Goal: Task Accomplishment & Management: Manage account settings

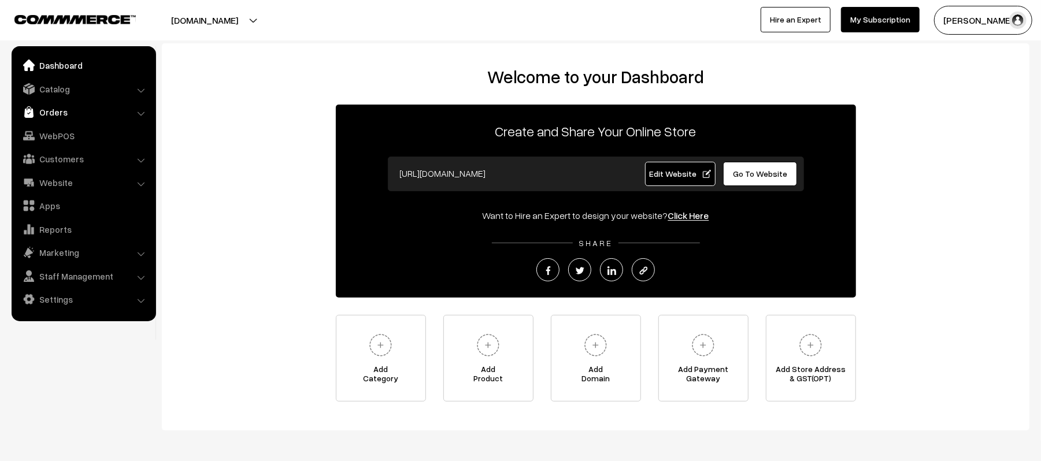
click at [70, 106] on link "Orders" at bounding box center [83, 112] width 138 height 21
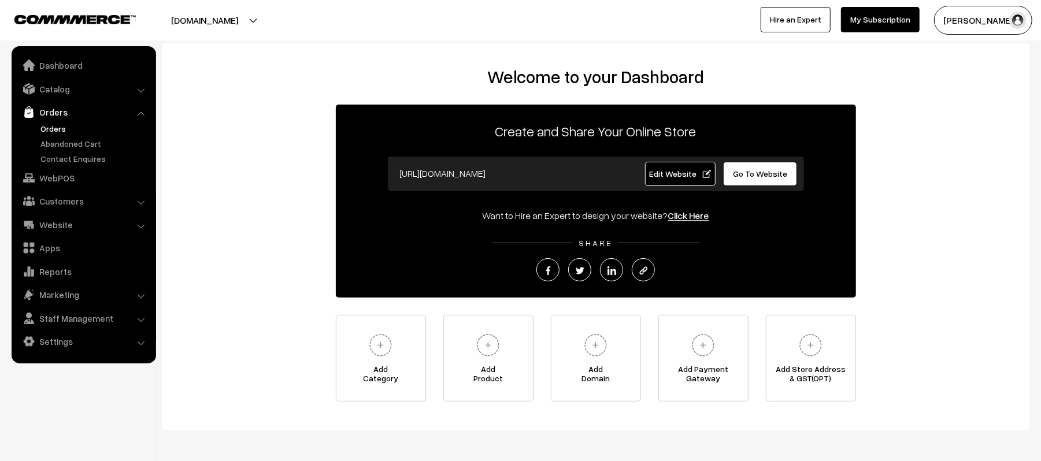
click at [43, 123] on link "Orders" at bounding box center [95, 128] width 114 height 12
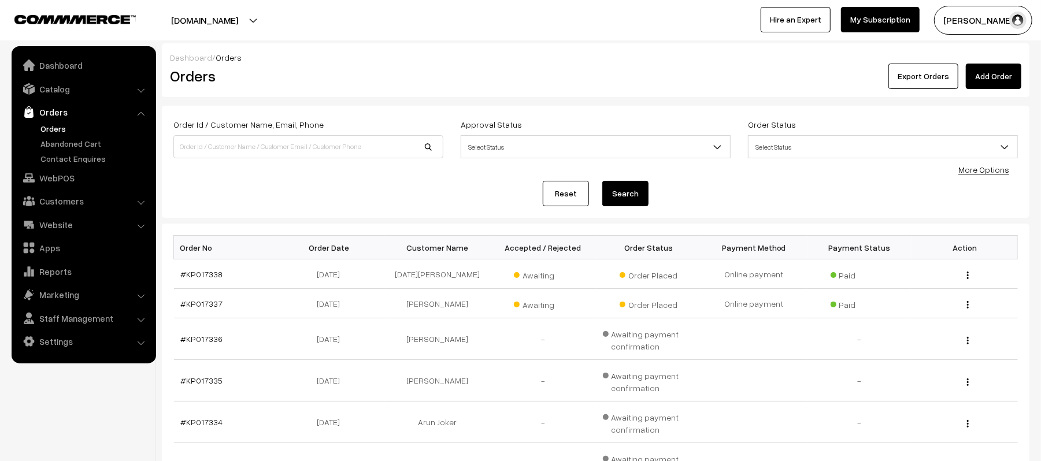
click at [270, 195] on div "Reset Search" at bounding box center [595, 193] width 844 height 25
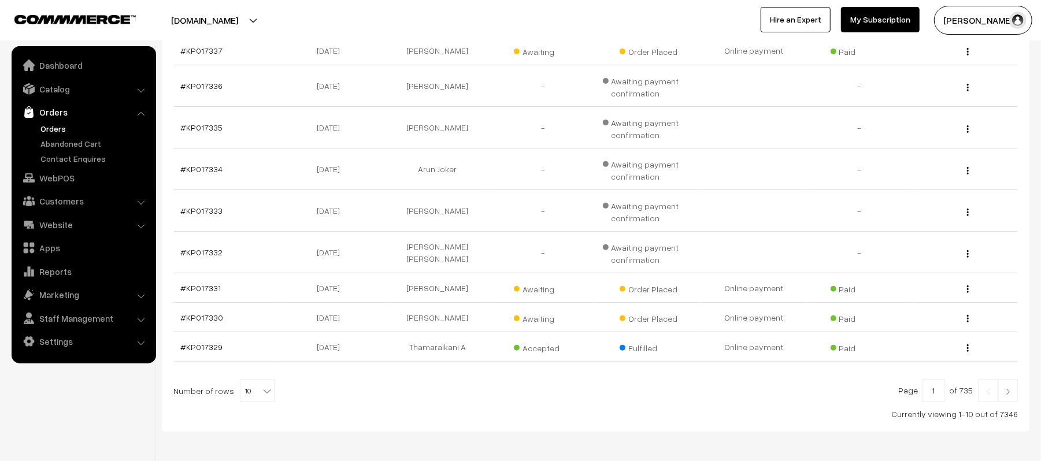
scroll to position [301, 0]
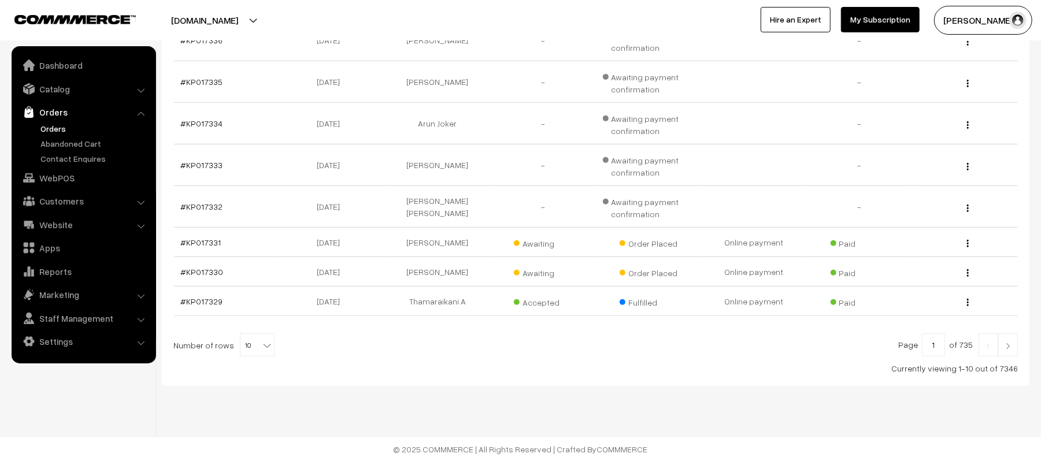
click at [347, 387] on div "Dashboard / Orders Orders Export Orders Add Order Order Id / Customer Name, Ema…" at bounding box center [520, 81] width 1041 height 760
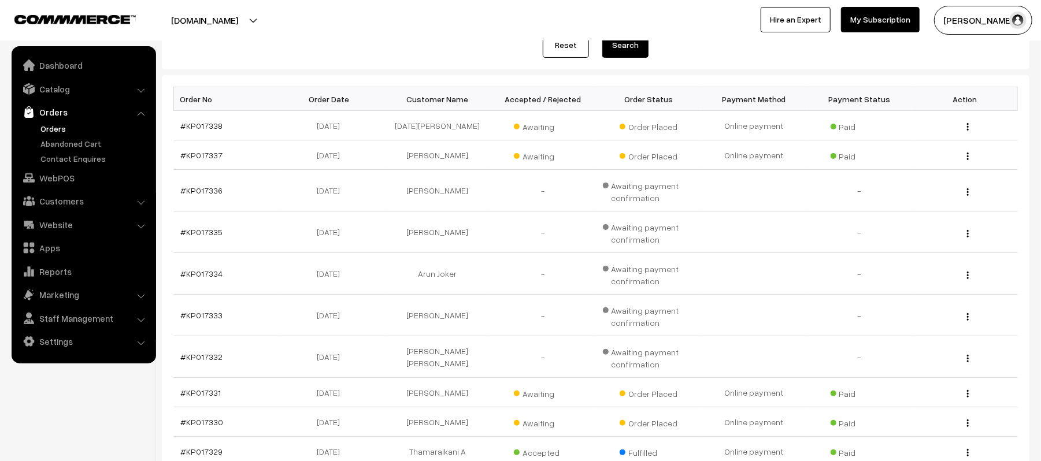
scroll to position [147, 0]
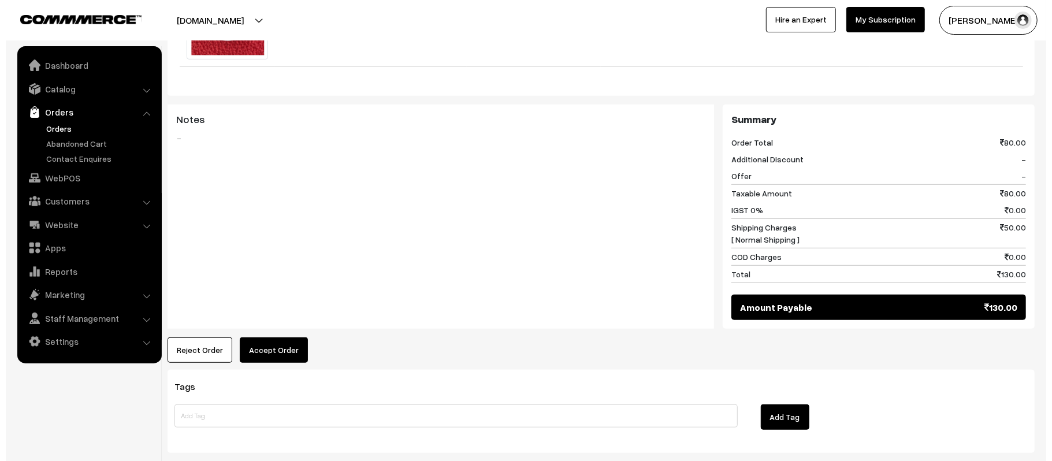
scroll to position [467, 0]
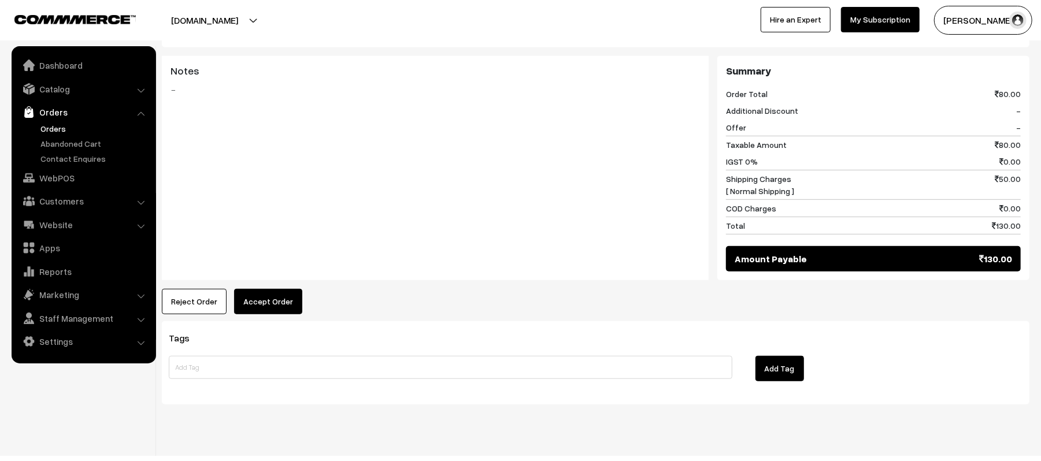
click at [251, 314] on button "Accept Order" at bounding box center [268, 301] width 68 height 25
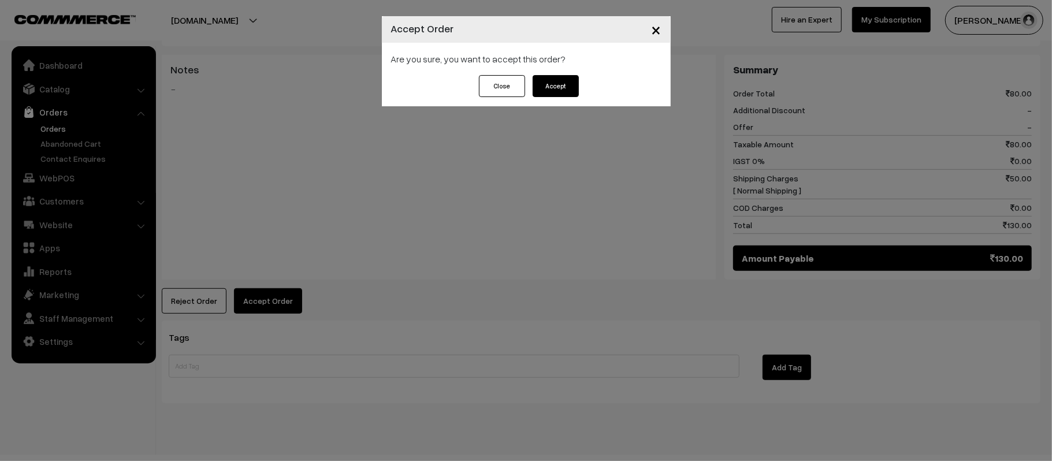
click at [556, 83] on button "Accept" at bounding box center [556, 86] width 46 height 22
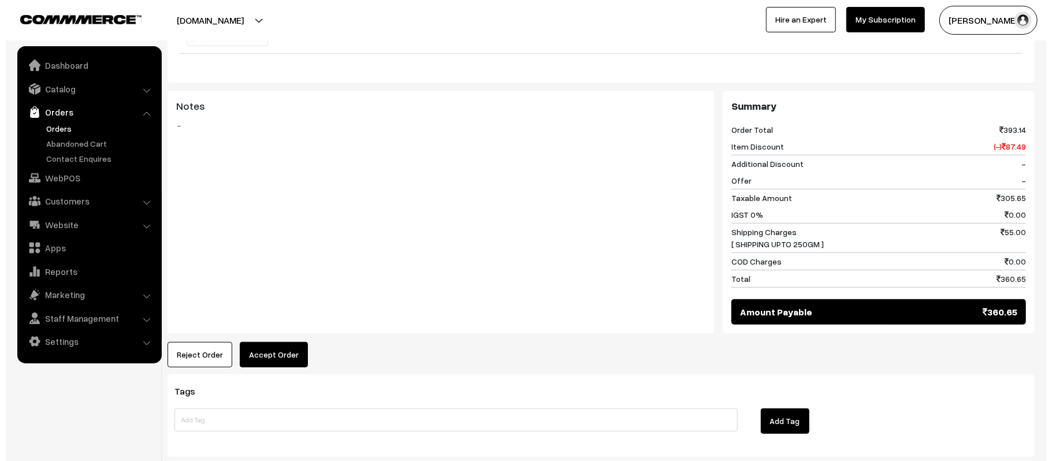
scroll to position [474, 0]
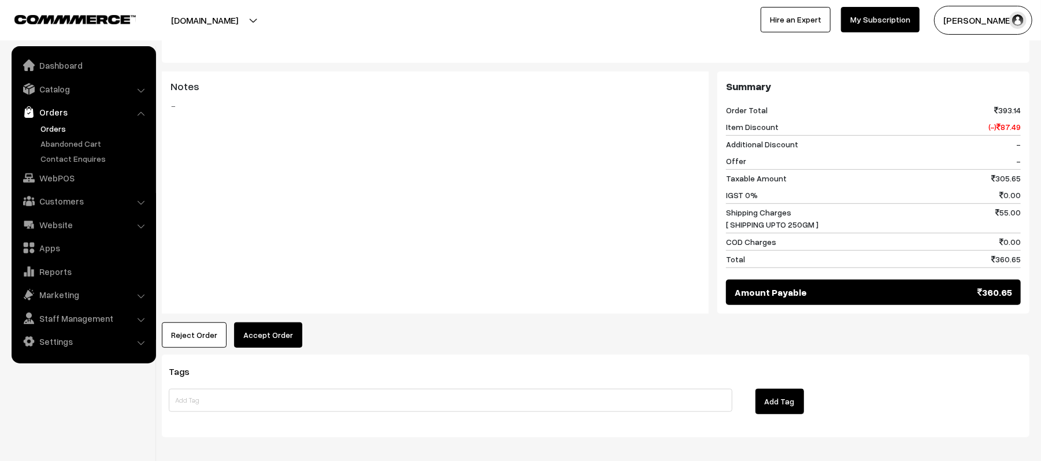
click at [255, 343] on div "Dashboard / orders / View Order View Order (# KP017331) Go Back Ordered on Sep …" at bounding box center [595, 4] width 867 height 868
click at [273, 322] on button "Accept Order" at bounding box center [268, 334] width 68 height 25
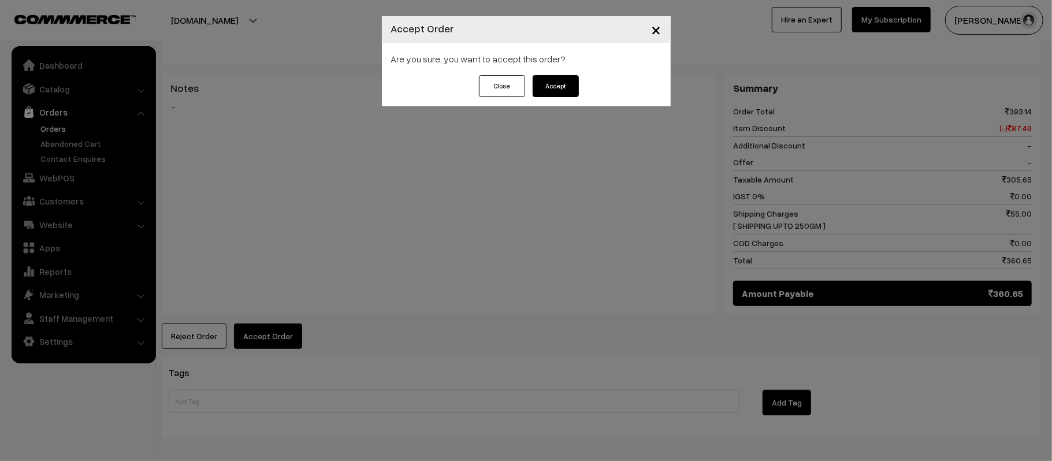
click at [567, 90] on button "Accept" at bounding box center [556, 86] width 46 height 22
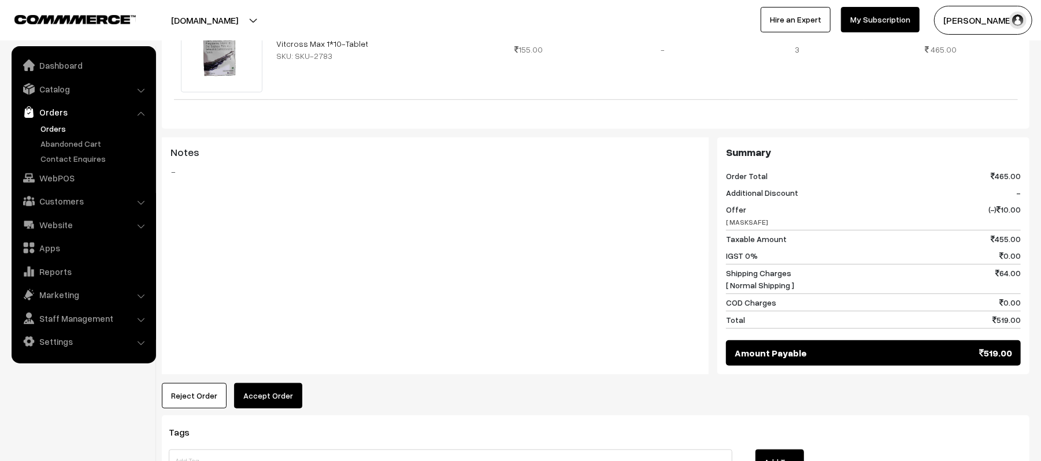
scroll to position [480, 0]
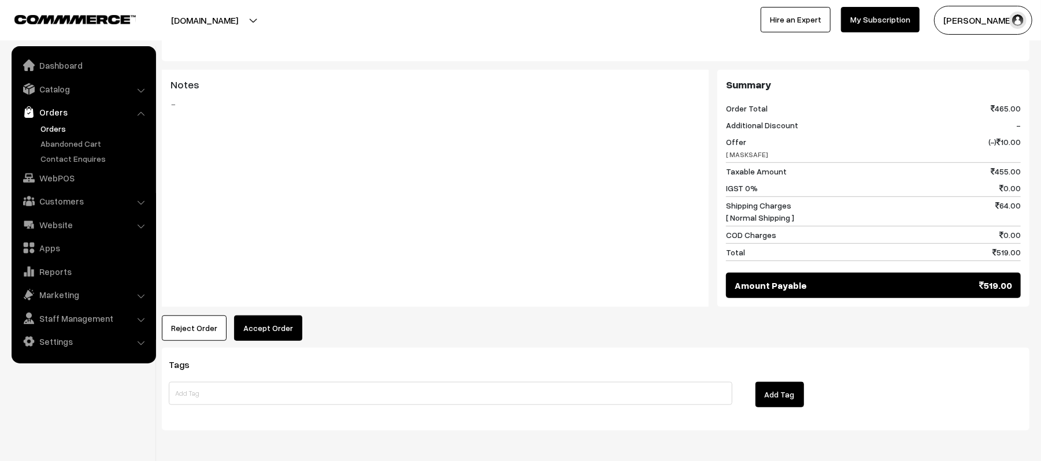
click at [270, 315] on button "Accept Order" at bounding box center [268, 327] width 68 height 25
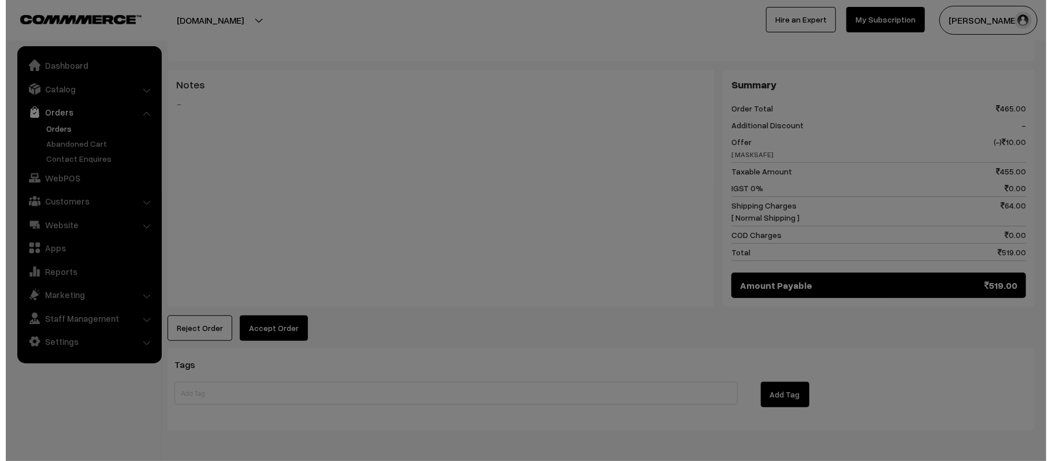
scroll to position [467, 0]
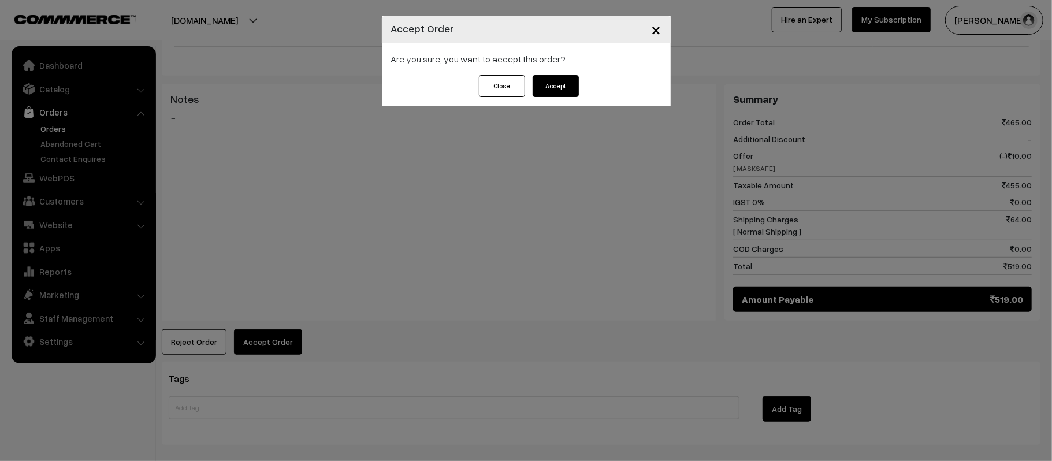
click at [556, 77] on button "Accept" at bounding box center [556, 86] width 46 height 22
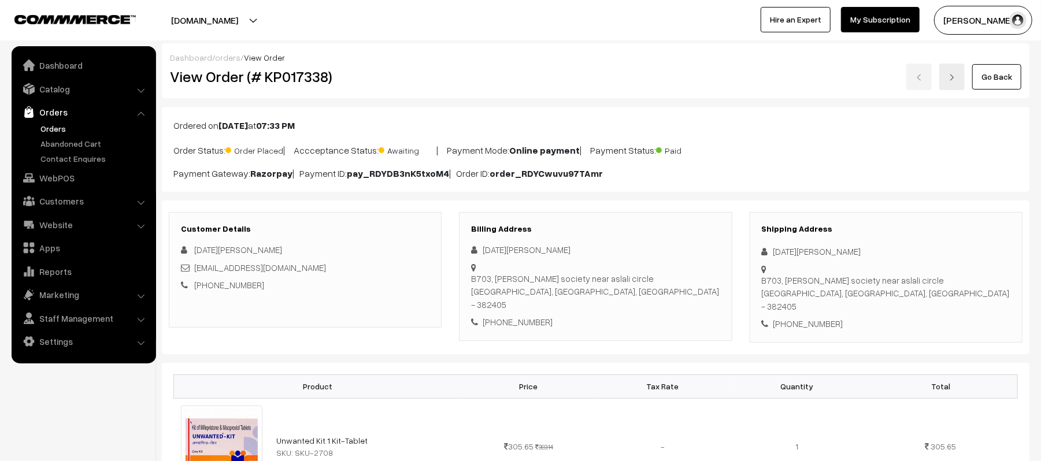
click at [548, 52] on div "Dashboard / orders / View Order" at bounding box center [595, 57] width 851 height 12
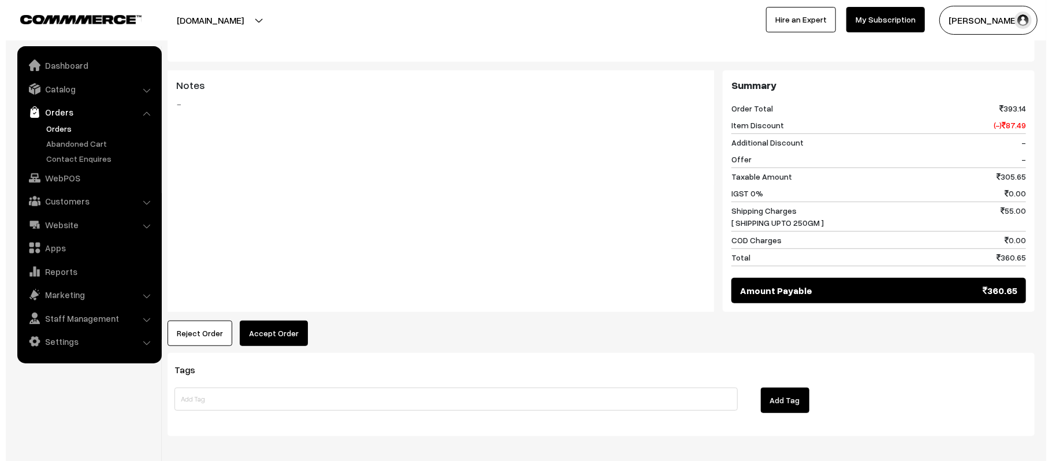
scroll to position [476, 0]
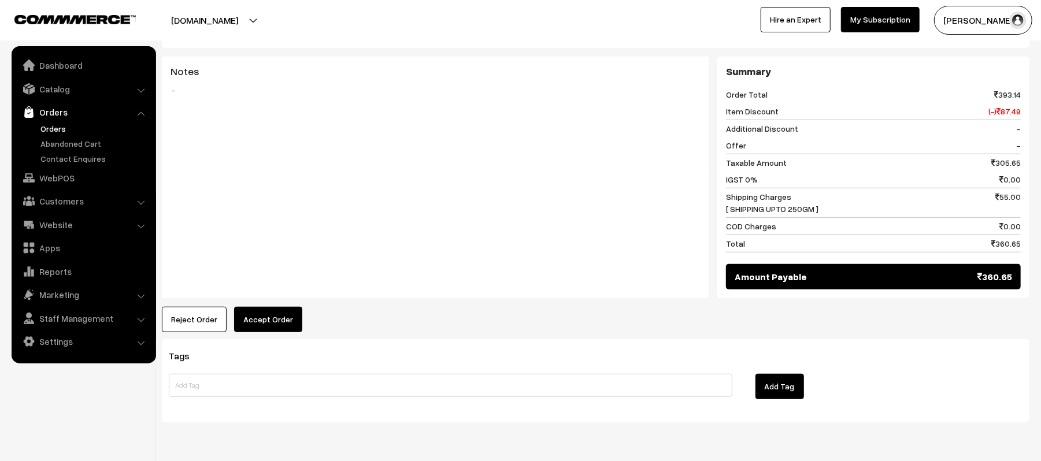
click at [274, 307] on button "Accept Order" at bounding box center [268, 319] width 68 height 25
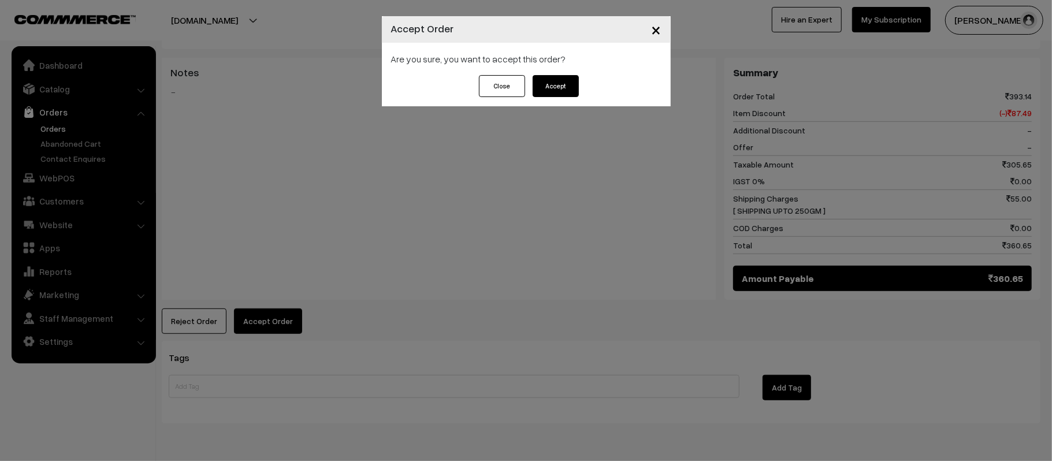
click at [555, 82] on button "Accept" at bounding box center [556, 86] width 46 height 22
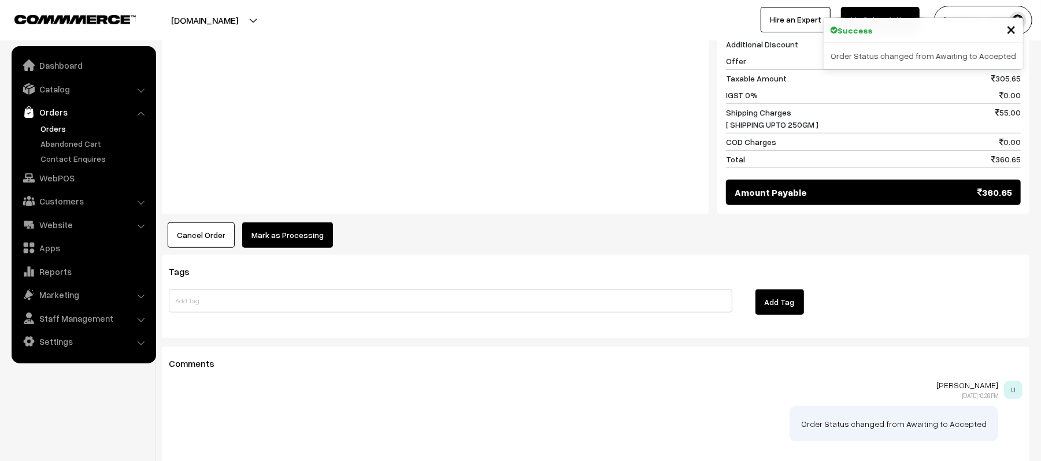
scroll to position [570, 0]
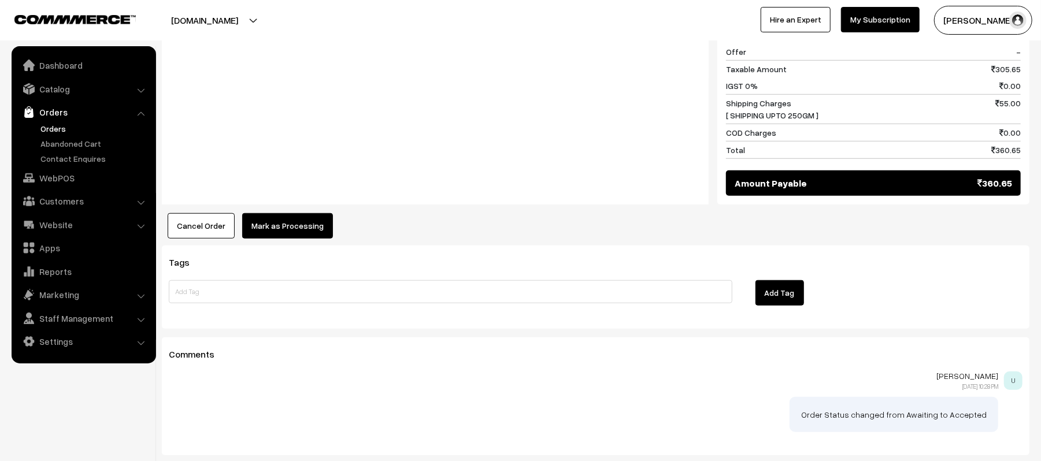
click at [275, 225] on button "Mark as Processing" at bounding box center [287, 225] width 91 height 25
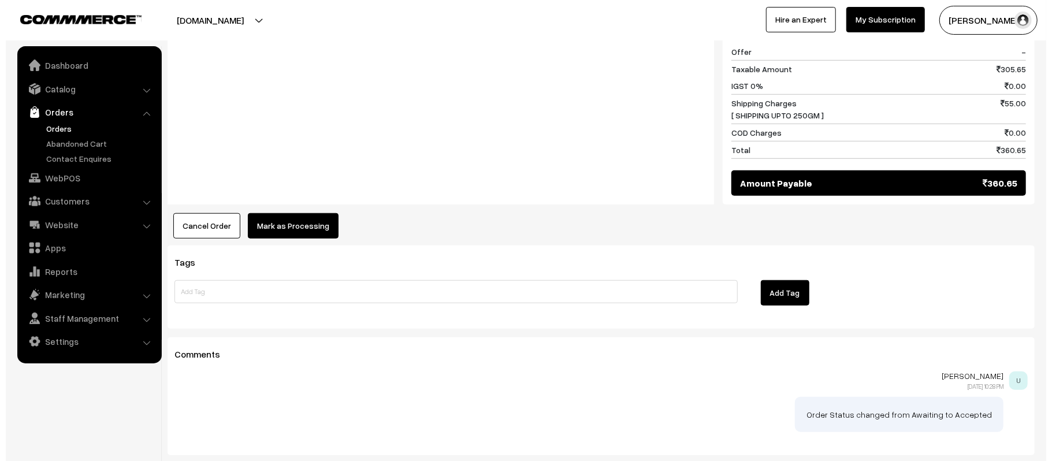
scroll to position [571, 0]
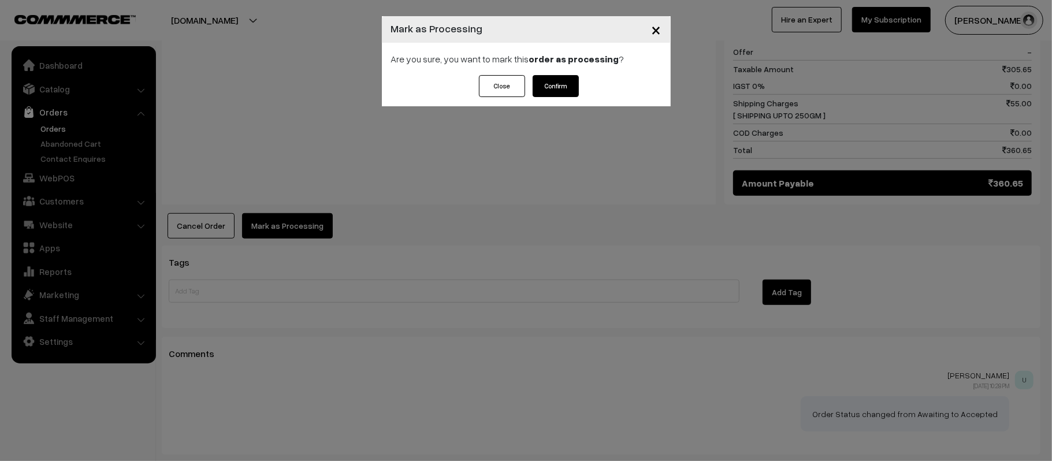
click at [556, 79] on button "Confirm" at bounding box center [556, 86] width 46 height 22
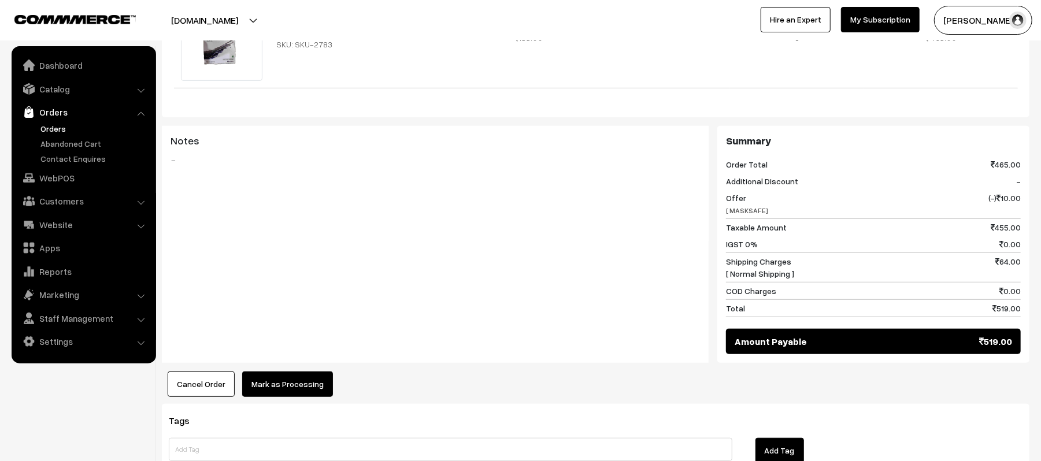
click at [269, 372] on button "Mark as Processing" at bounding box center [287, 384] width 91 height 25
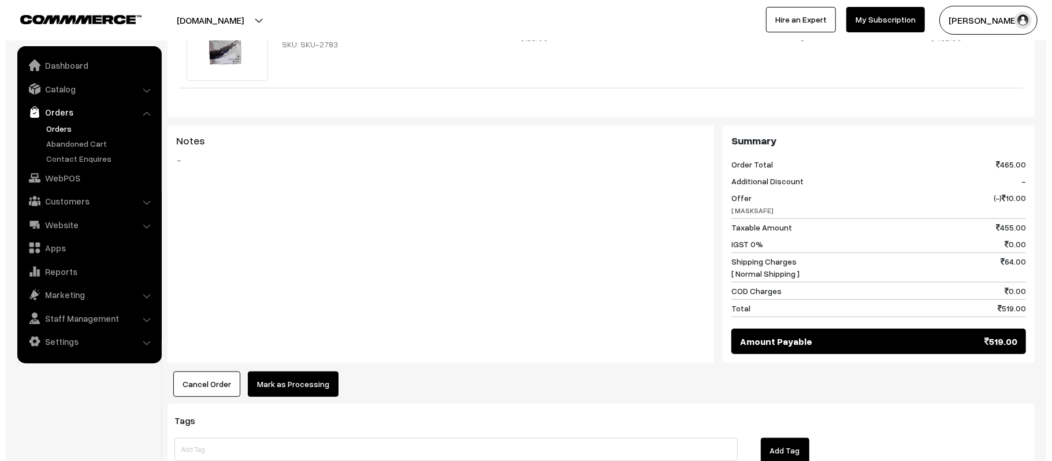
scroll to position [410, 0]
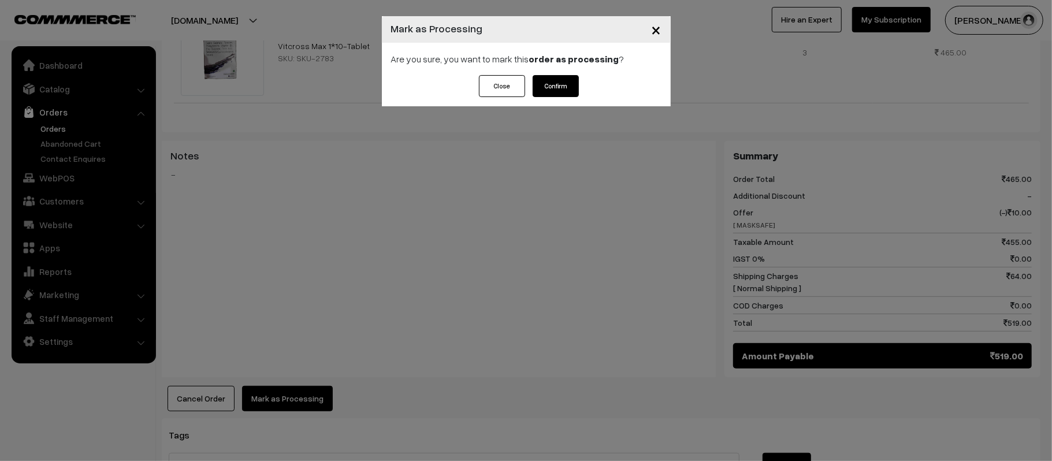
click at [555, 84] on button "Confirm" at bounding box center [556, 86] width 46 height 22
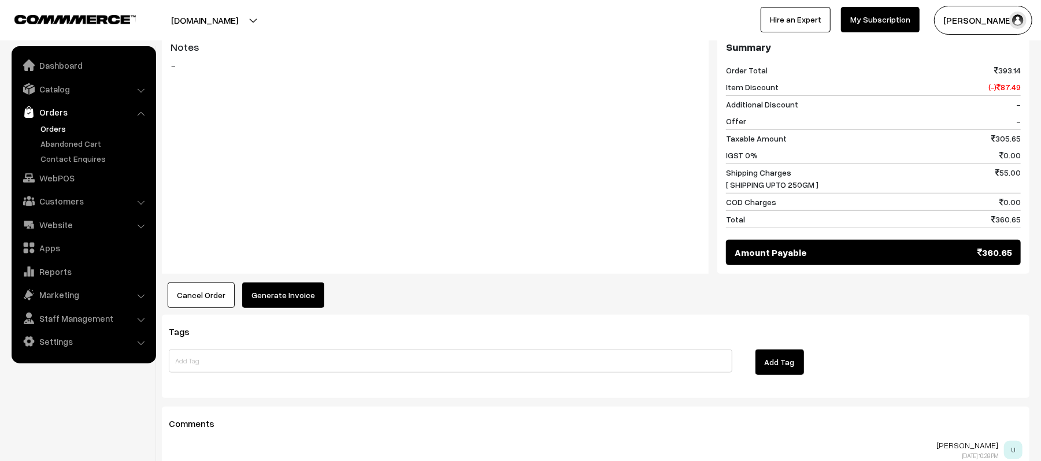
scroll to position [541, 0]
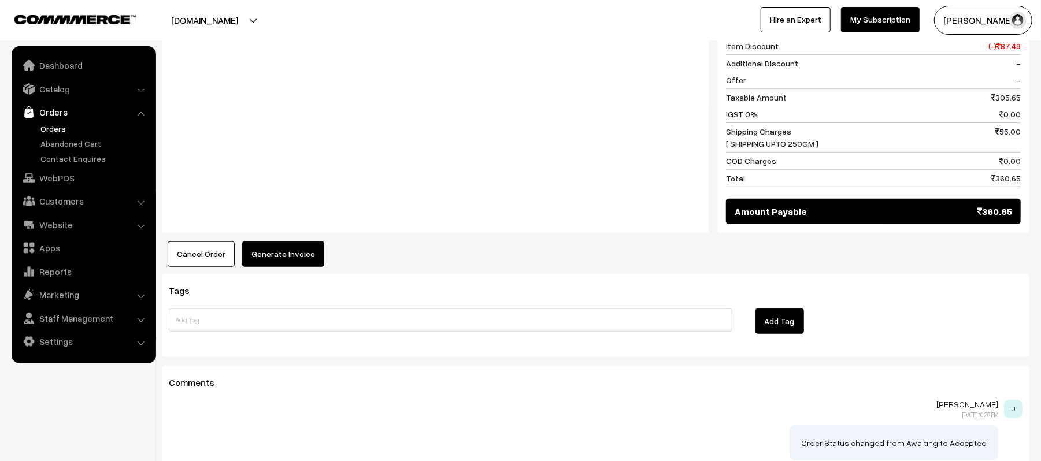
click at [310, 242] on button "Generate Invoice" at bounding box center [283, 254] width 82 height 25
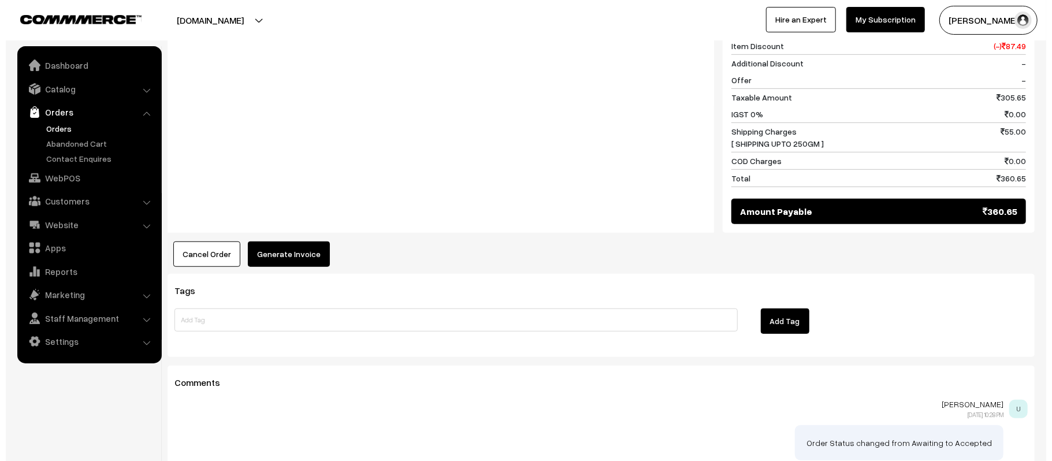
scroll to position [543, 0]
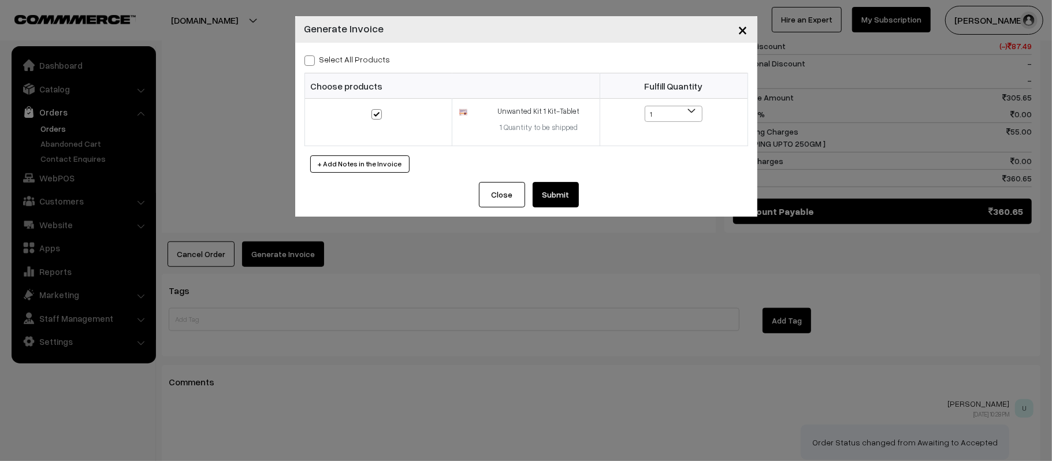
click at [562, 196] on button "Submit" at bounding box center [556, 194] width 46 height 25
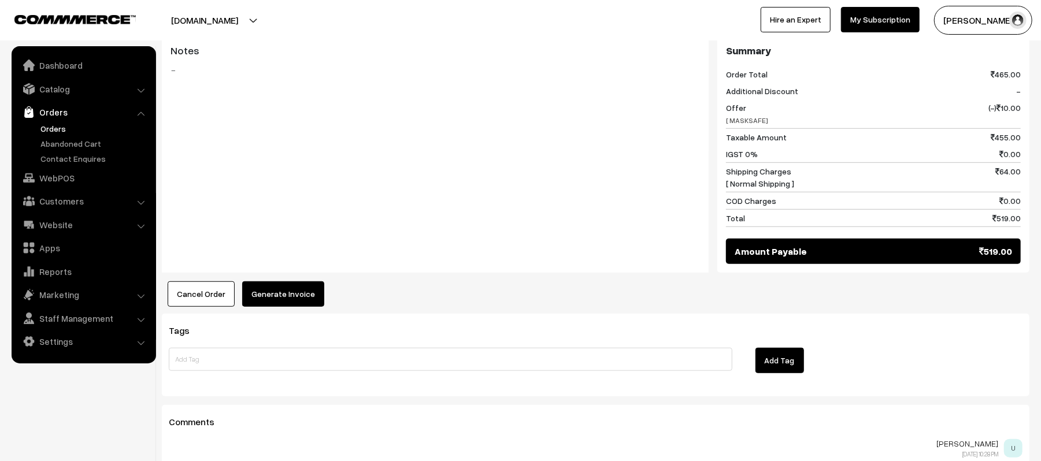
scroll to position [521, 0]
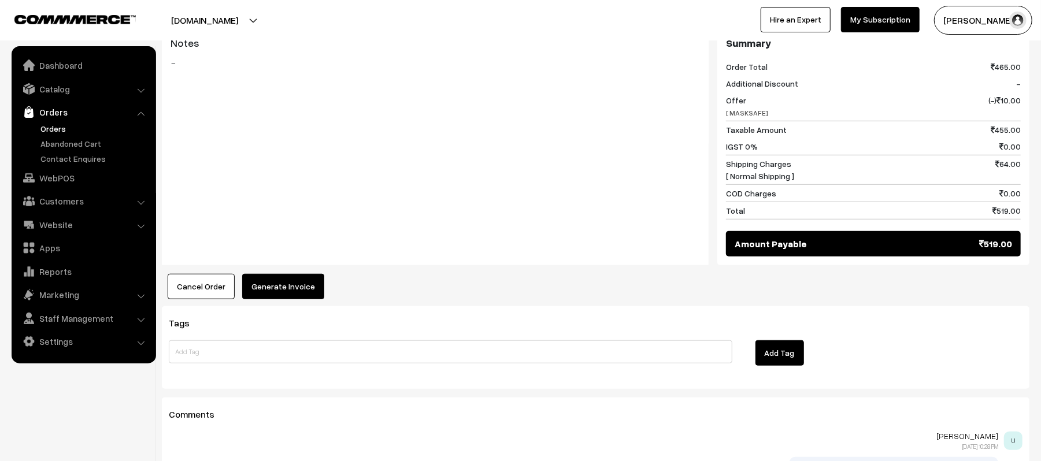
click at [305, 274] on button "Generate Invoice" at bounding box center [283, 286] width 82 height 25
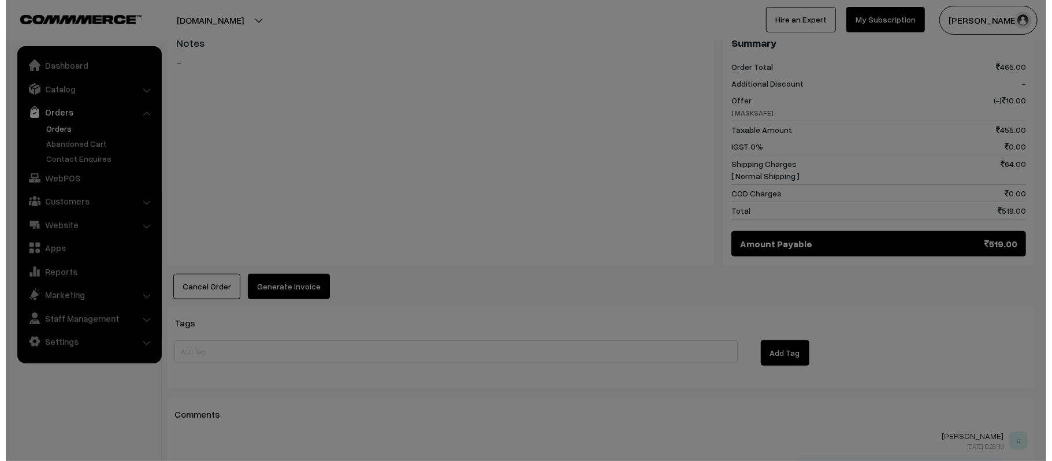
scroll to position [508, 0]
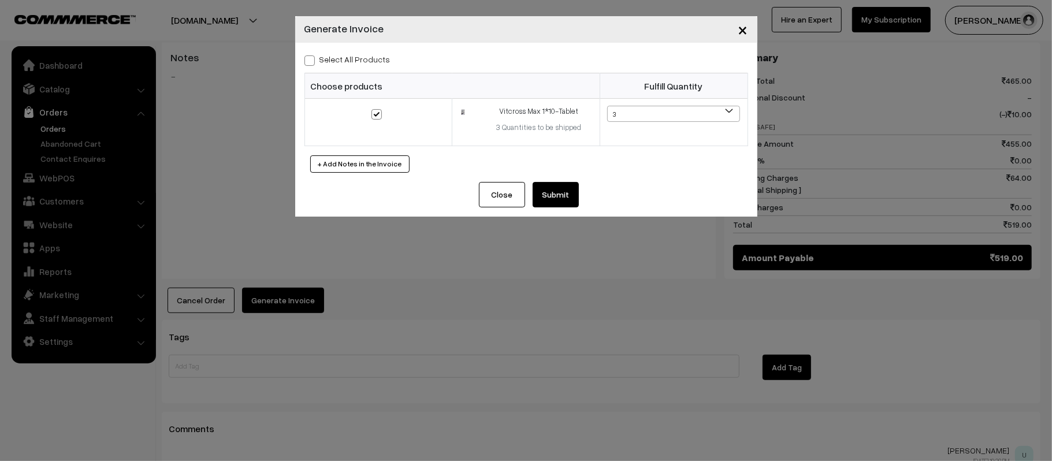
click at [559, 195] on button "Submit" at bounding box center [556, 194] width 46 height 25
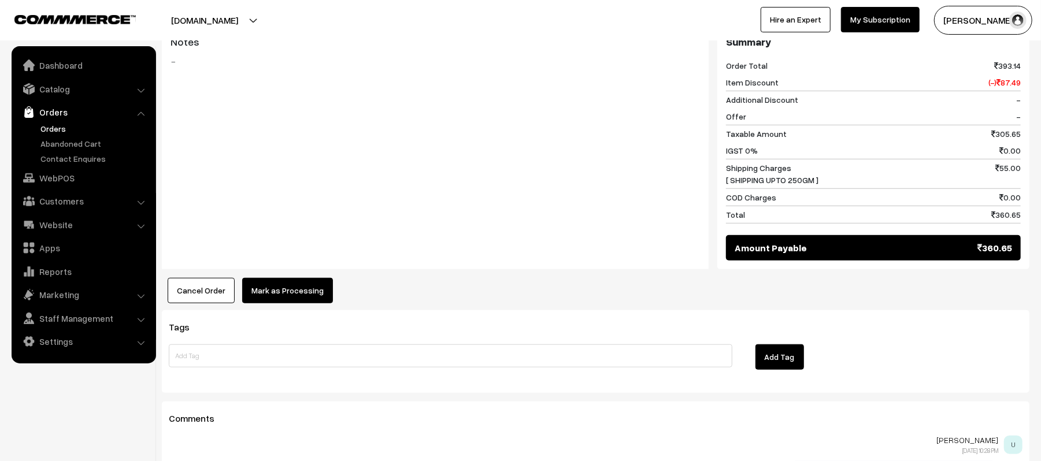
scroll to position [544, 0]
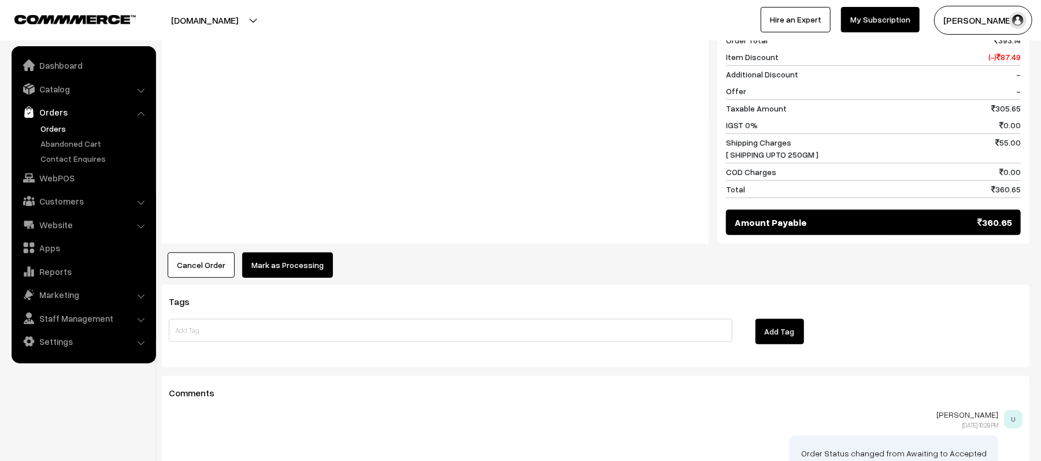
click at [301, 252] on button "Mark as Processing" at bounding box center [287, 264] width 91 height 25
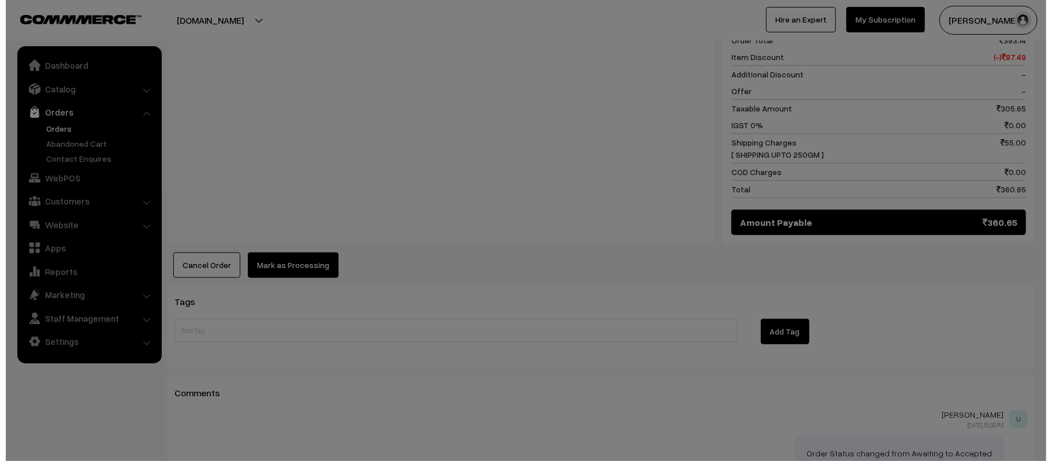
scroll to position [544, 0]
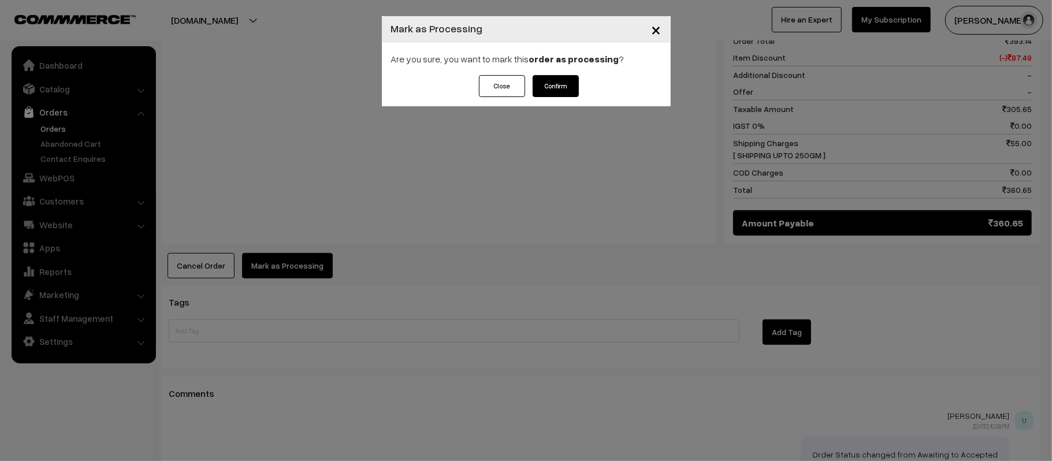
click at [560, 91] on button "Confirm" at bounding box center [556, 86] width 46 height 22
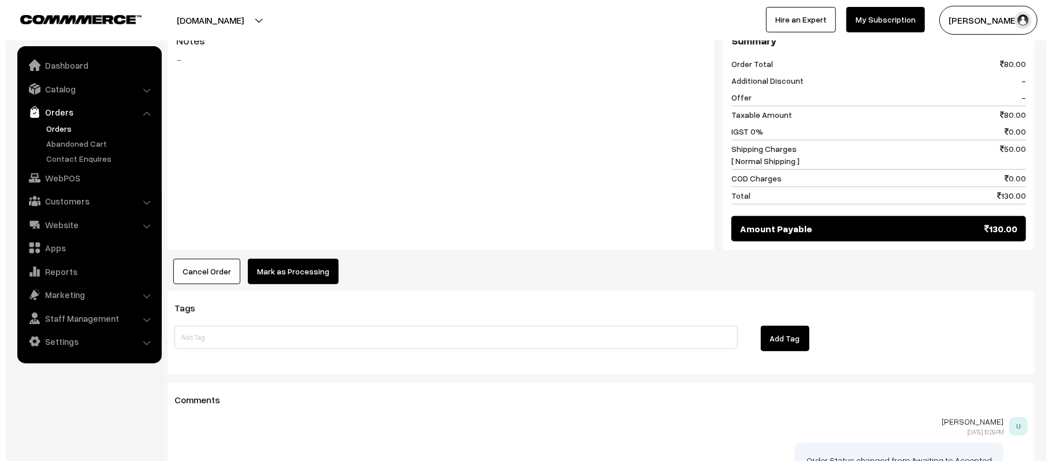
scroll to position [500, 0]
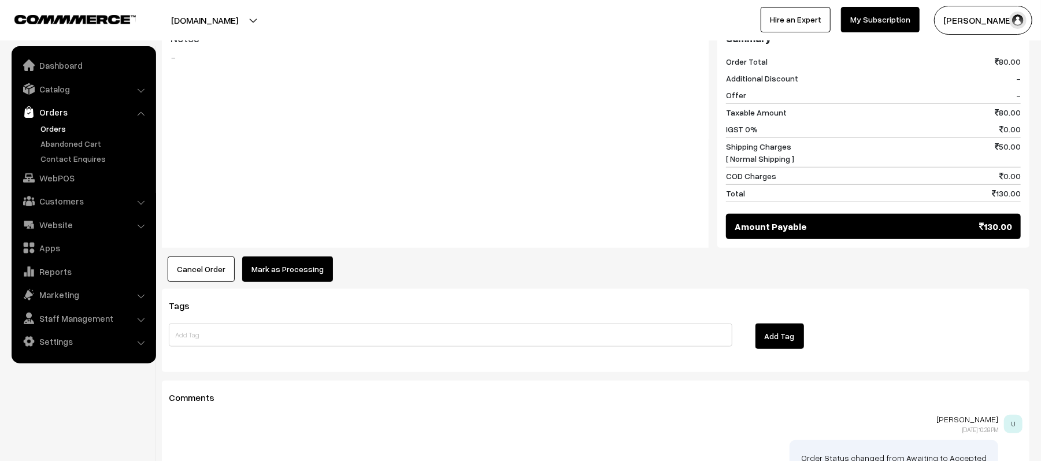
click at [300, 273] on button "Mark as Processing" at bounding box center [287, 269] width 91 height 25
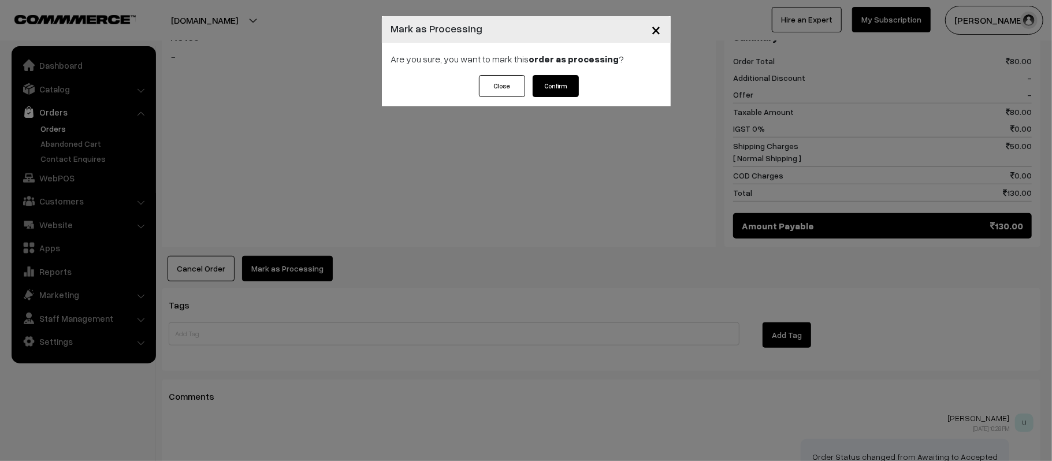
click at [560, 97] on button "Confirm" at bounding box center [556, 86] width 46 height 22
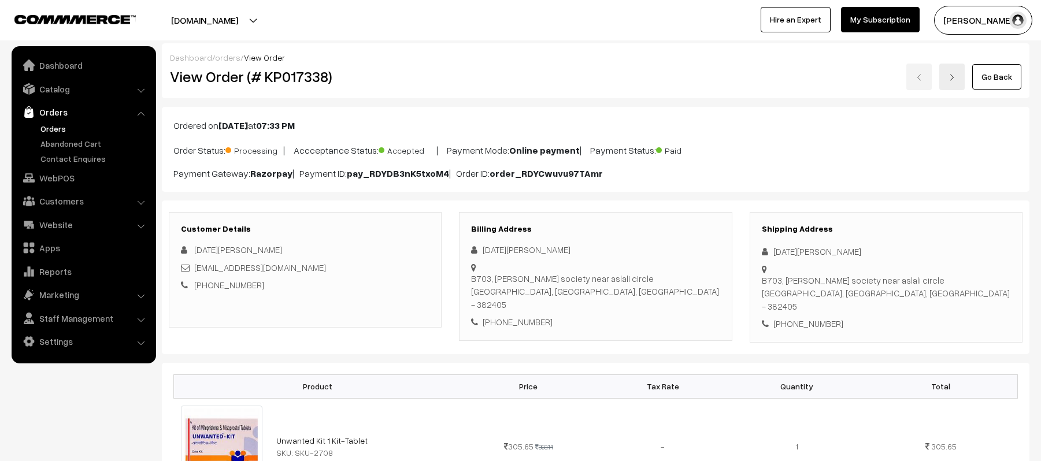
scroll to position [541, 0]
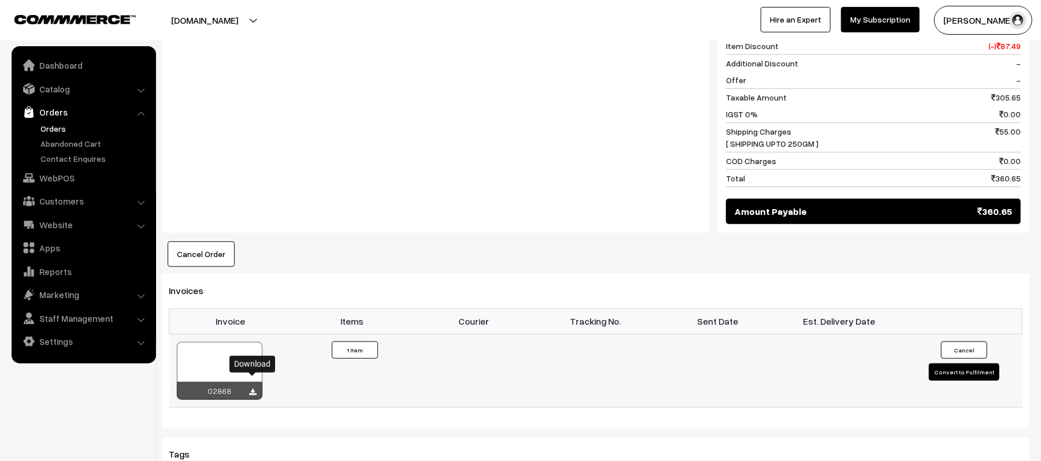
click at [254, 389] on icon at bounding box center [253, 393] width 7 height 8
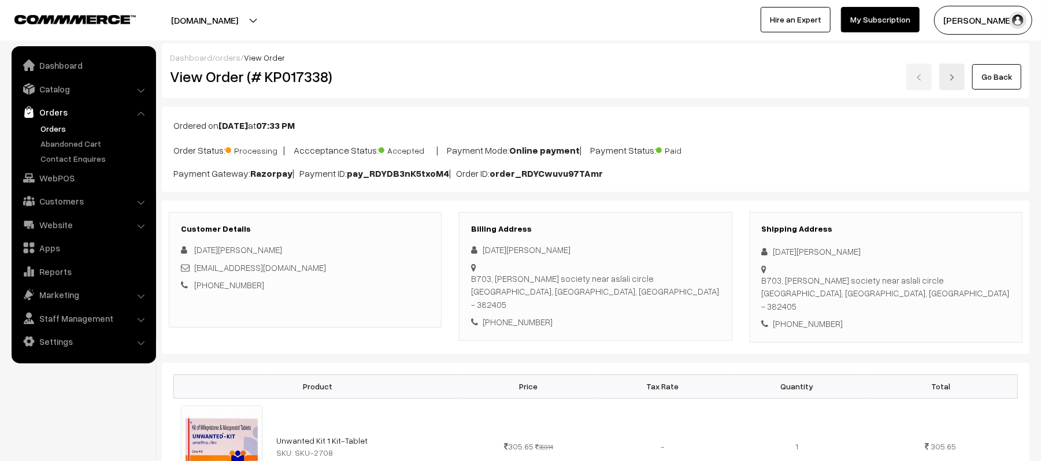
click at [410, 67] on div "View Order (# KP017338)" at bounding box center [305, 77] width 289 height 27
click at [569, 43] on div "Dashboard / orders / View Order View Order (# KP017338) Go Back" at bounding box center [595, 70] width 867 height 55
drag, startPoint x: 842, startPoint y: 253, endPoint x: 758, endPoint y: 246, distance: 84.7
click at [758, 246] on div "Shipping Address Kartik Agarwal B703, Umang society near aslali circle Ahmedaba…" at bounding box center [885, 277] width 273 height 131
copy div "Kartik Agarwal"
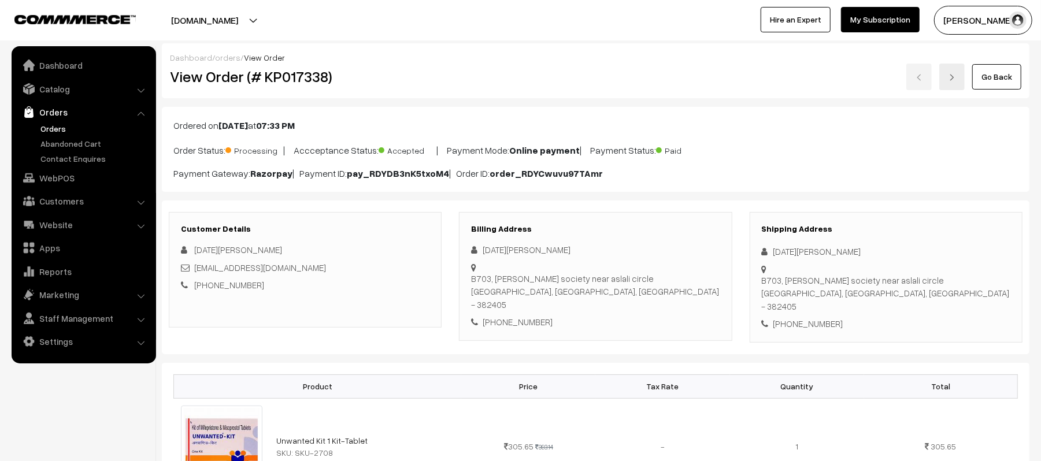
click at [812, 317] on div "+91 6351832040" at bounding box center [886, 323] width 248 height 13
copy div "6351832040"
drag, startPoint x: 308, startPoint y: 267, endPoint x: 196, endPoint y: 268, distance: 111.5
click at [196, 268] on div "vikashlucky89@gmail.com" at bounding box center [305, 267] width 248 height 13
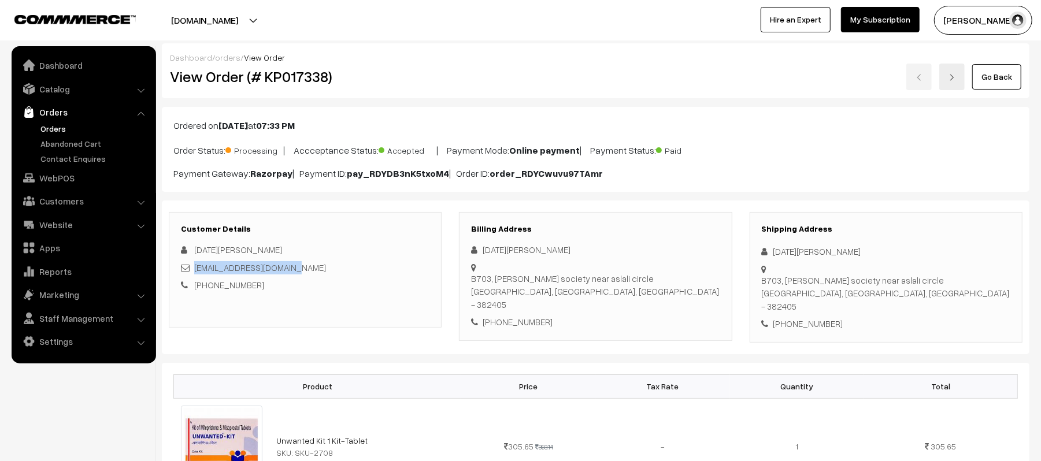
copy link "vikashlucky89@gmail.com"
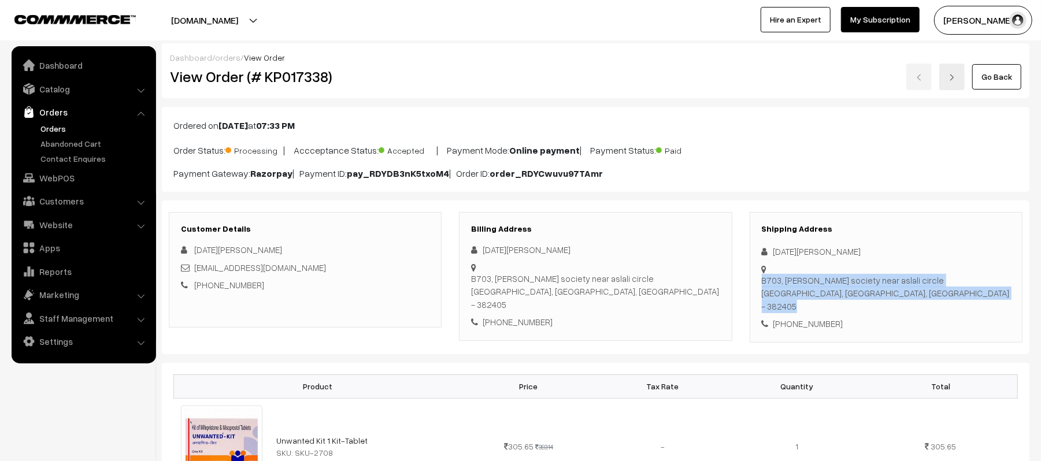
drag, startPoint x: 772, startPoint y: 268, endPoint x: 934, endPoint y: 278, distance: 162.1
click at [934, 278] on div "Shipping Address Kartik Agarwal B703, Umang society near aslali circle Ahmedaba…" at bounding box center [885, 277] width 273 height 131
copy div "B703, Umang society near aslali circle Ahmedabad, Gujarat, India - 382405"
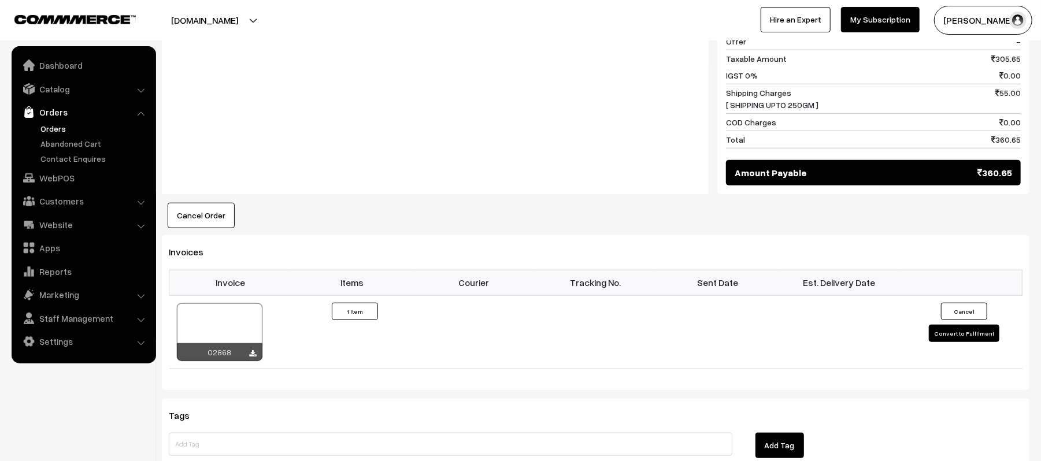
scroll to position [587, 0]
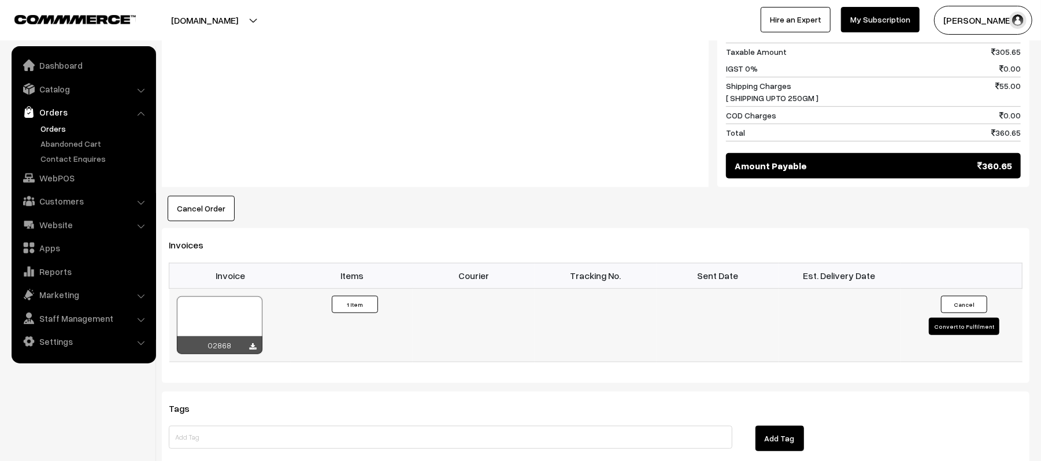
click at [971, 318] on button "Convert to Fulfilment" at bounding box center [964, 326] width 70 height 17
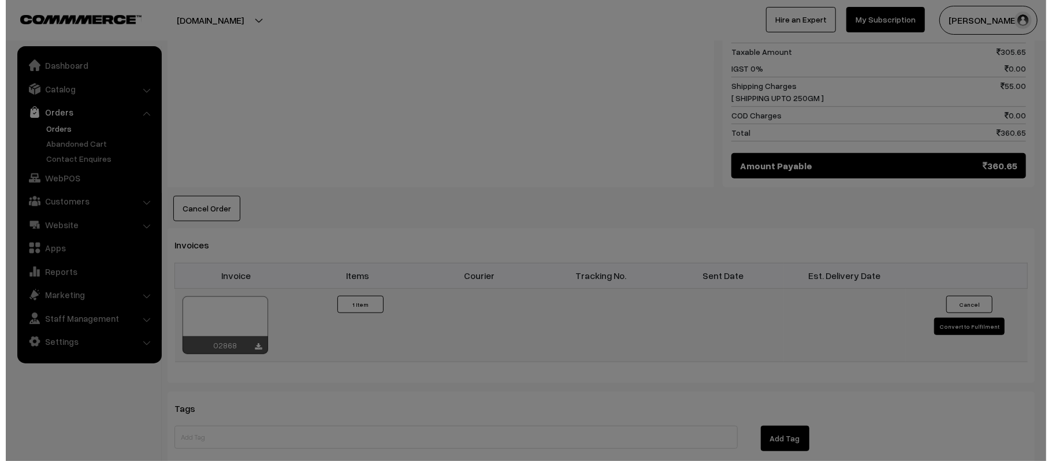
scroll to position [588, 0]
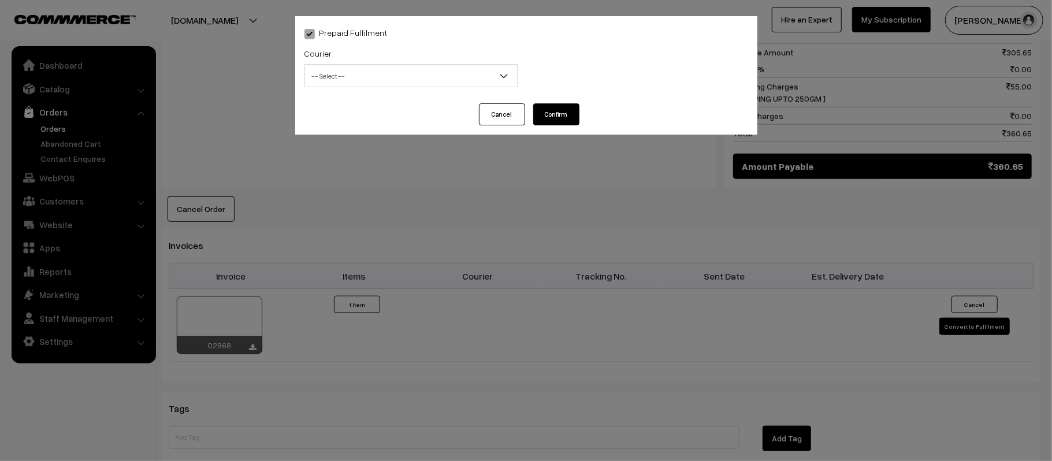
click at [403, 81] on span "-- Select --" at bounding box center [411, 76] width 212 height 20
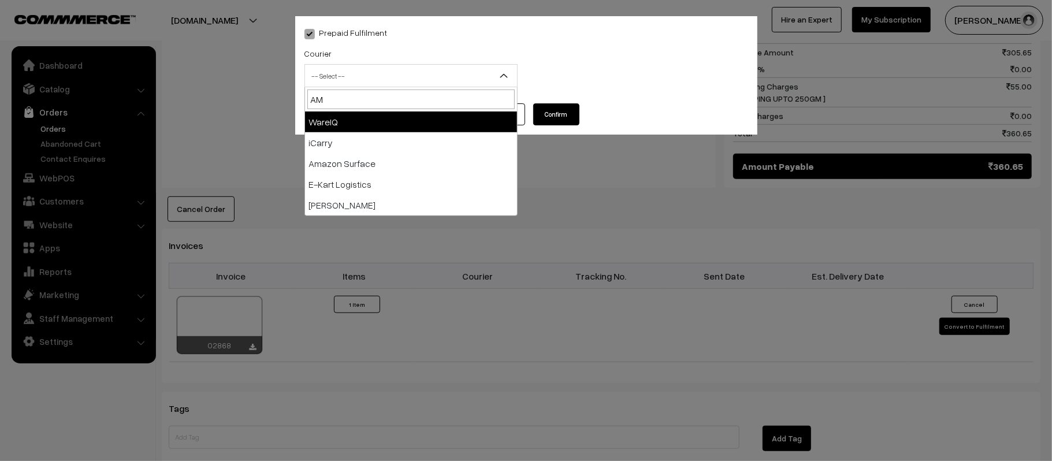
type input "AMA"
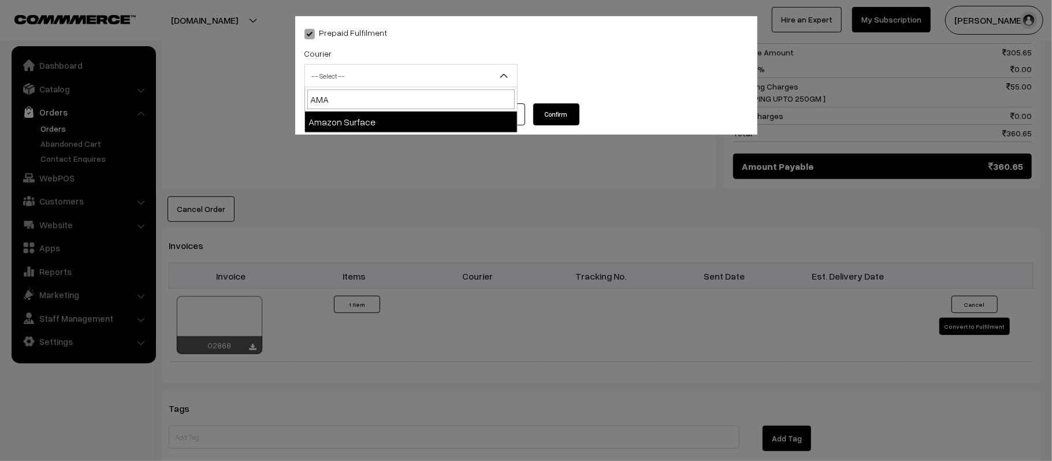
select select "5"
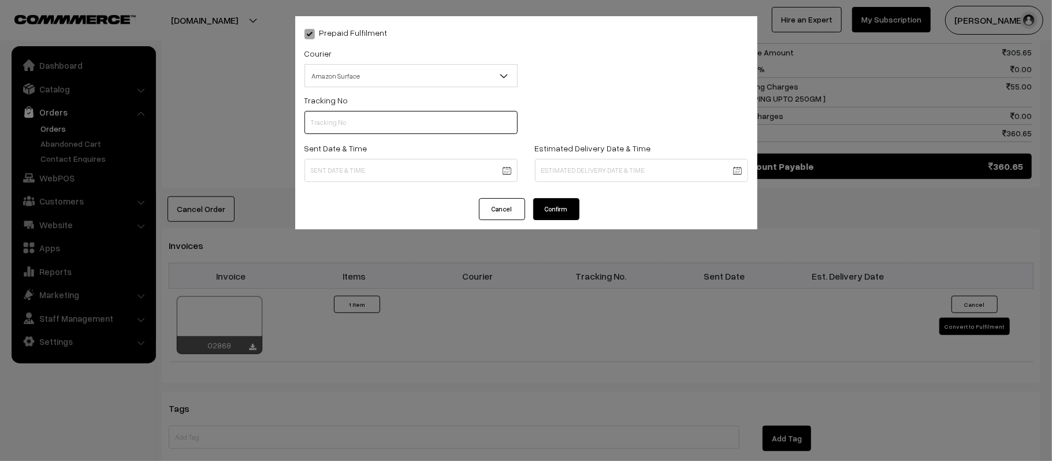
scroll to position [0, 0]
paste input "363227661899"
type input "363227661899"
click at [407, 177] on body "Thank you for showing interest. Our team will call you shortly. Close kirtiphar…" at bounding box center [526, 80] width 1052 height 1337
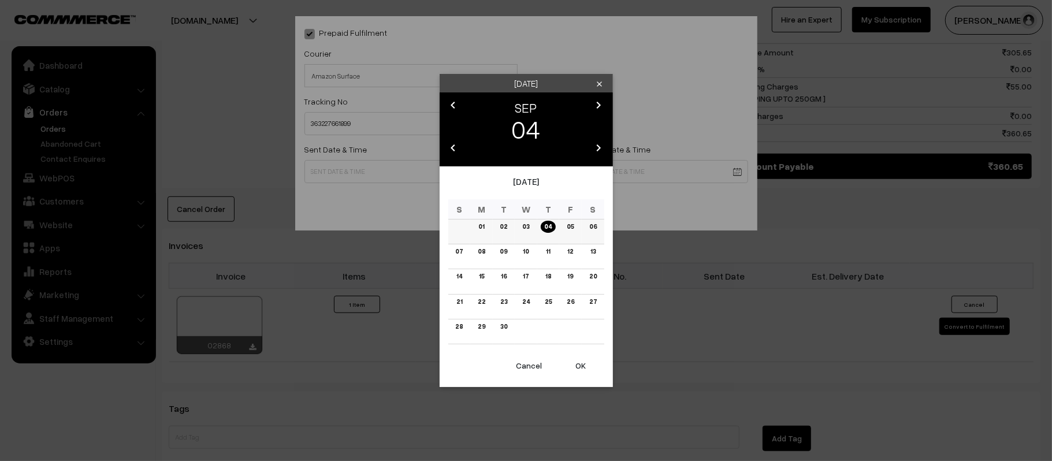
click at [569, 225] on link "05" at bounding box center [570, 227] width 14 height 12
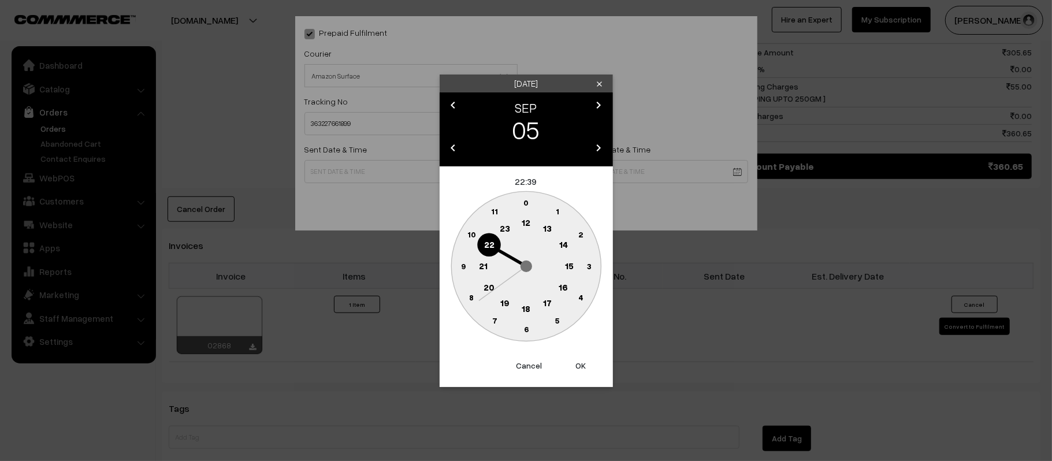
click at [528, 225] on text "12" at bounding box center [526, 222] width 9 height 10
click at [465, 264] on text "45" at bounding box center [463, 266] width 10 height 10
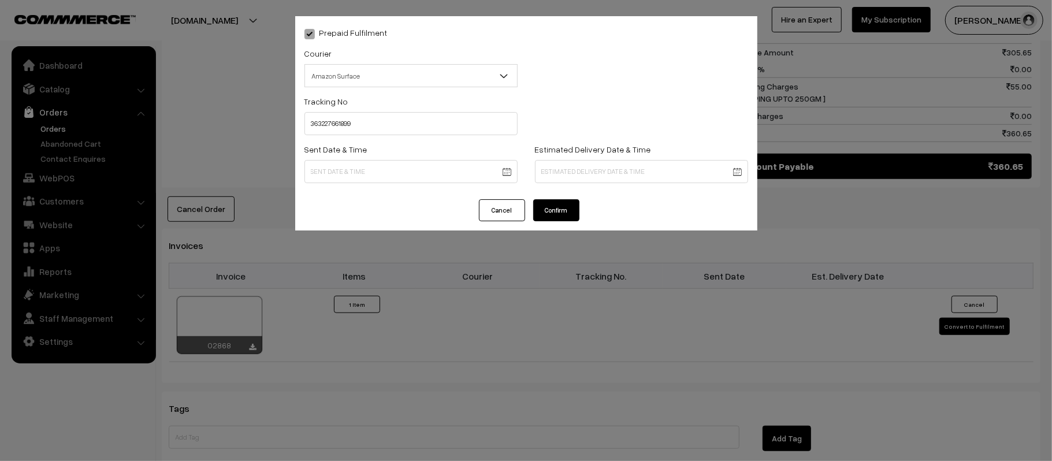
type input "05-09-2025 12:45"
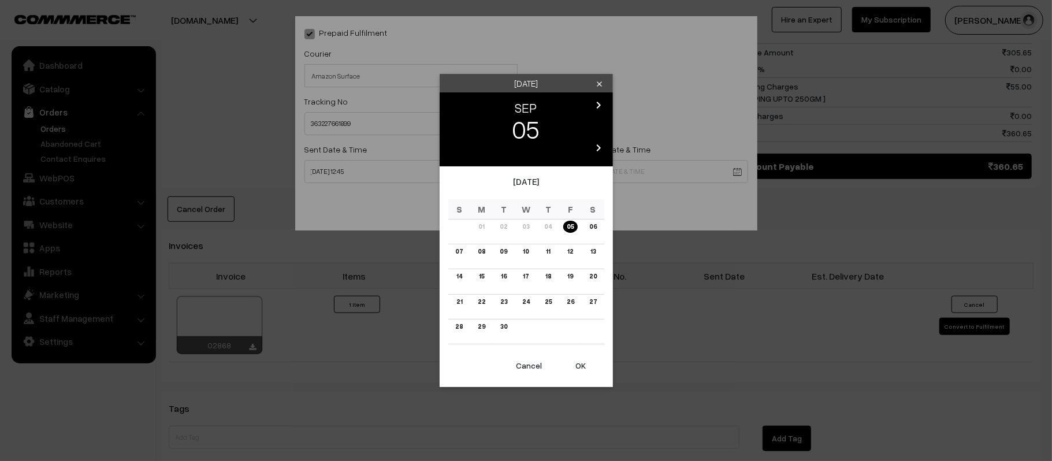
click at [622, 172] on body "Thank you for showing interest. Our team will call you shortly. Close kirtiphar…" at bounding box center [526, 80] width 1052 height 1337
click at [547, 255] on link "11" at bounding box center [548, 252] width 11 height 12
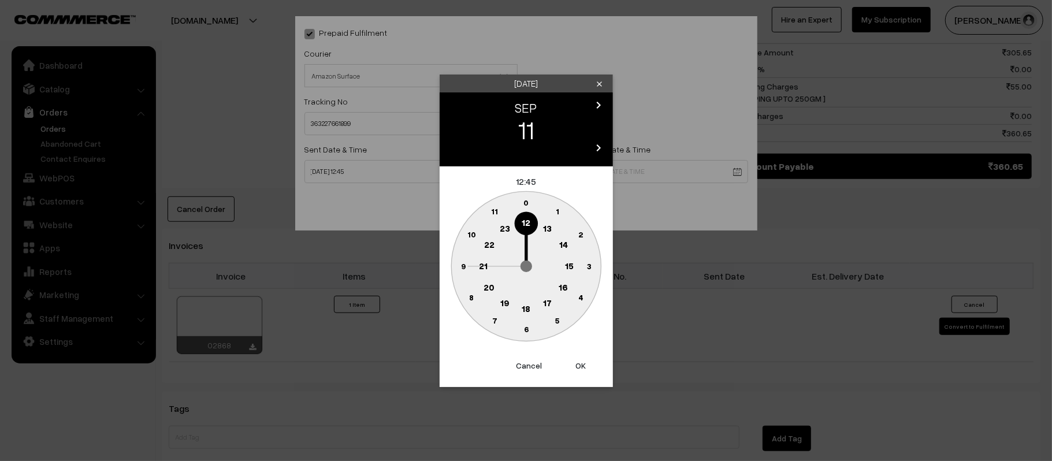
click at [481, 269] on text "21" at bounding box center [483, 265] width 9 height 10
click at [521, 329] on circle at bounding box center [520, 328] width 16 height 16
type input "11-09-2025 21:31"
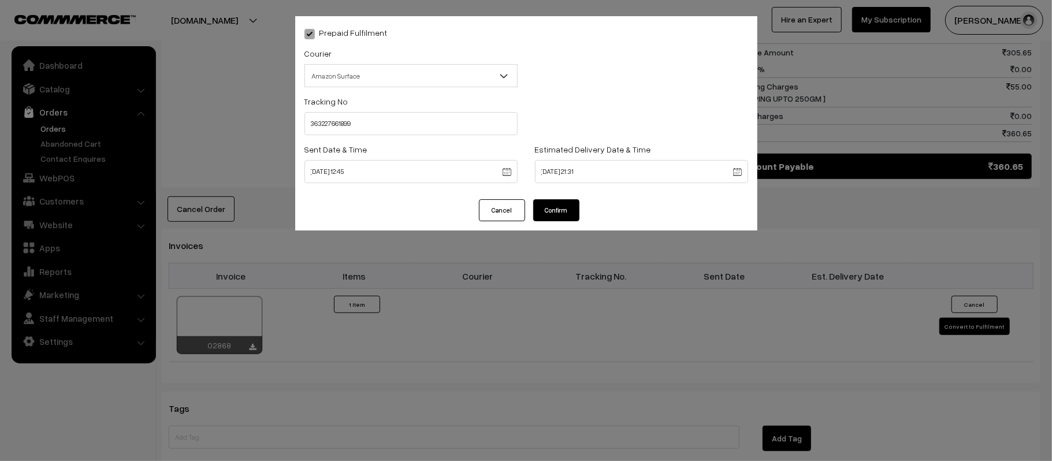
click at [555, 206] on button "Confirm" at bounding box center [556, 210] width 46 height 22
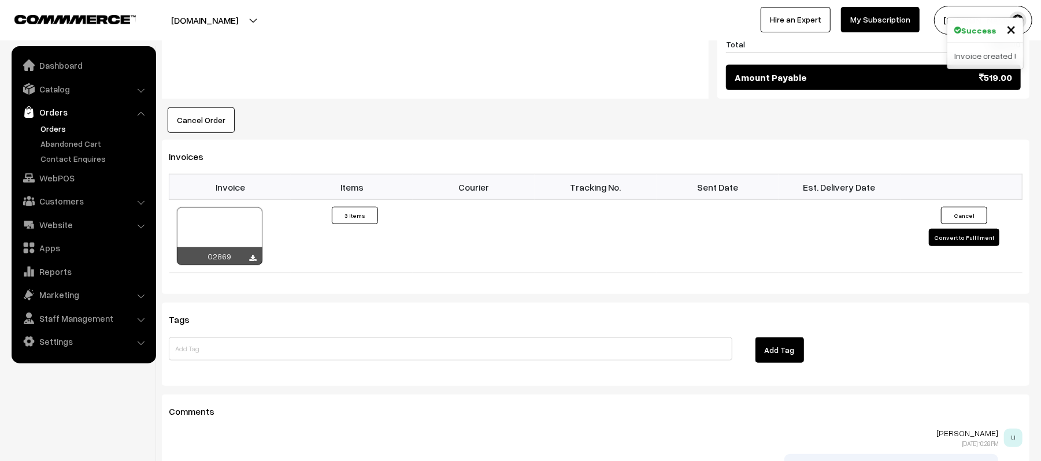
scroll to position [728, 0]
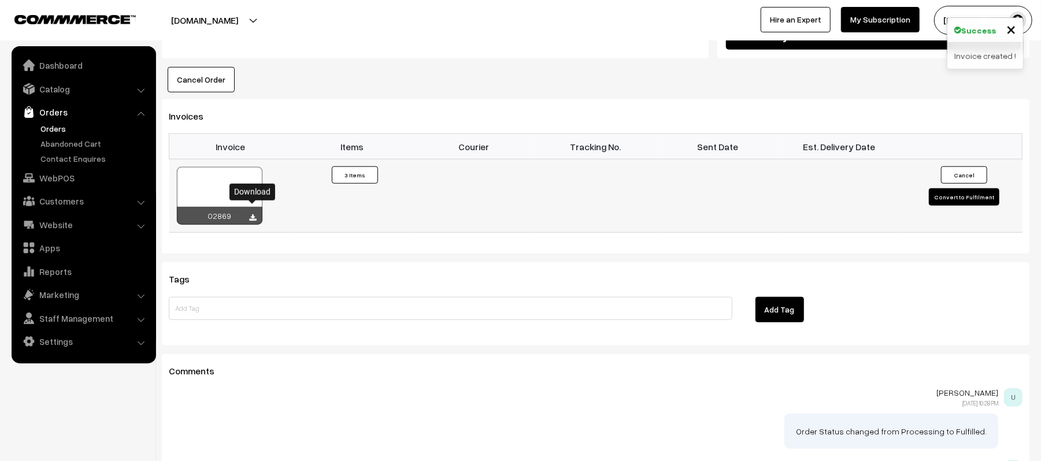
click at [253, 214] on icon at bounding box center [253, 218] width 7 height 8
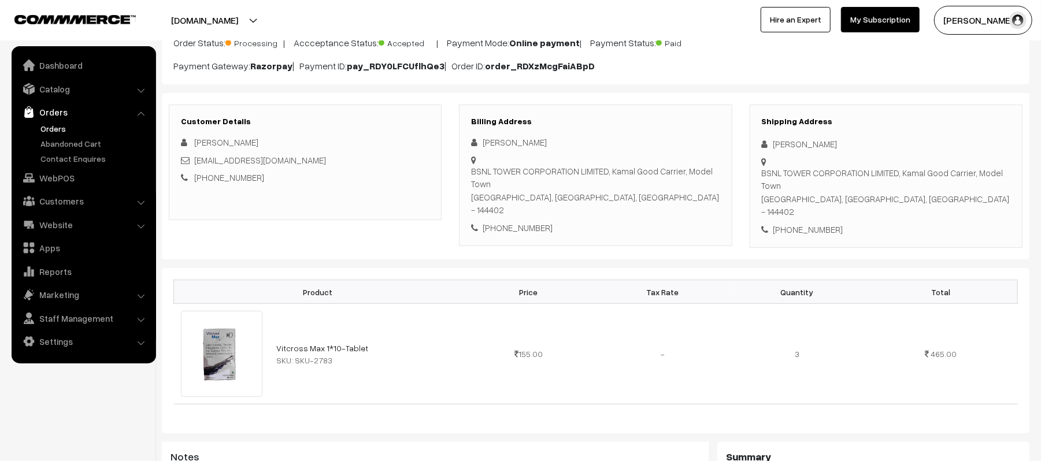
scroll to position [0, 0]
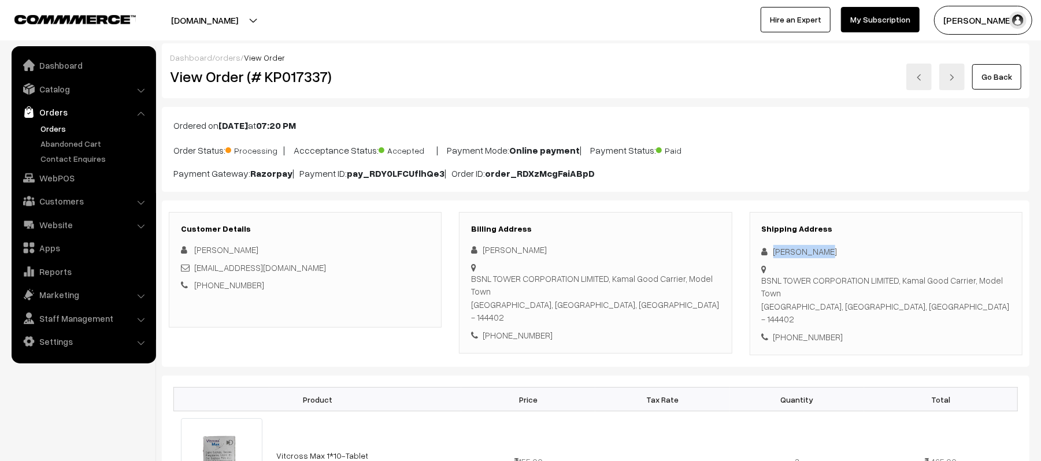
drag, startPoint x: 824, startPoint y: 255, endPoint x: 771, endPoint y: 259, distance: 53.3
click at [771, 258] on div "shivam kumar" at bounding box center [886, 251] width 248 height 13
copy div "shivam kumar"
click at [812, 330] on div "+91 9263568495" at bounding box center [886, 336] width 248 height 13
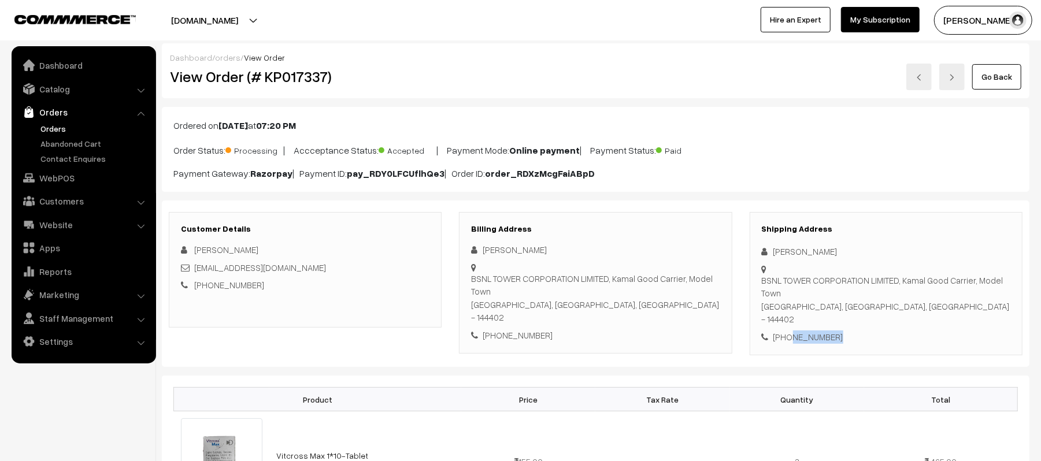
copy div "9263568495"
click at [716, 73] on div "Go Back" at bounding box center [740, 77] width 562 height 27
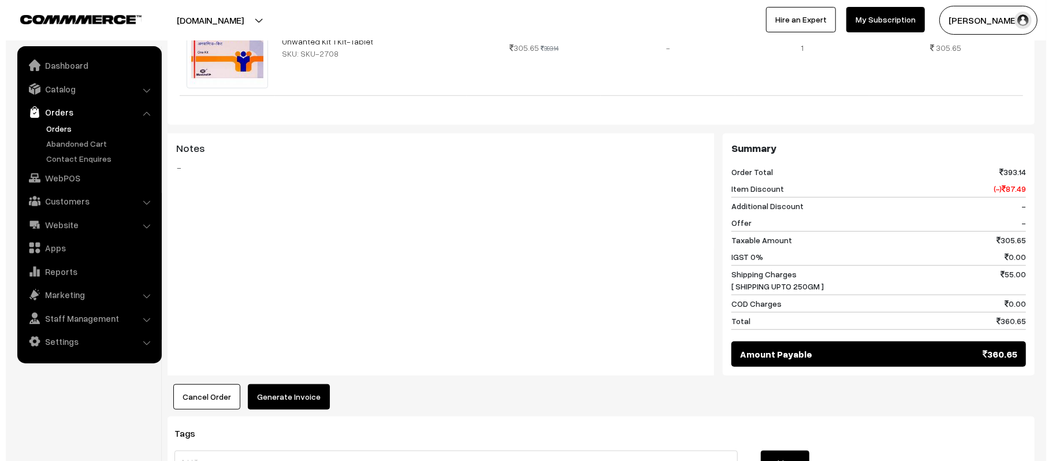
scroll to position [416, 0]
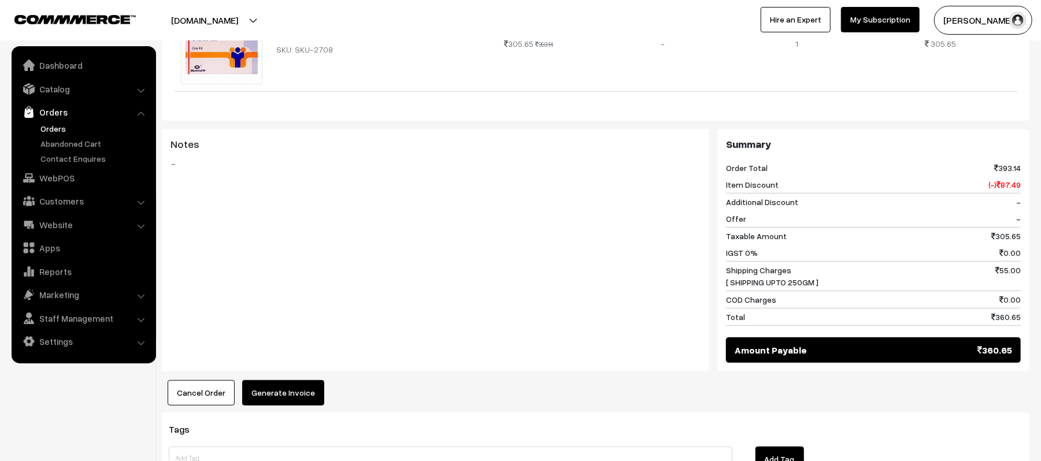
click at [308, 369] on div "Product Price Tax Rate Quantity Total Unwanted Kit 1 Kit-Tablet SKU: SKU-2708 3…" at bounding box center [595, 183] width 867 height 446
click at [290, 380] on button "Generate Invoice" at bounding box center [283, 392] width 82 height 25
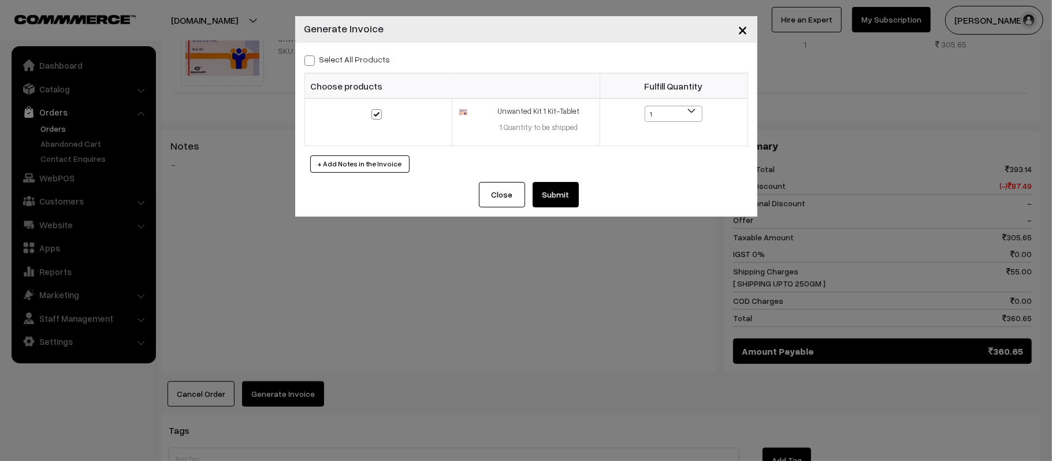
click at [558, 185] on button "Submit" at bounding box center [556, 194] width 46 height 25
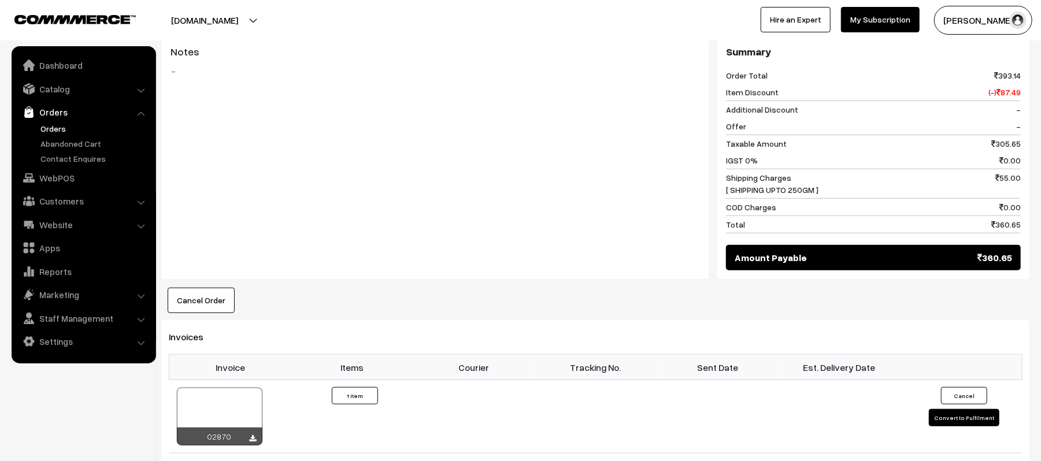
scroll to position [551, 0]
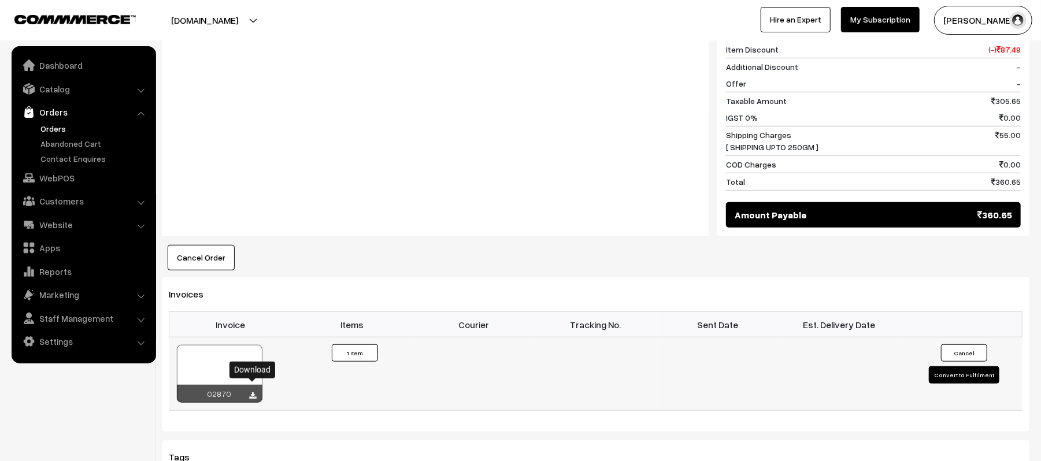
click at [251, 392] on icon at bounding box center [253, 396] width 7 height 8
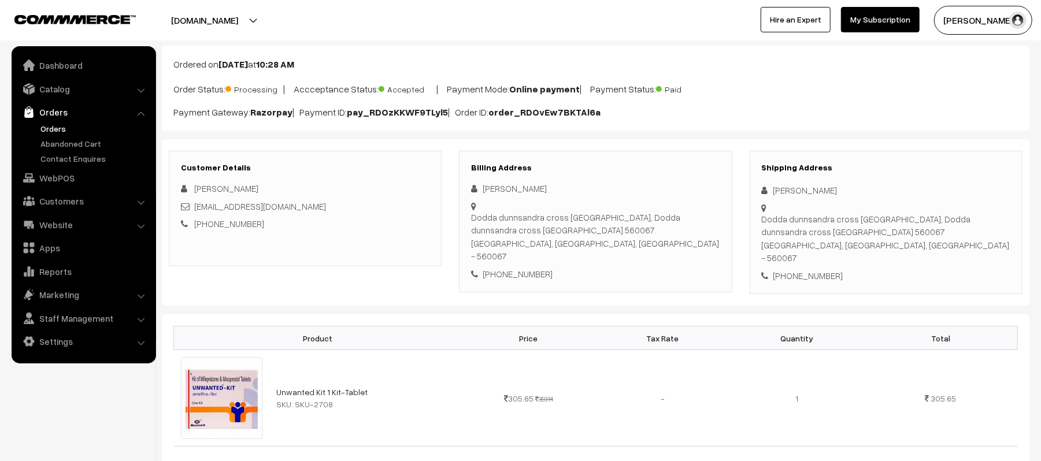
scroll to position [0, 0]
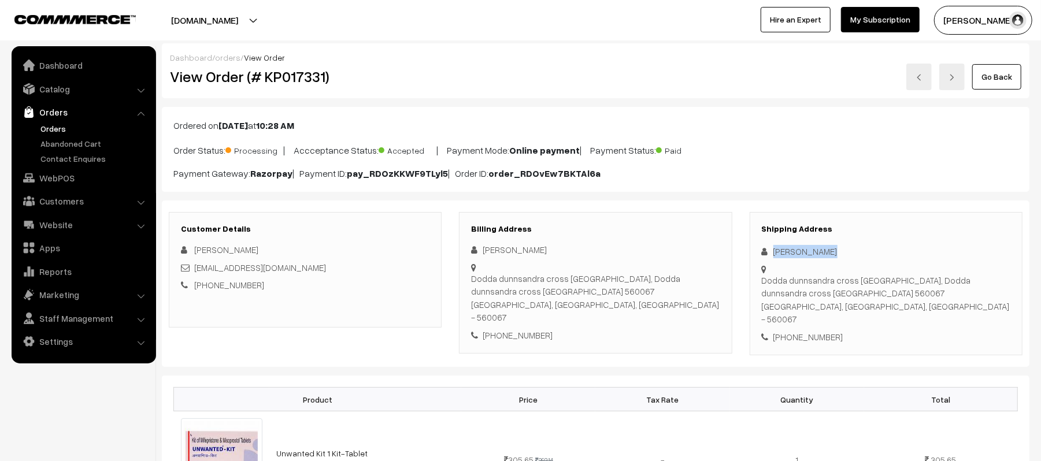
drag, startPoint x: 842, startPoint y: 245, endPoint x: 749, endPoint y: 236, distance: 92.9
click at [749, 236] on div "Shipping Address [PERSON_NAME] Dodda dunnsandra cross [GEOGRAPHIC_DATA], [GEOGR…" at bounding box center [885, 284] width 273 height 144
copy div "[PERSON_NAME]"
click at [793, 330] on div "[PHONE_NUMBER]" at bounding box center [886, 336] width 248 height 13
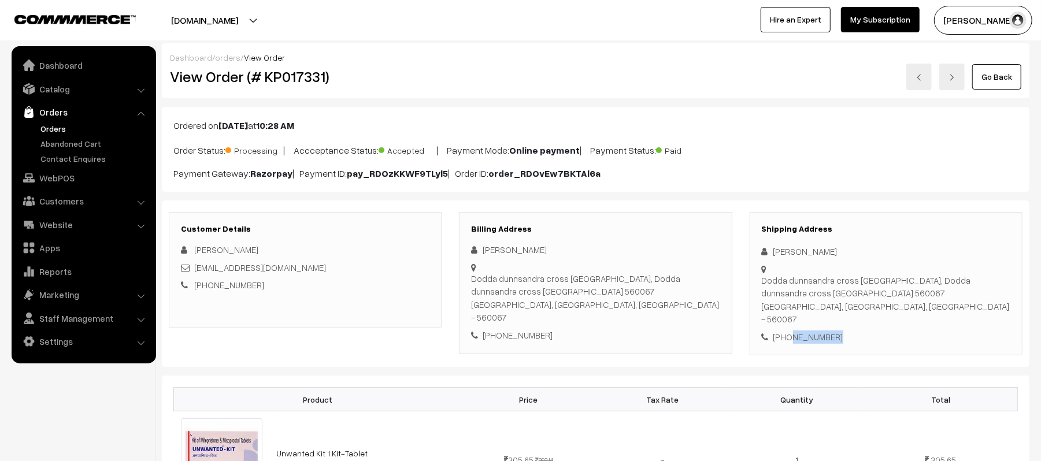
copy div "6372716541"
drag, startPoint x: 322, startPoint y: 269, endPoint x: 195, endPoint y: 269, distance: 127.7
click at [195, 269] on div "[EMAIL_ADDRESS][DOMAIN_NAME]" at bounding box center [305, 267] width 248 height 13
copy link "[EMAIL_ADDRESS][DOMAIN_NAME]"
drag, startPoint x: 761, startPoint y: 281, endPoint x: 916, endPoint y: 306, distance: 156.9
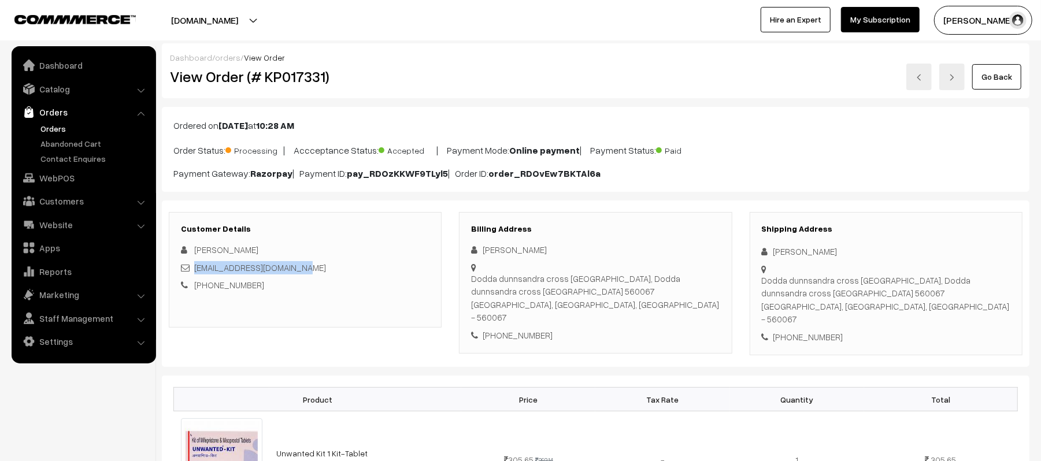
click at [916, 306] on div "Dodda dunnsandra cross [GEOGRAPHIC_DATA], [GEOGRAPHIC_DATA] dunnsandra cross [G…" at bounding box center [886, 300] width 248 height 52
copy div "Dodda dunnsandra cross [GEOGRAPHIC_DATA], [GEOGRAPHIC_DATA] dunnsandra cross [G…"
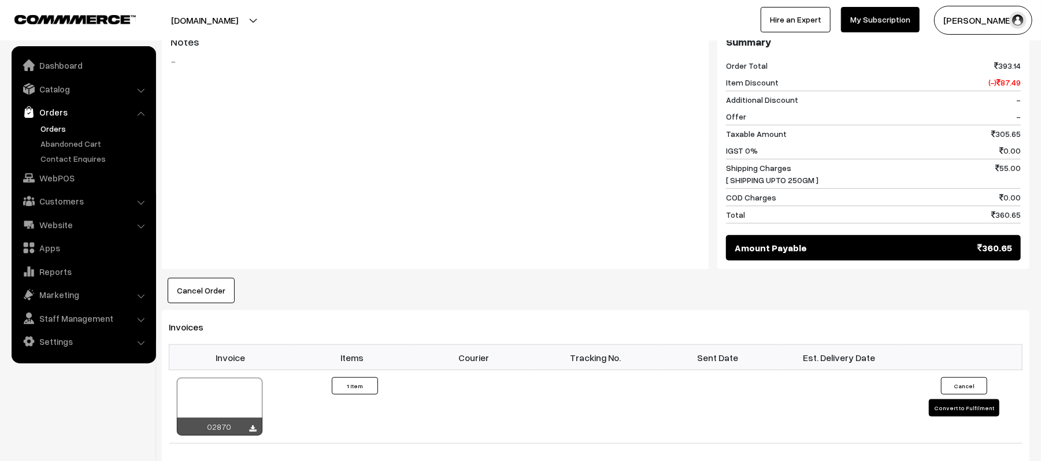
scroll to position [530, 0]
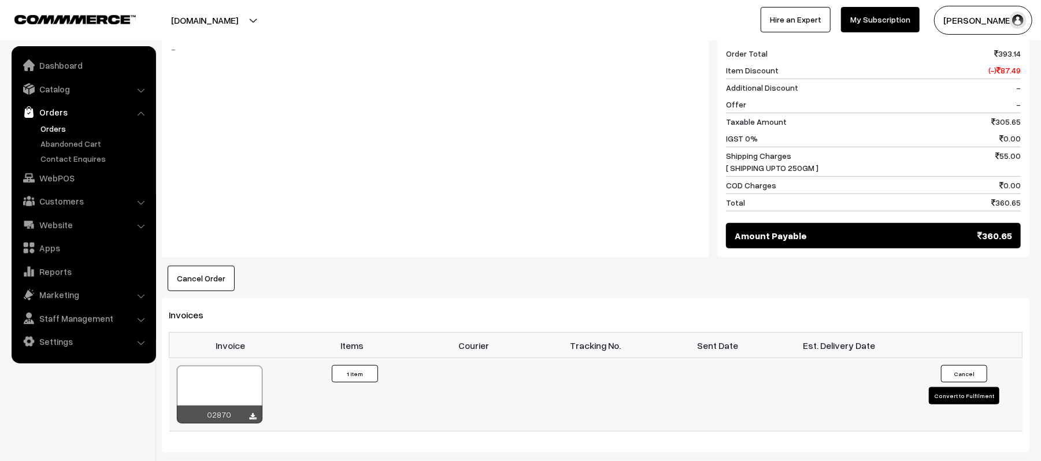
click at [957, 389] on button "Convert to Fulfilment" at bounding box center [964, 395] width 70 height 17
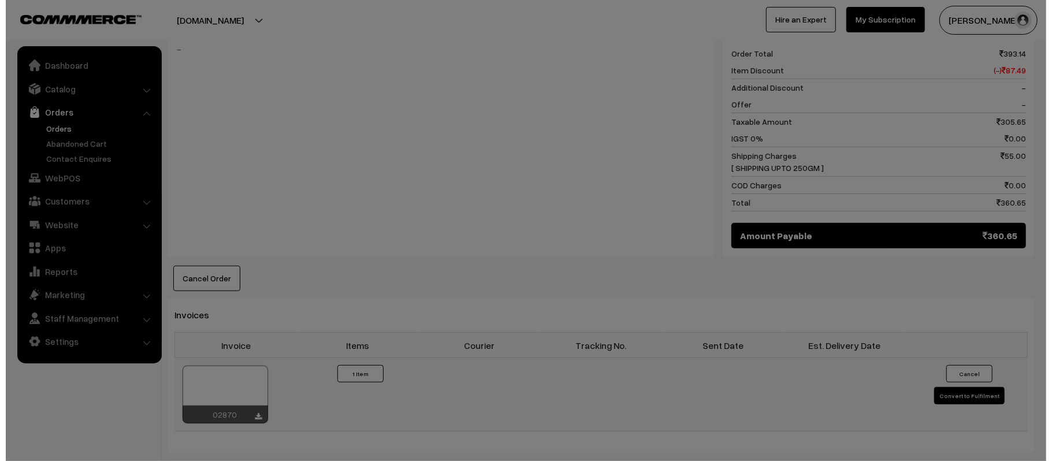
scroll to position [532, 0]
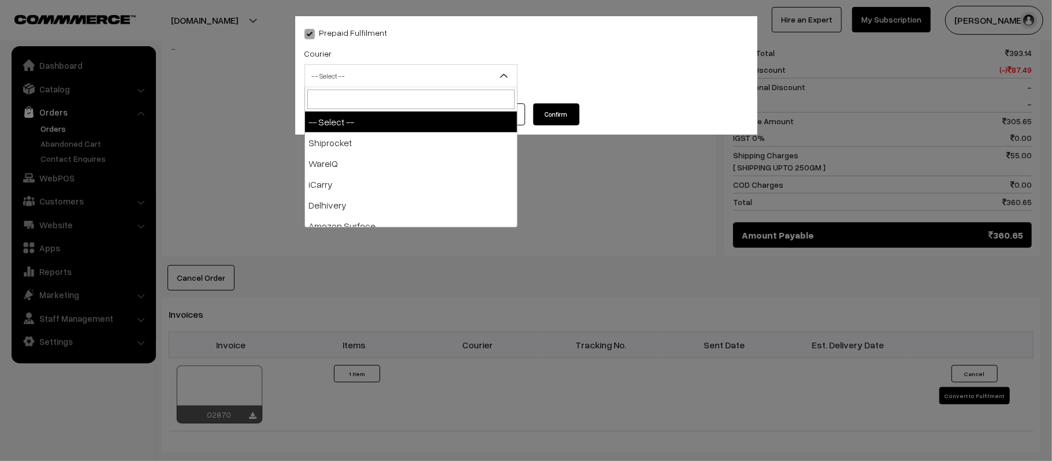
click at [393, 84] on span "-- Select --" at bounding box center [411, 76] width 212 height 20
type input "E-"
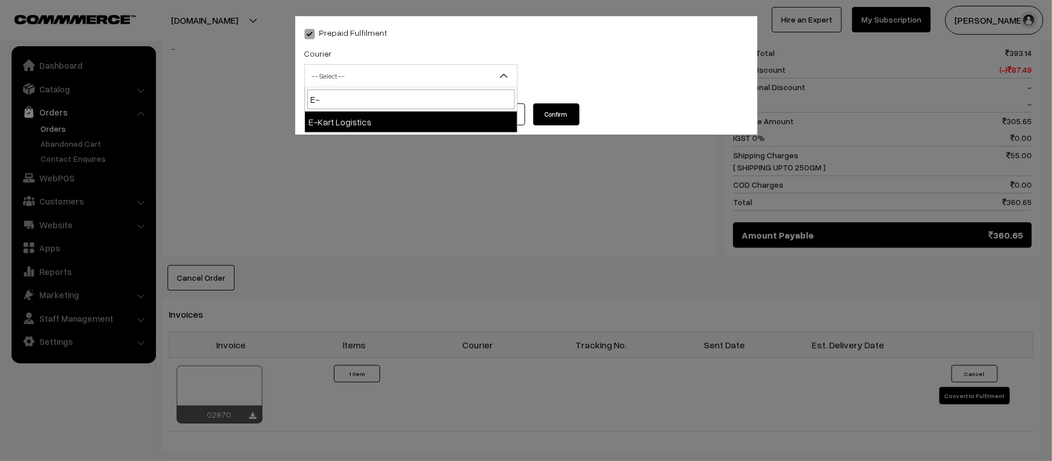
select select "6"
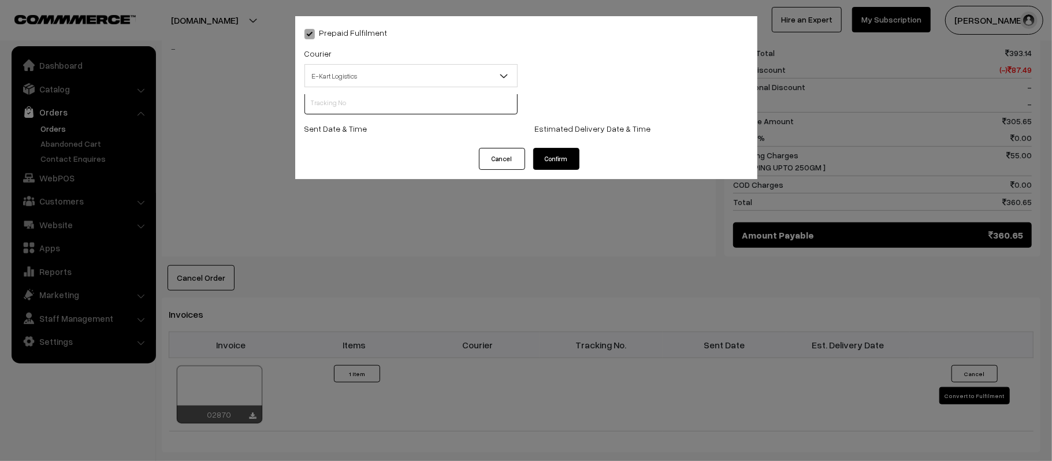
scroll to position [1, 0]
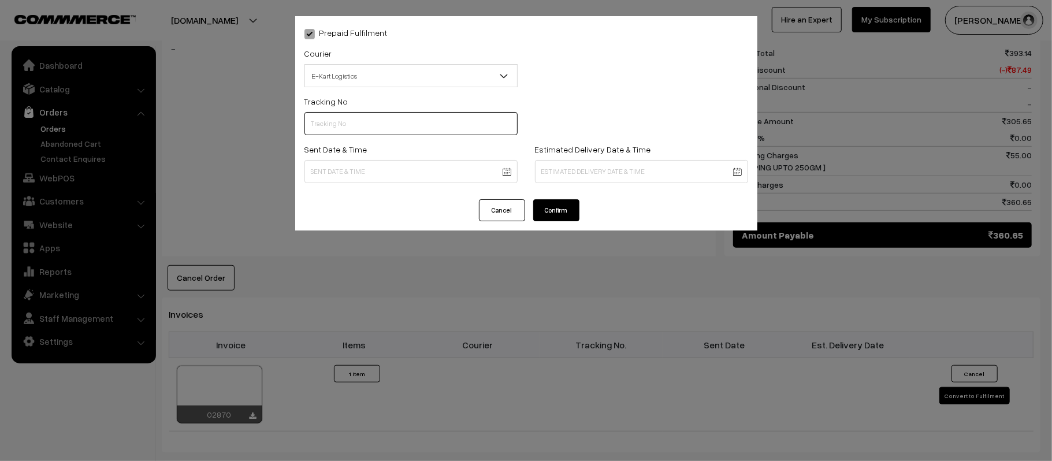
paste input "PAXP9000229215"
type input "PAXP9000229215"
click at [417, 165] on body "Thank you for showing interest. Our team will call you shortly. Close [DOMAIN_N…" at bounding box center [526, 143] width 1052 height 1350
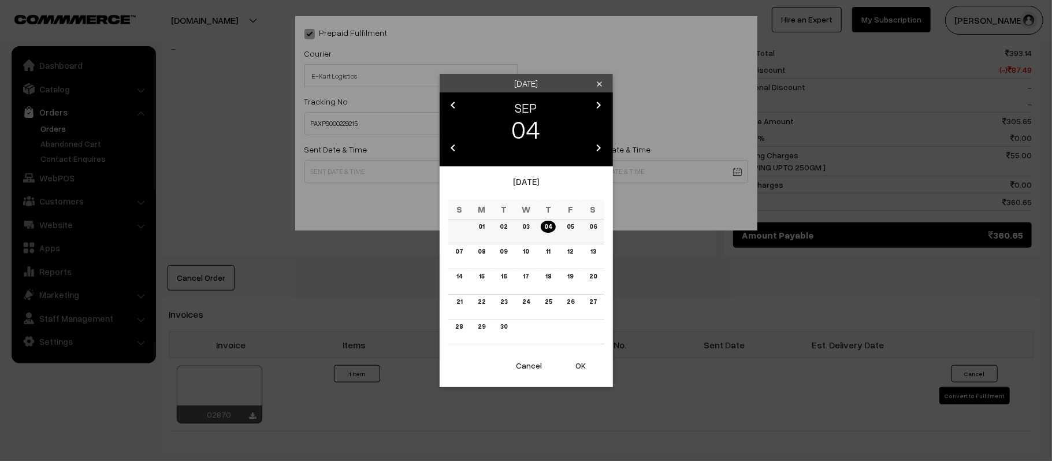
click at [567, 230] on link "05" at bounding box center [570, 227] width 14 height 12
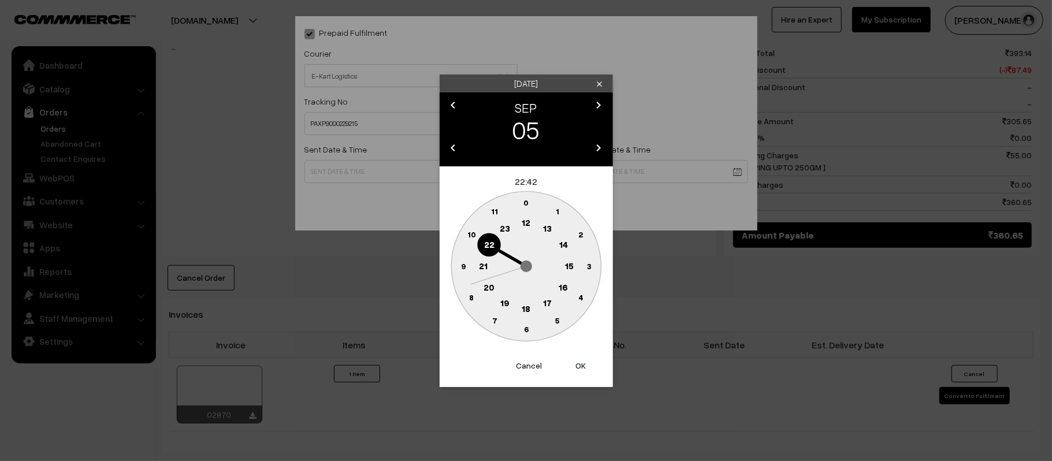
click at [489, 259] on circle at bounding box center [483, 266] width 24 height 24
click at [539, 373] on button "Cancel" at bounding box center [529, 365] width 46 height 25
click at [526, 221] on text "12" at bounding box center [526, 222] width 9 height 10
click at [459, 258] on circle at bounding box center [465, 260] width 16 height 16
type input "[DATE] 12:46"
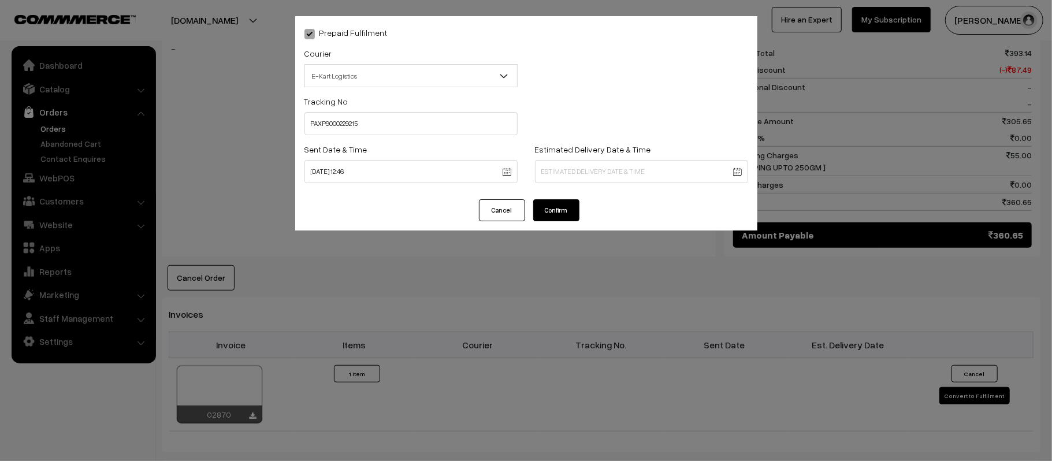
click at [624, 174] on body "Thank you for showing interest. Our team will call you shortly. Close [DOMAIN_N…" at bounding box center [526, 143] width 1052 height 1350
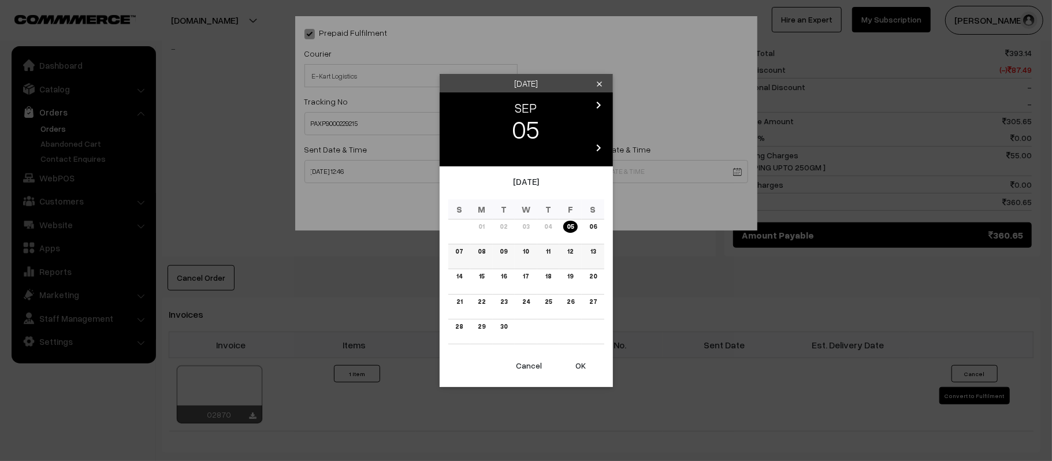
click at [549, 248] on link "11" at bounding box center [548, 252] width 11 height 12
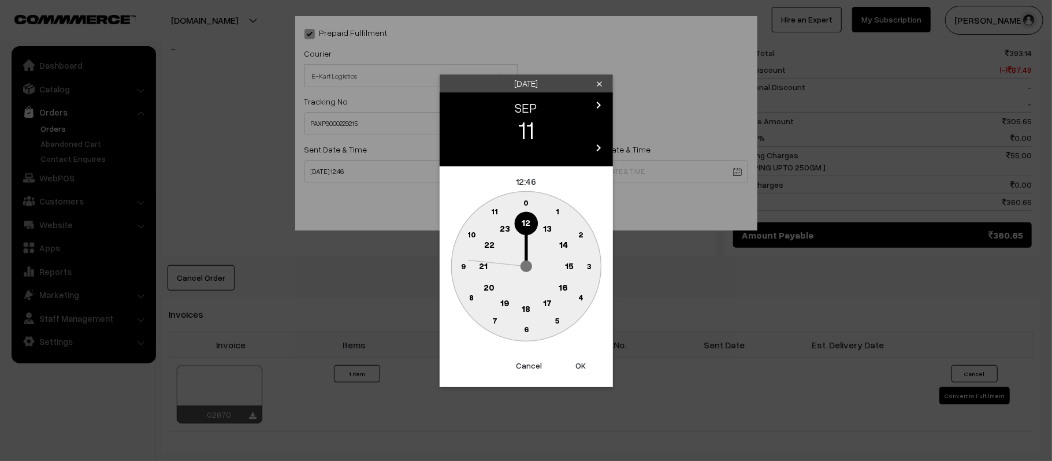
click at [481, 262] on text "21" at bounding box center [483, 265] width 9 height 10
click at [523, 328] on text "30" at bounding box center [526, 329] width 10 height 10
type input "[DATE] 21:30"
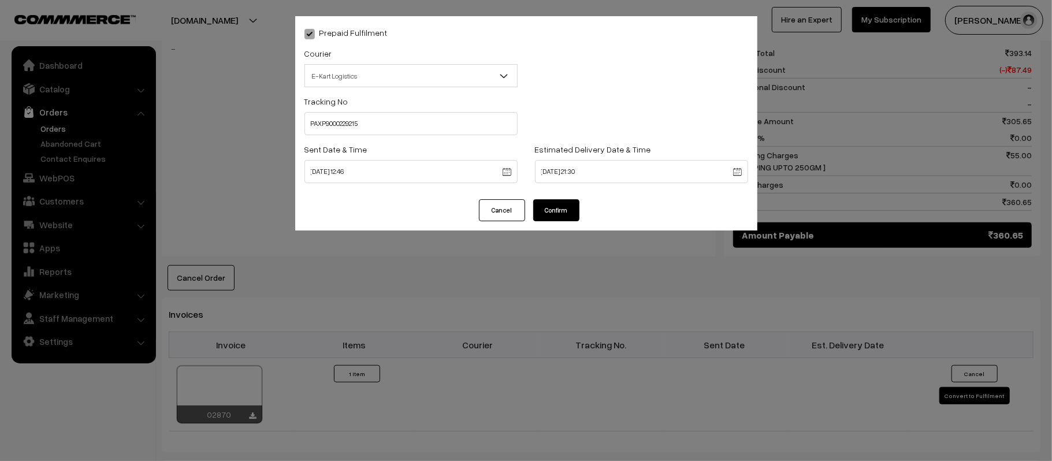
click at [540, 209] on button "Confirm" at bounding box center [556, 210] width 46 height 22
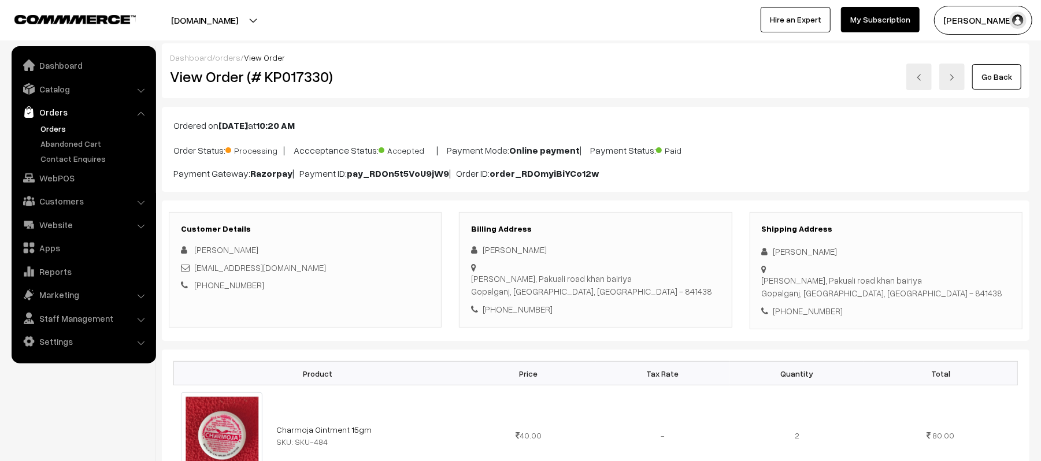
click at [595, 79] on div "Go Back" at bounding box center [740, 77] width 562 height 27
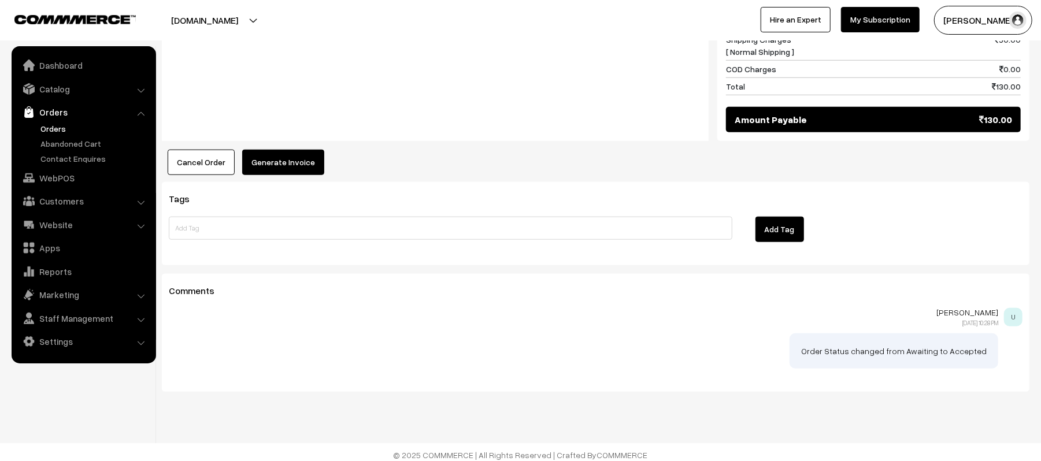
scroll to position [612, 0]
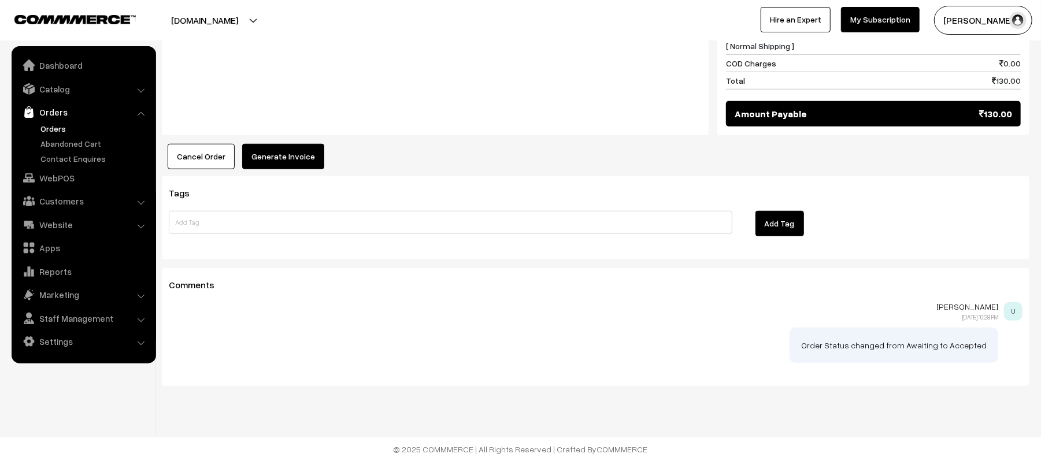
click at [298, 158] on button "Generate Invoice" at bounding box center [283, 156] width 82 height 25
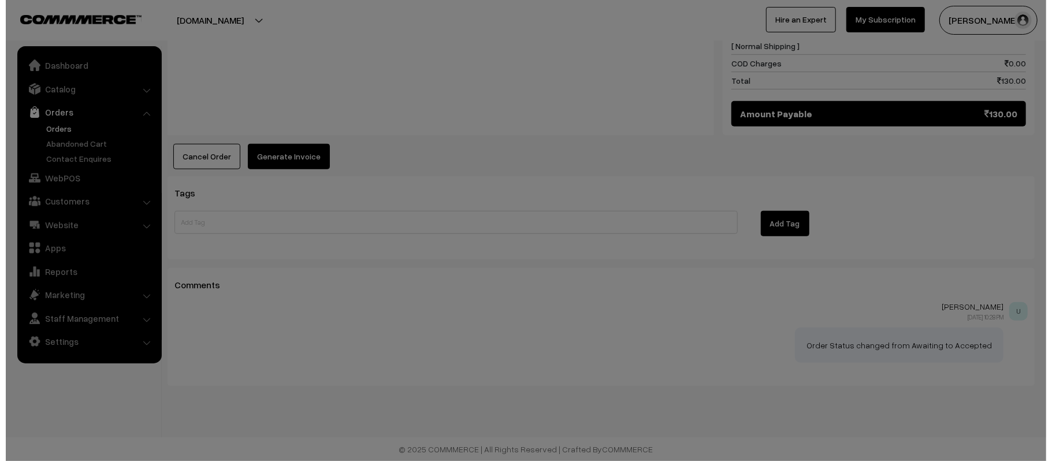
scroll to position [614, 0]
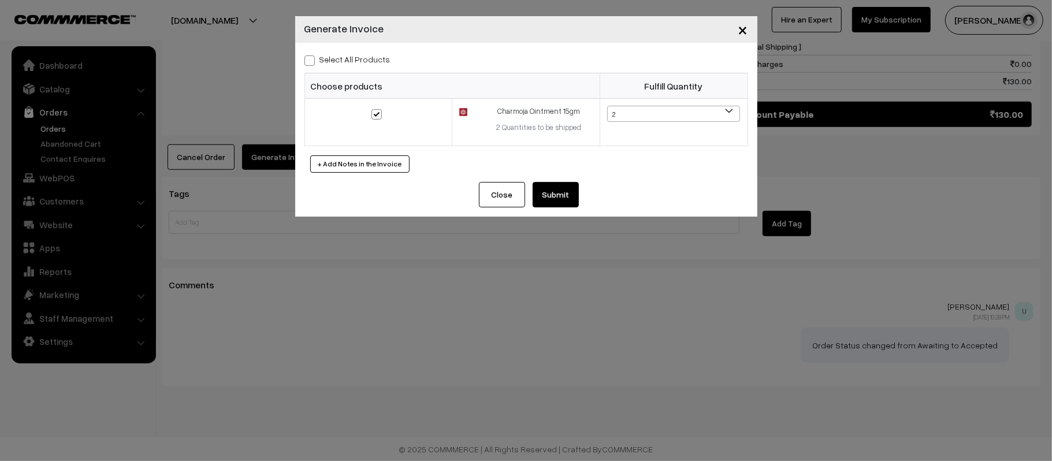
click at [555, 192] on button "Submit" at bounding box center [556, 194] width 46 height 25
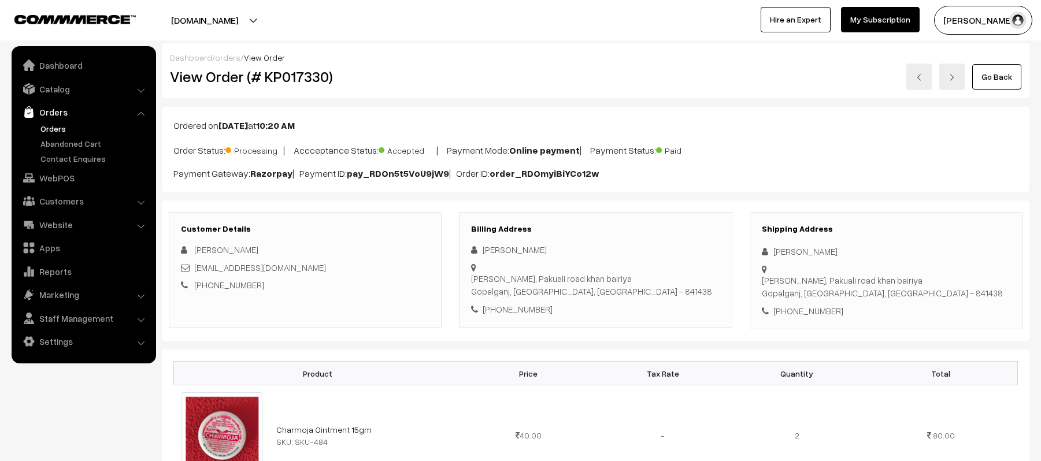
scroll to position [612, 0]
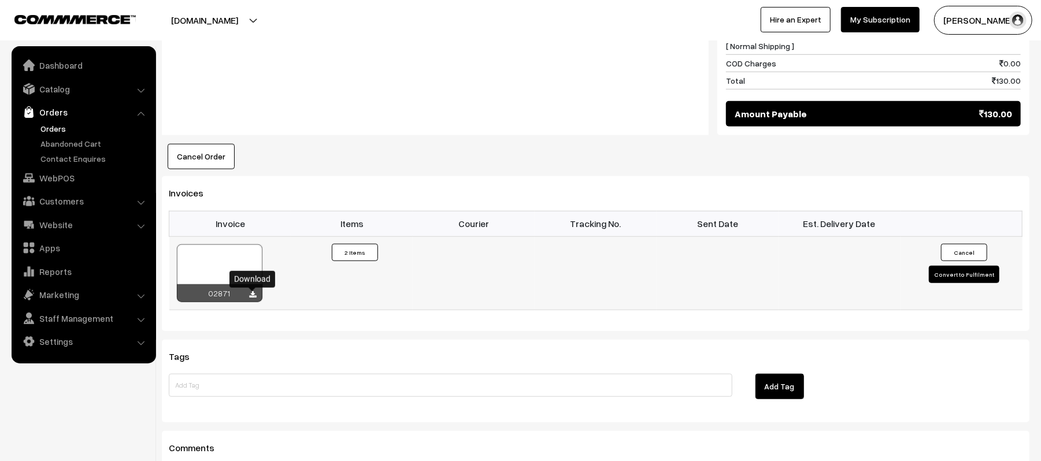
click at [252, 299] on icon at bounding box center [253, 295] width 7 height 8
click at [455, 83] on div "Notes -" at bounding box center [435, 23] width 547 height 225
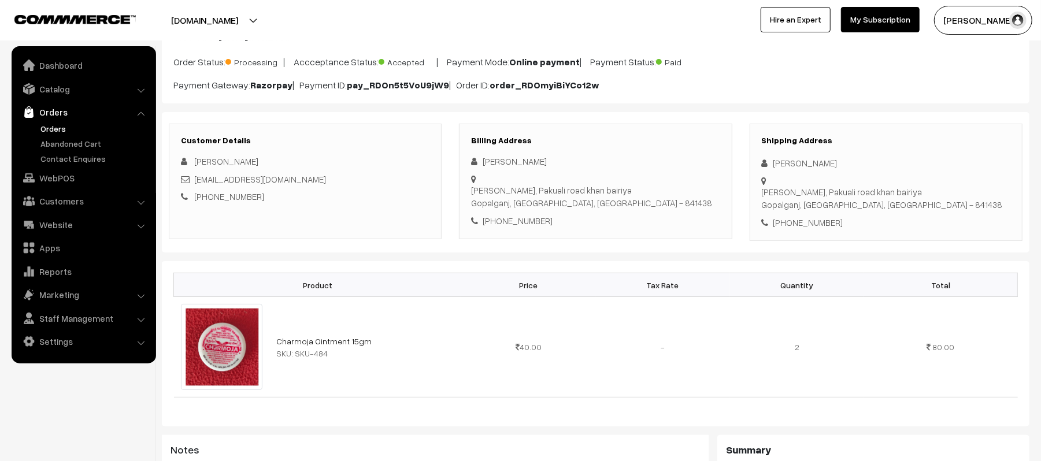
scroll to position [0, 0]
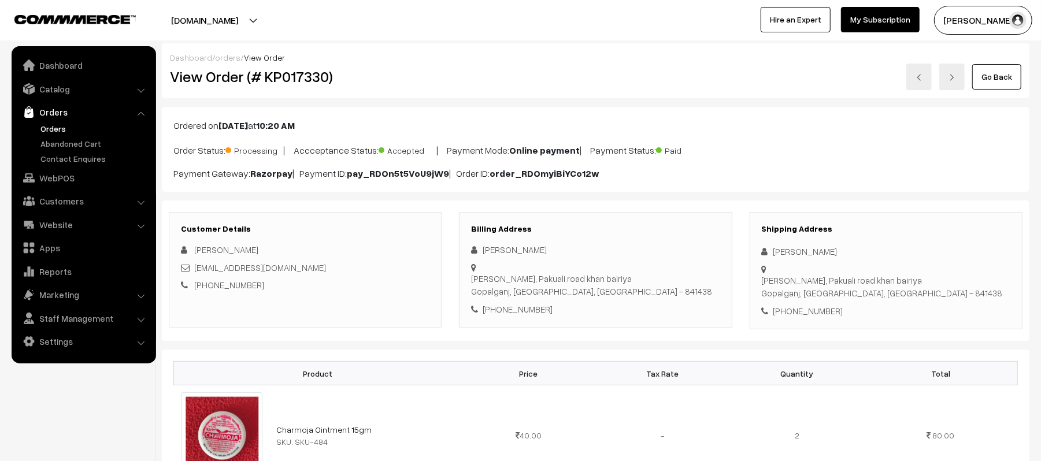
click at [541, 26] on div "[PERSON_NAME] My Profile Refer & Earn Support Sign Out Hire an Expert My Subscr…" at bounding box center [784, 20] width 526 height 29
click at [618, 65] on div "Go Back" at bounding box center [740, 77] width 562 height 27
drag, startPoint x: 834, startPoint y: 255, endPoint x: 745, endPoint y: 255, distance: 89.0
click at [745, 255] on div "Shipping Address [PERSON_NAME] [GEOGRAPHIC_DATA], [GEOGRAPHIC_DATA] [GEOGRAPHIC…" at bounding box center [886, 271] width 290 height 118
copy div "[PERSON_NAME]"
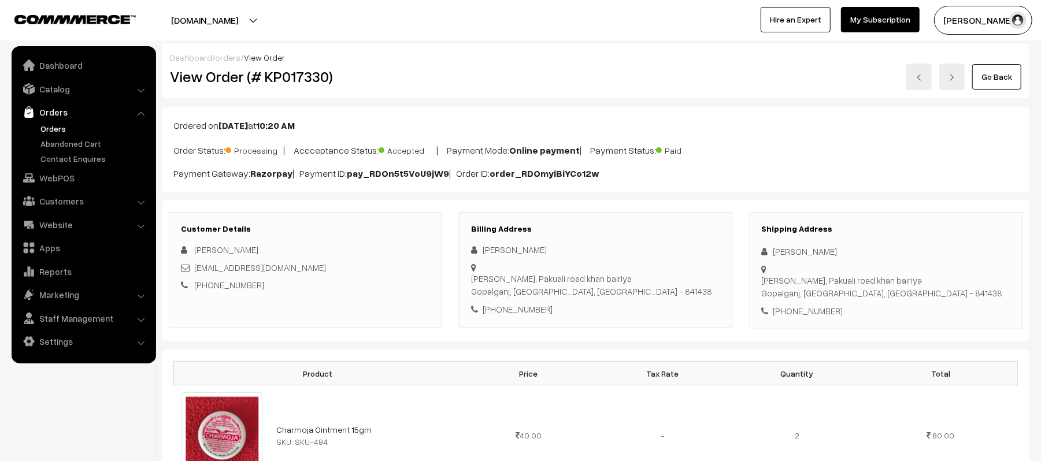
click at [818, 308] on div "Shipping Address [PERSON_NAME] [GEOGRAPHIC_DATA], [GEOGRAPHIC_DATA] [GEOGRAPHIC…" at bounding box center [885, 271] width 273 height 118
copy div "7667768983"
drag, startPoint x: 299, startPoint y: 270, endPoint x: 195, endPoint y: 271, distance: 104.0
click at [195, 271] on div "[EMAIL_ADDRESS][DOMAIN_NAME]" at bounding box center [305, 267] width 248 height 13
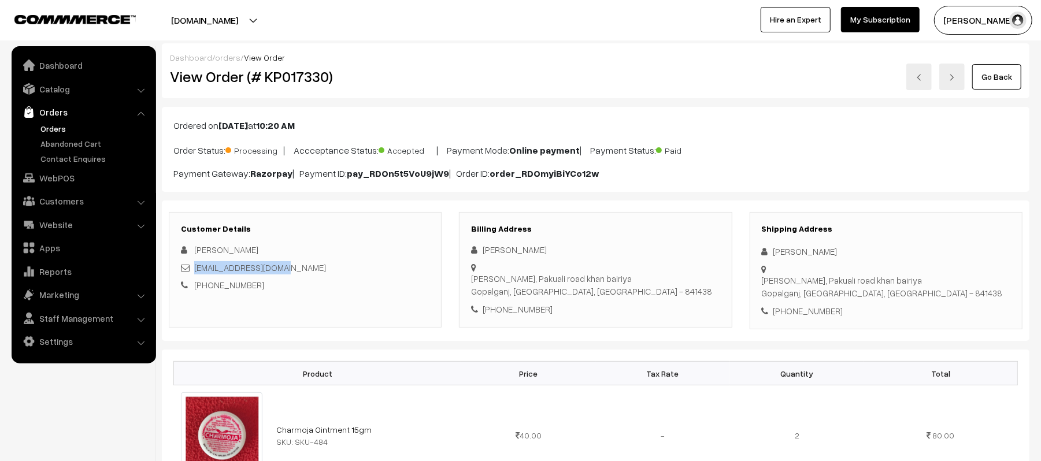
copy link "[EMAIL_ADDRESS][DOMAIN_NAME]"
drag, startPoint x: 773, startPoint y: 266, endPoint x: 916, endPoint y: 285, distance: 145.1
click at [916, 285] on div "Shipping Address [PERSON_NAME] [GEOGRAPHIC_DATA], [GEOGRAPHIC_DATA] [GEOGRAPHIC…" at bounding box center [885, 271] width 273 height 118
copy div "[PERSON_NAME], [GEOGRAPHIC_DATA], [GEOGRAPHIC_DATA], [GEOGRAPHIC_DATA] - 841438"
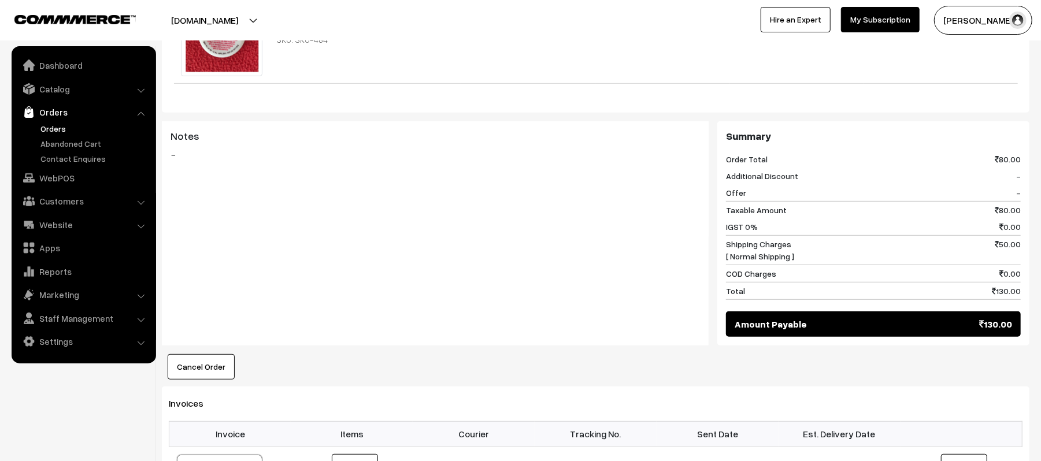
scroll to position [805, 0]
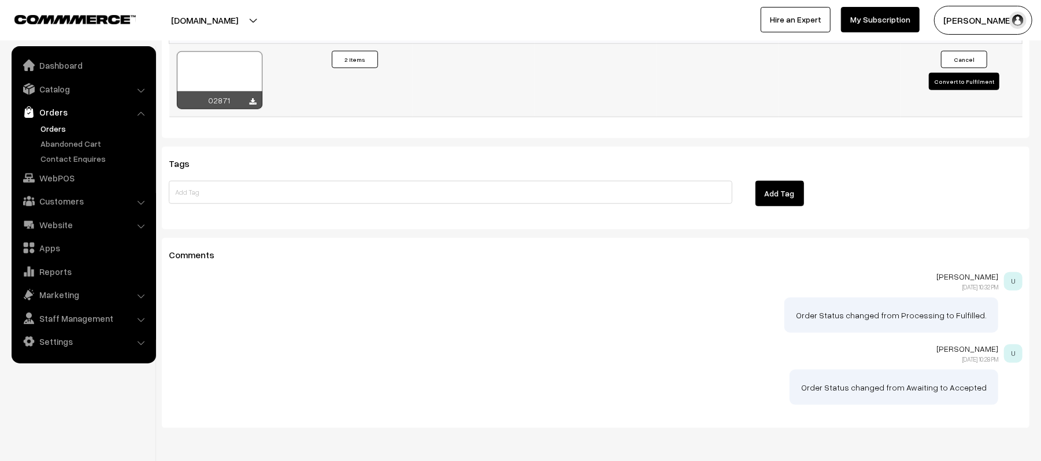
click at [945, 88] on button "Convert to Fulfilment" at bounding box center [964, 81] width 70 height 17
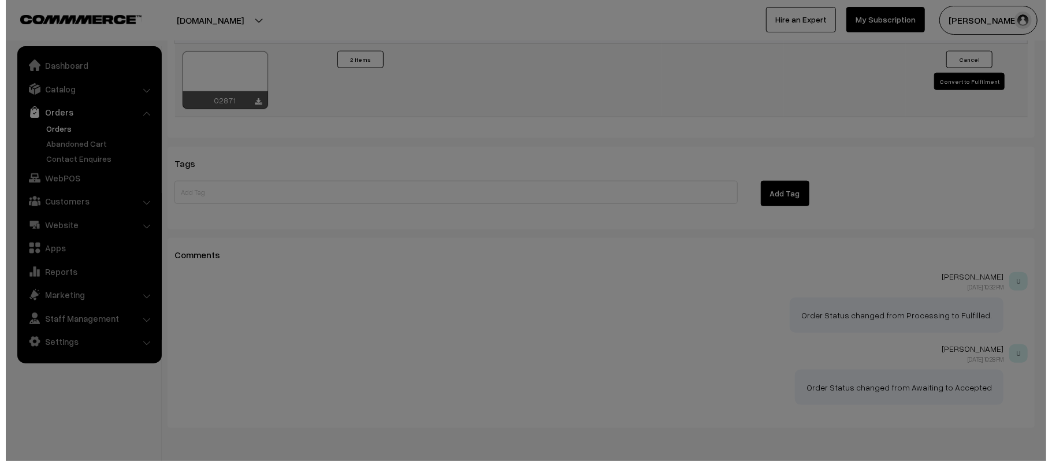
scroll to position [807, 0]
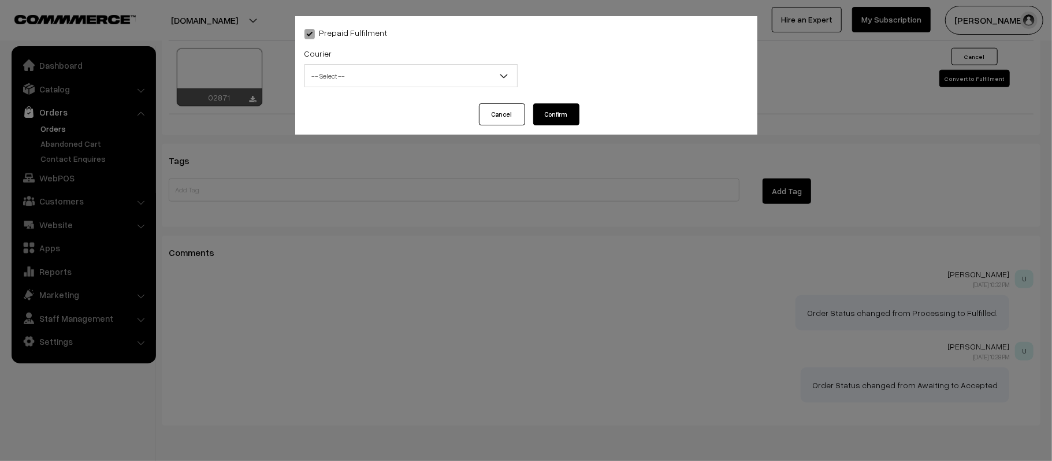
click at [421, 79] on span "-- Select --" at bounding box center [411, 76] width 212 height 20
type input "AMA"
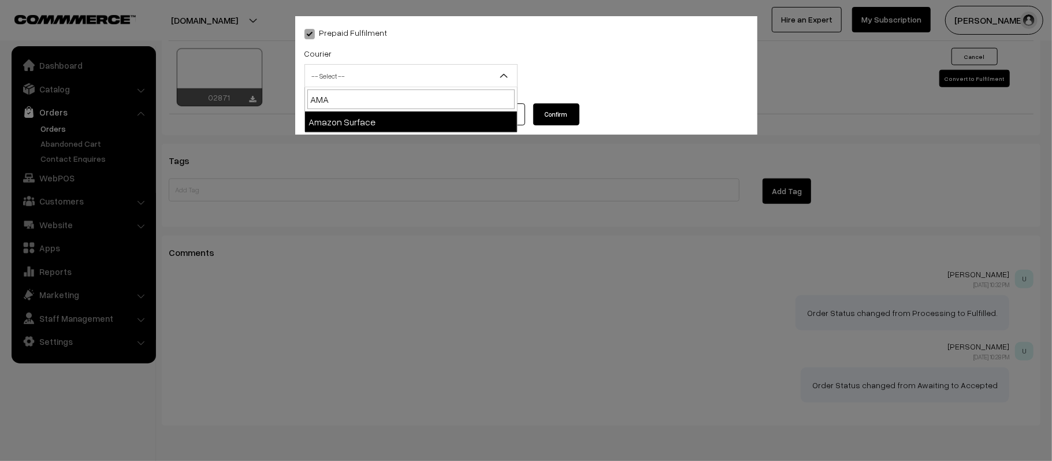
select select "5"
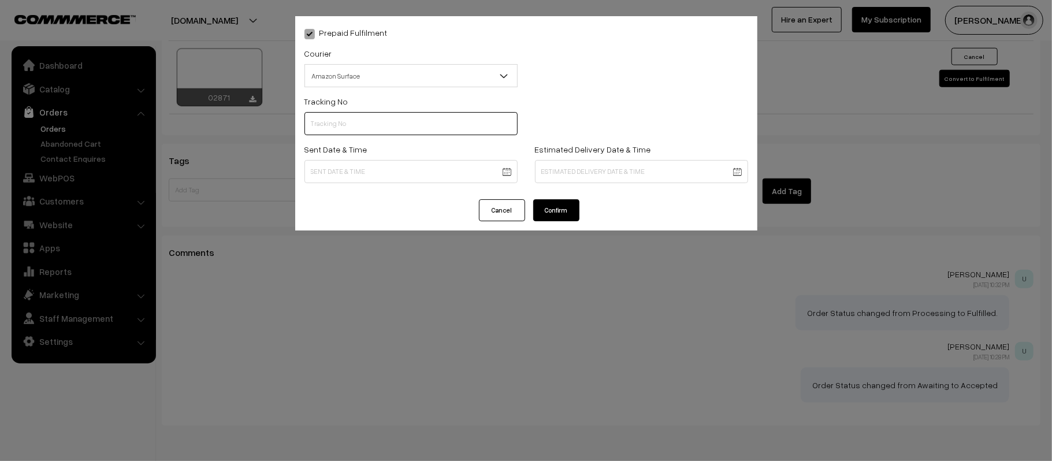
paste input "363227696358"
type input "363227696358"
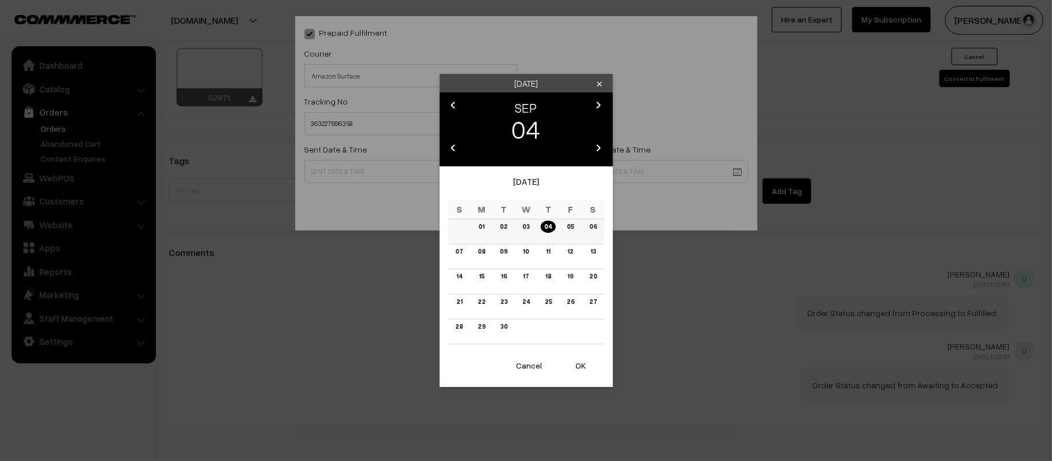
click at [574, 229] on link "05" at bounding box center [570, 227] width 14 height 12
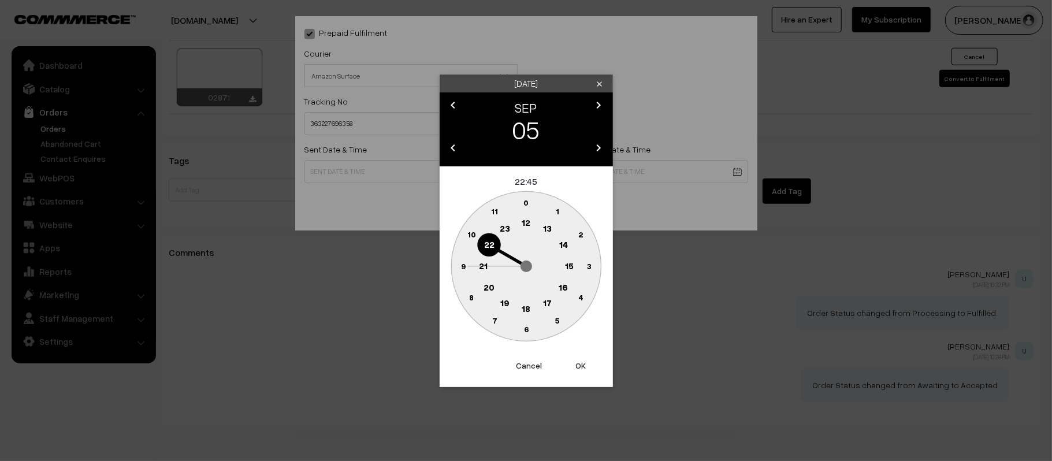
click at [486, 266] on text "21" at bounding box center [483, 265] width 9 height 10
click at [528, 333] on circle at bounding box center [526, 330] width 24 height 24
type input "05-09-2025 21:30"
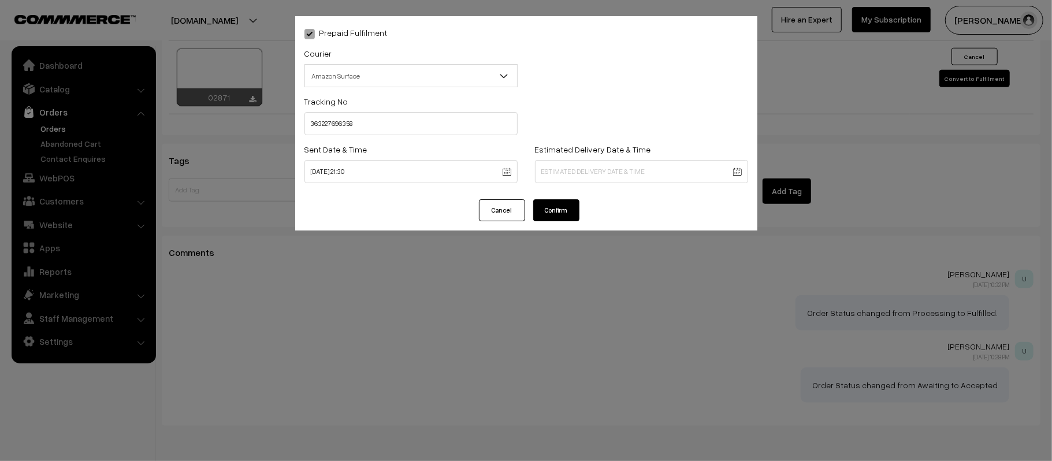
click at [609, 146] on label "Estimated Delivery Date & Time" at bounding box center [593, 149] width 116 height 12
click at [633, 158] on div "Estimated Delivery Date & Time" at bounding box center [641, 162] width 213 height 41
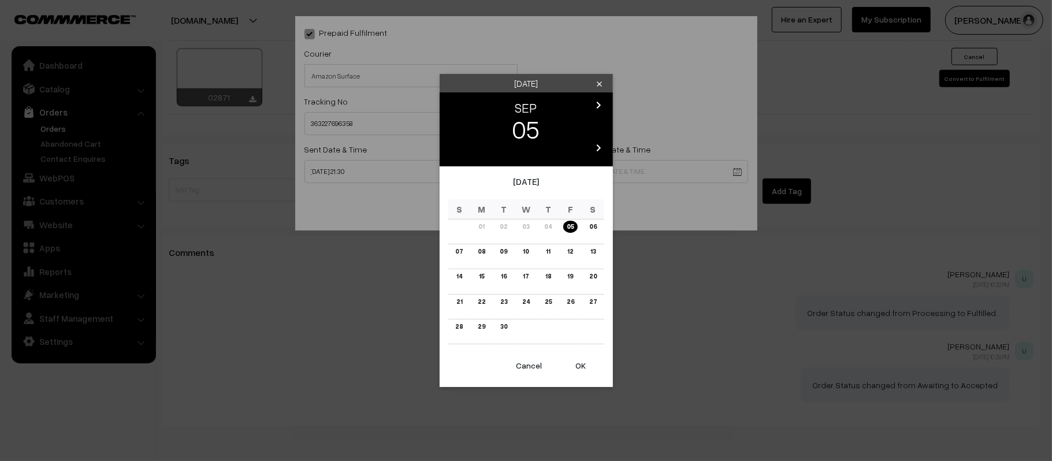
click at [554, 250] on td "11" at bounding box center [548, 256] width 23 height 25
click at [548, 257] on link "11" at bounding box center [548, 252] width 11 height 12
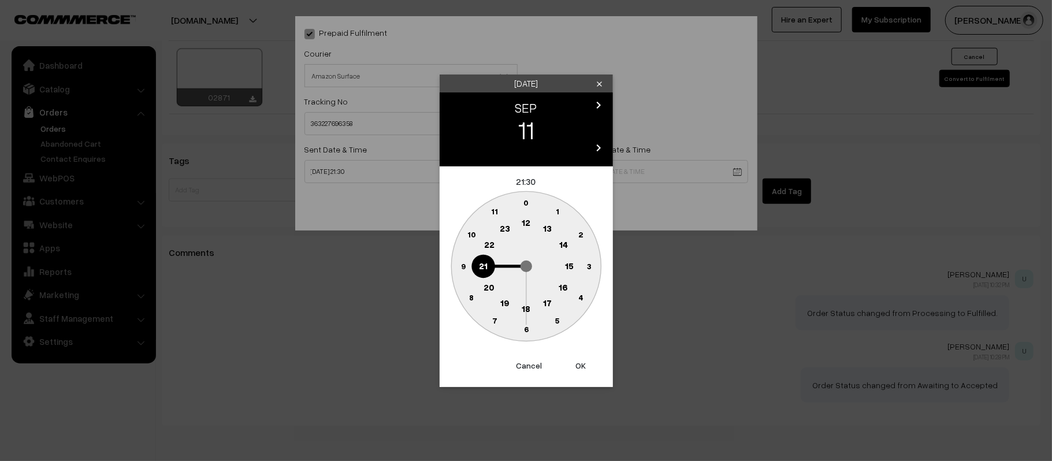
click at [578, 367] on button "OK" at bounding box center [581, 365] width 46 height 25
click at [582, 362] on button "OK" at bounding box center [581, 365] width 46 height 25
type input "11-09-2025 21:30"
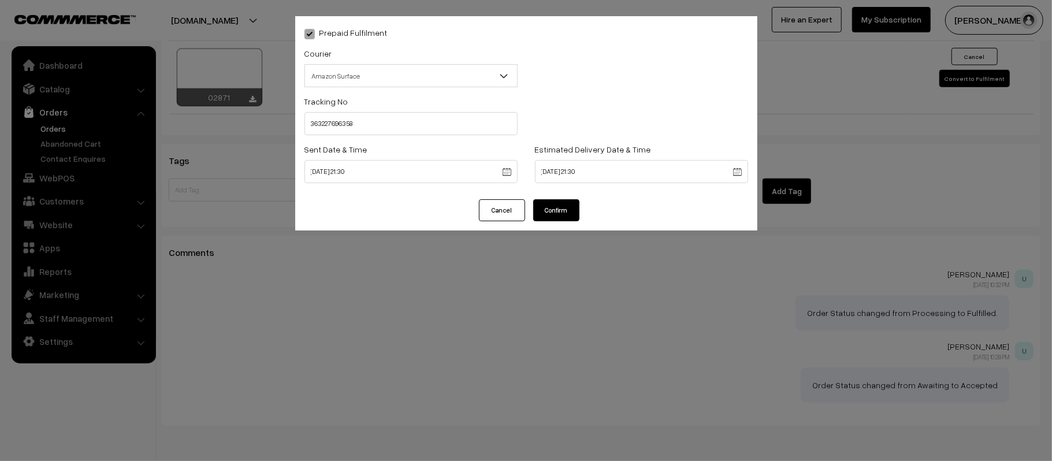
click at [557, 199] on button "Confirm" at bounding box center [556, 210] width 46 height 22
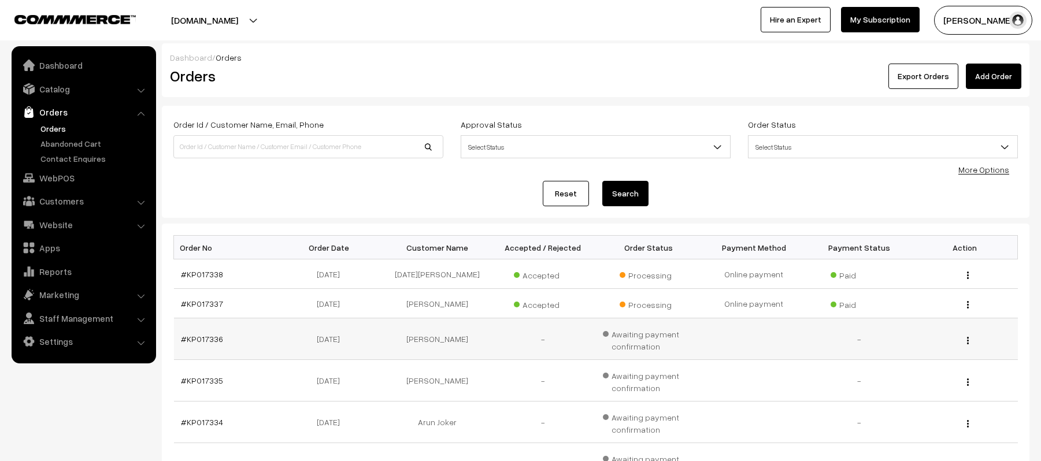
scroll to position [147, 0]
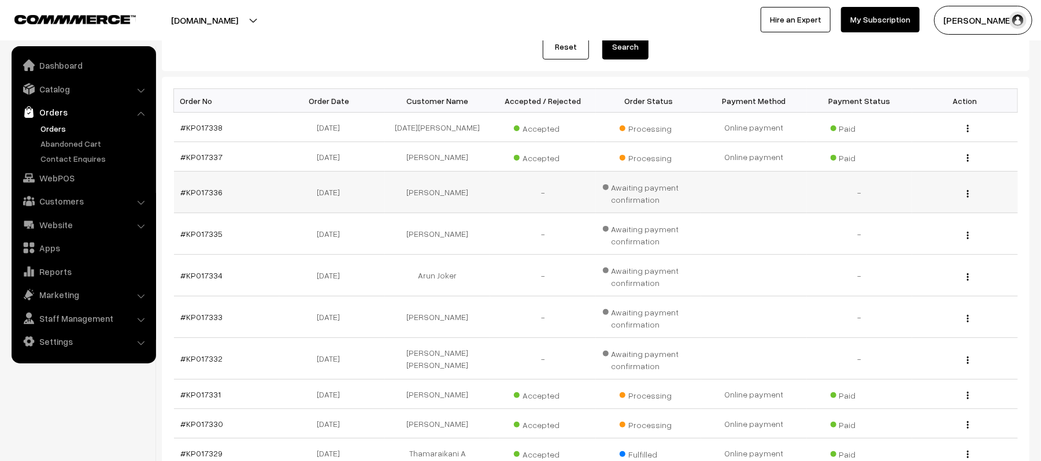
click at [201, 185] on td "#KP017336" at bounding box center [227, 193] width 106 height 42
click at [206, 192] on link "#KP017336" at bounding box center [202, 192] width 42 height 10
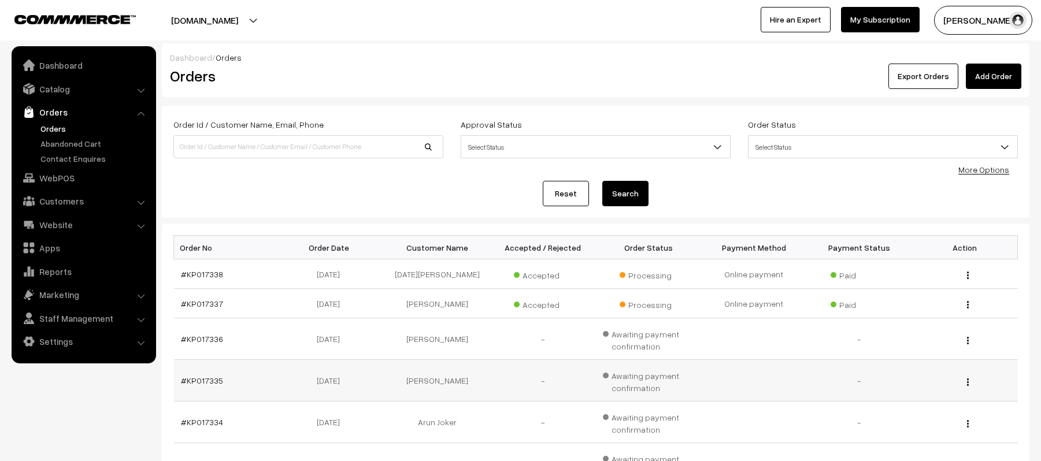
scroll to position [147, 0]
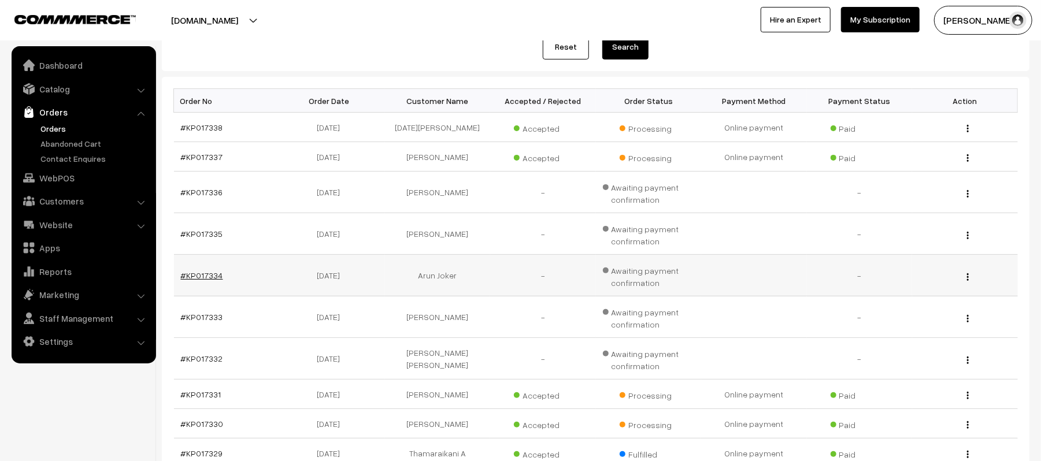
click at [191, 277] on link "#KP017334" at bounding box center [202, 275] width 42 height 10
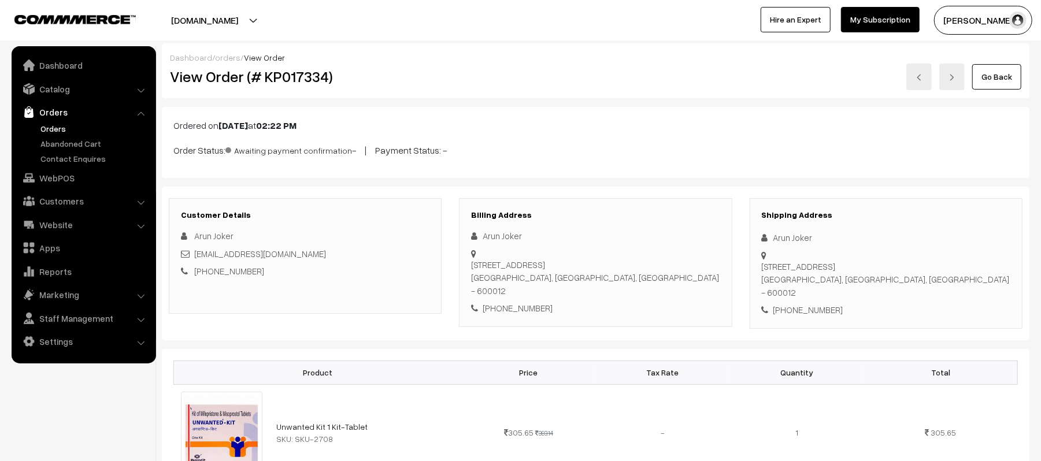
drag, startPoint x: 0, startPoint y: 0, endPoint x: 216, endPoint y: 148, distance: 261.7
click at [216, 148] on div "Dashboard / orders / View Order View Order (# KP017334) Go Back Ordered on Sep …" at bounding box center [595, 401] width 867 height 717
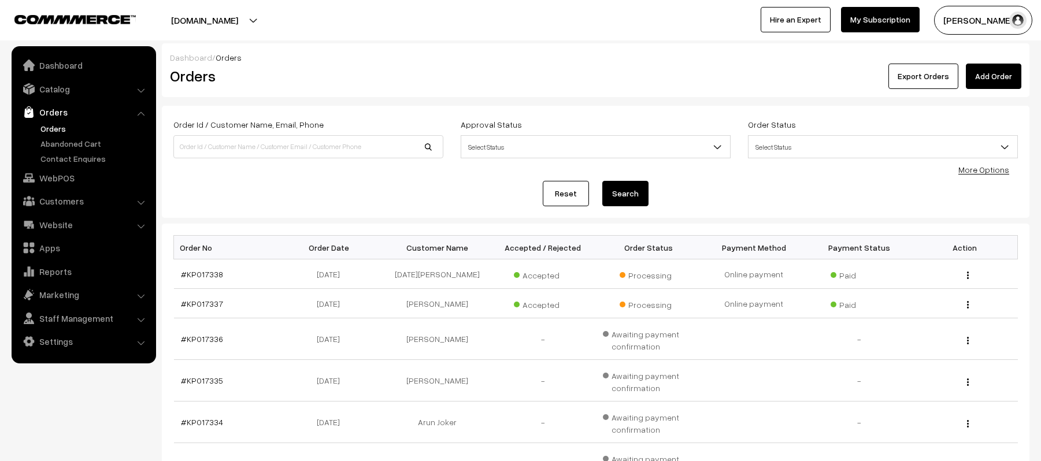
scroll to position [147, 0]
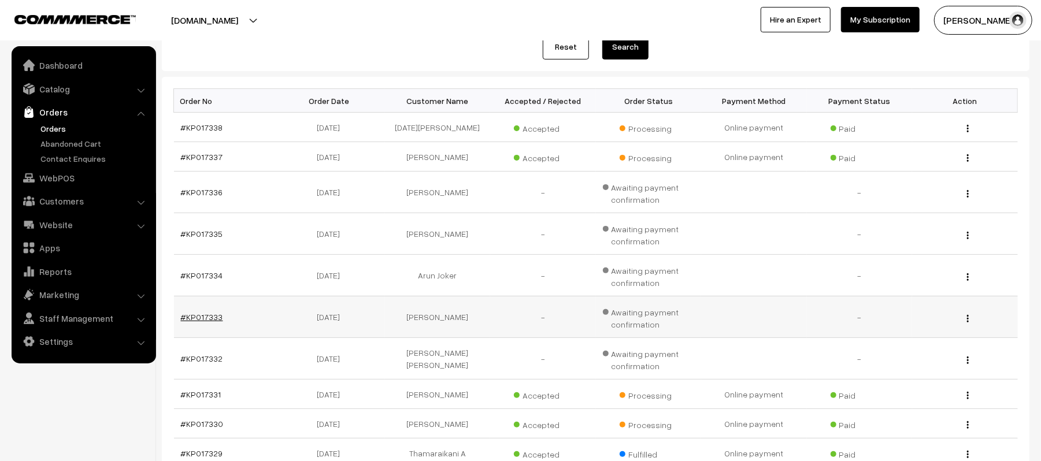
click at [187, 322] on link "#KP017333" at bounding box center [202, 317] width 42 height 10
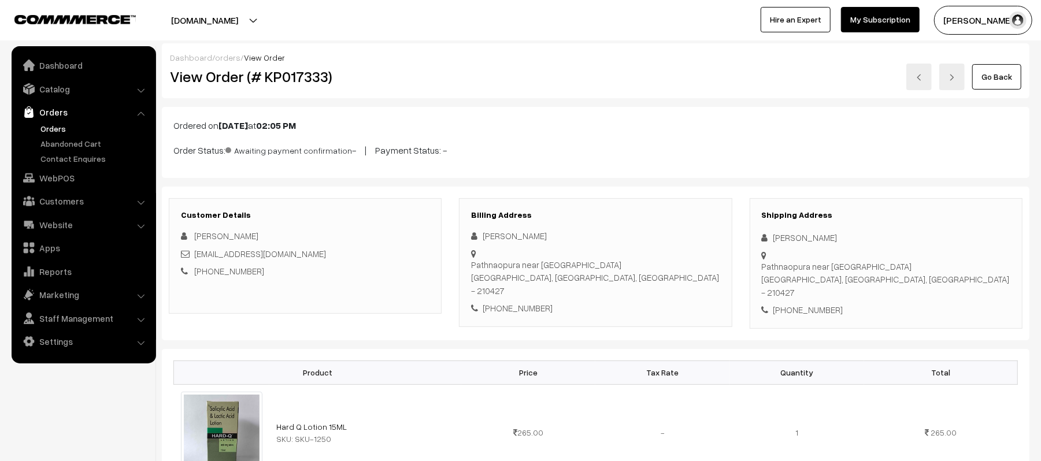
click at [58, 123] on link "Orders" at bounding box center [95, 128] width 114 height 12
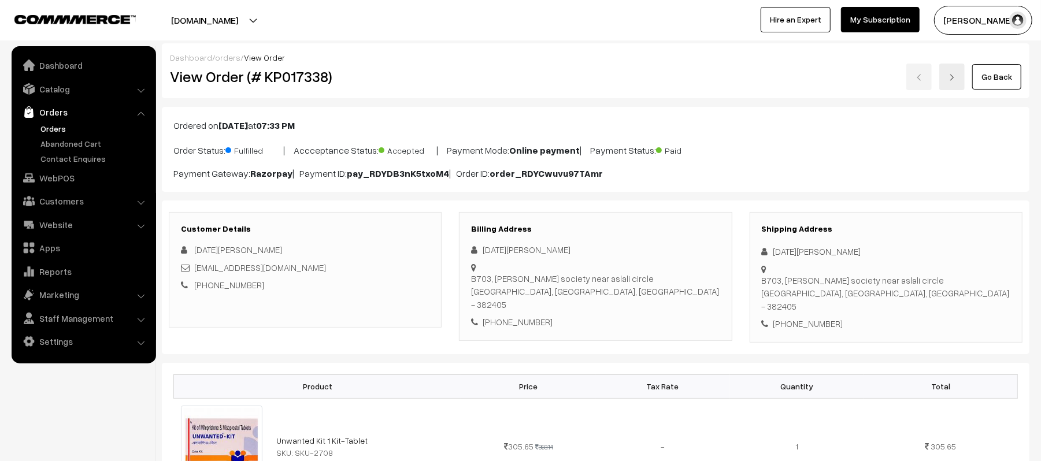
click at [574, 81] on div "Go Back" at bounding box center [740, 77] width 562 height 27
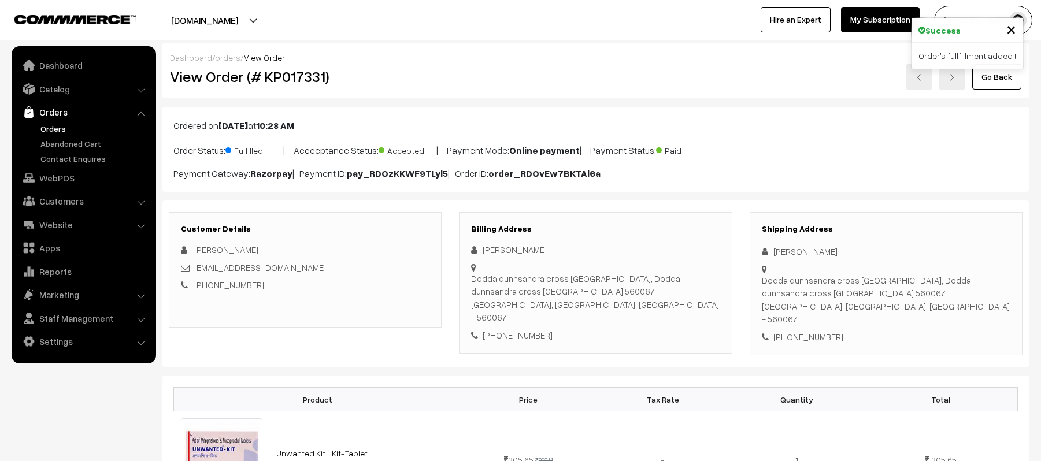
scroll to position [530, 0]
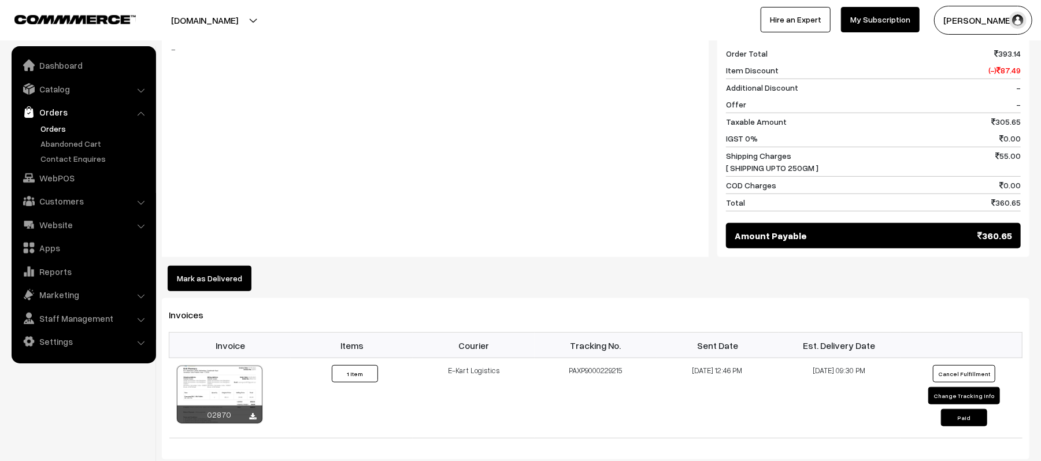
click at [454, 142] on div "Notes -" at bounding box center [435, 136] width 547 height 242
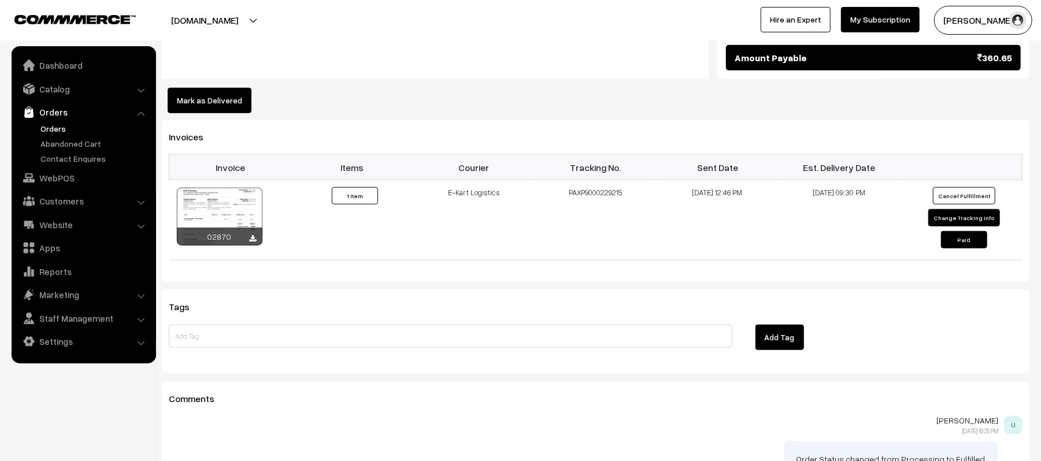
scroll to position [740, 0]
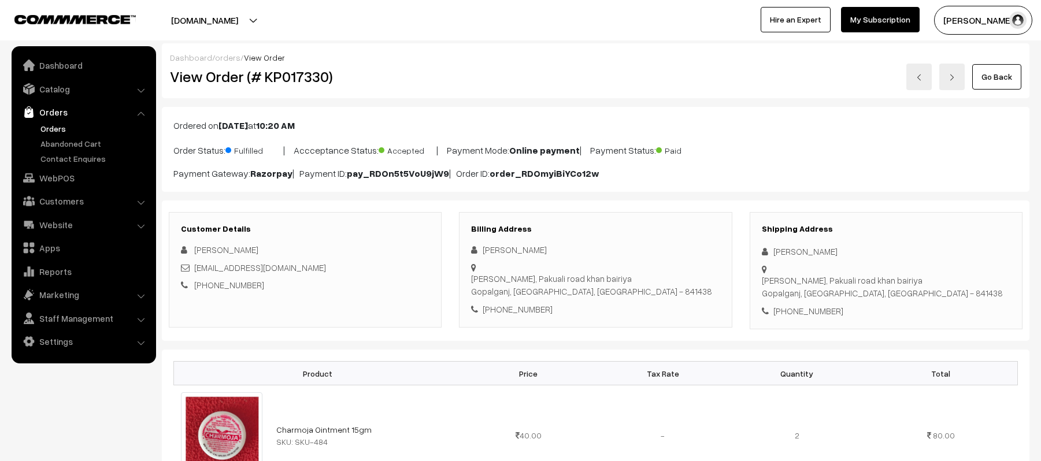
scroll to position [805, 0]
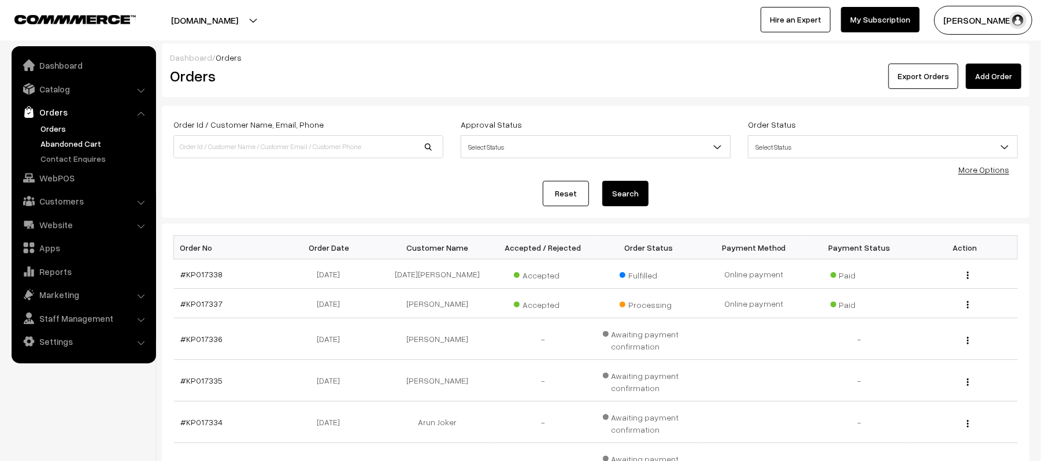
click at [74, 144] on link "Abandoned Cart" at bounding box center [95, 144] width 114 height 12
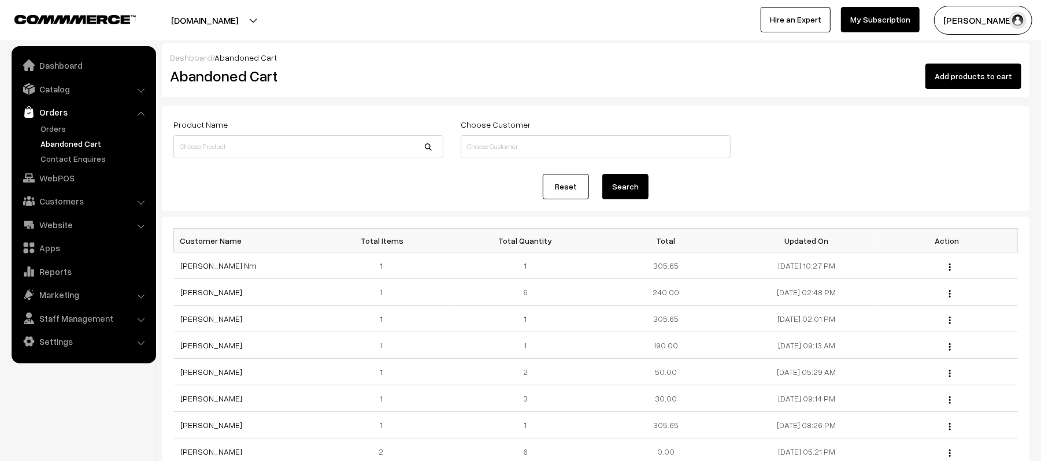
click at [287, 174] on div "Reset Search" at bounding box center [595, 186] width 844 height 25
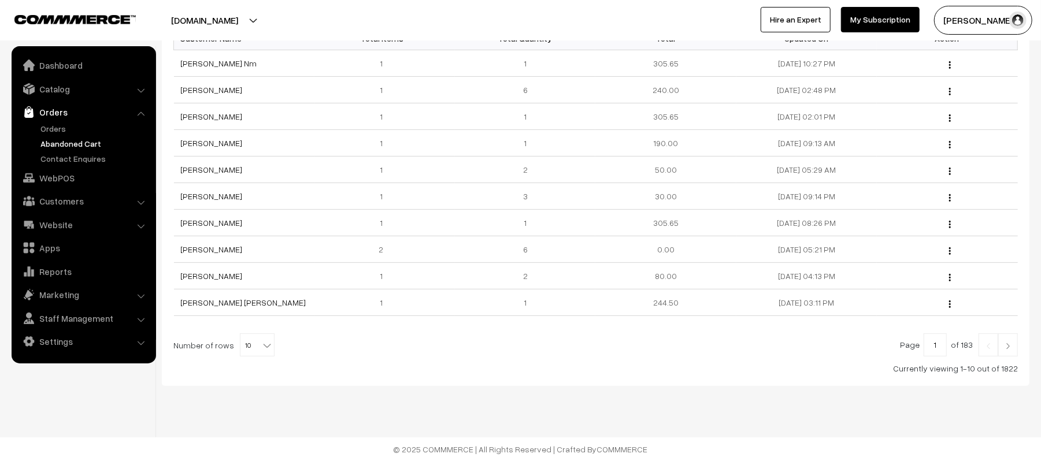
scroll to position [207, 0]
click at [1006, 340] on link at bounding box center [1008, 344] width 20 height 23
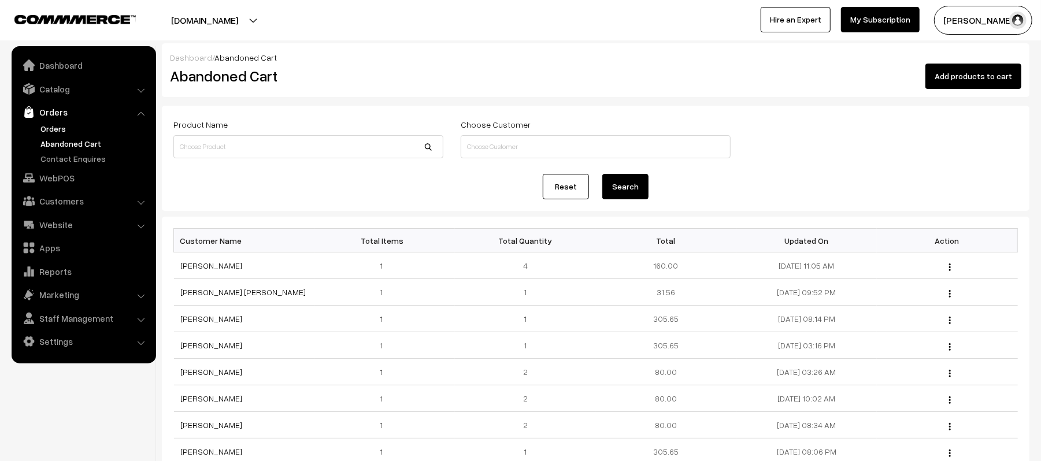
click at [47, 125] on link "Orders" at bounding box center [95, 128] width 114 height 12
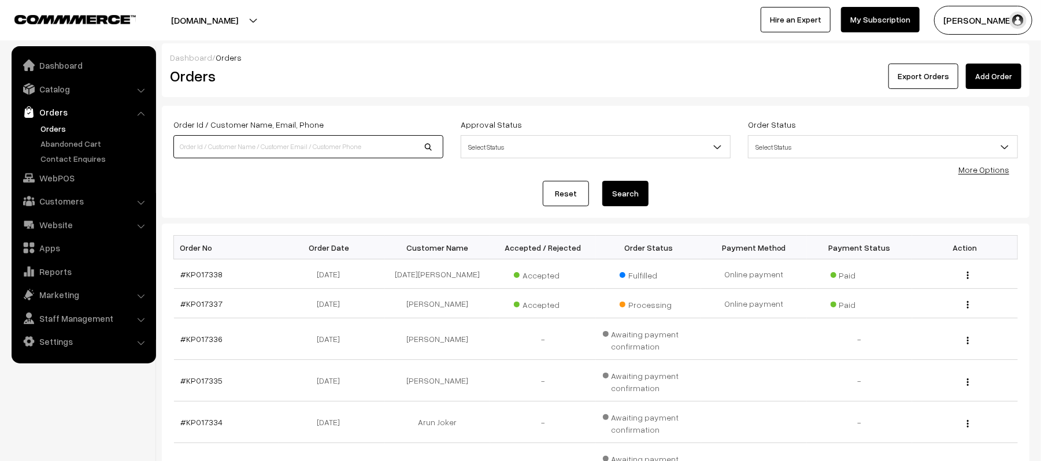
drag, startPoint x: 0, startPoint y: 0, endPoint x: 239, endPoint y: 150, distance: 282.5
click at [239, 150] on input at bounding box center [308, 146] width 270 height 23
type input "KP017131"
click at [602, 181] on button "Search" at bounding box center [625, 193] width 46 height 25
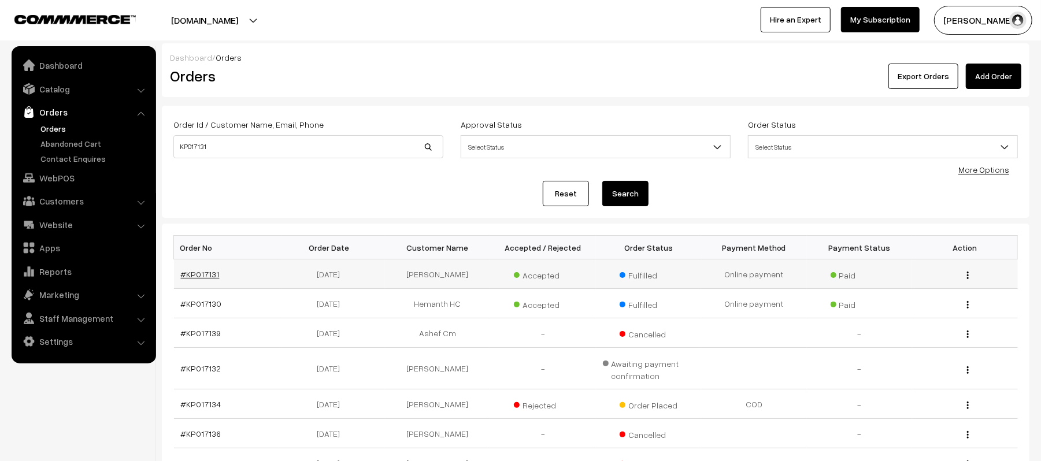
click at [187, 272] on link "#KP017131" at bounding box center [200, 274] width 39 height 10
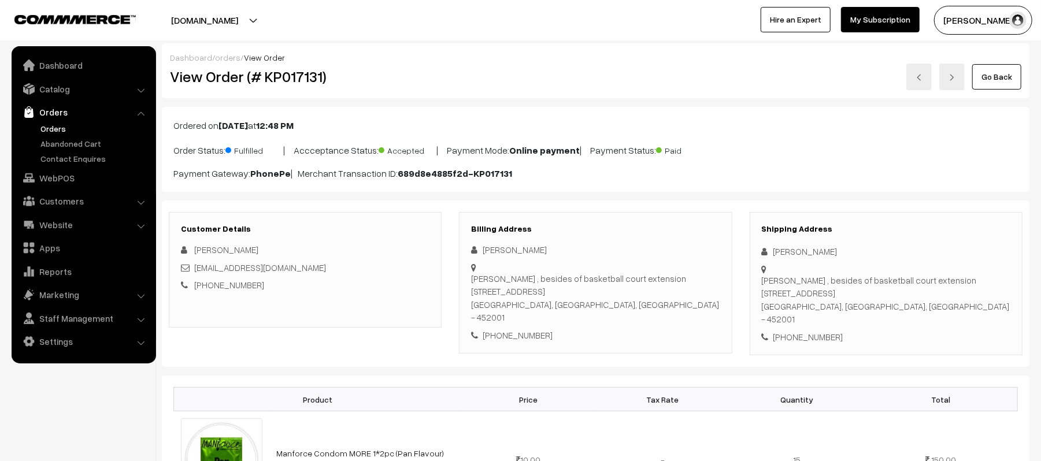
click at [347, 280] on div "[PHONE_NUMBER]" at bounding box center [305, 284] width 248 height 13
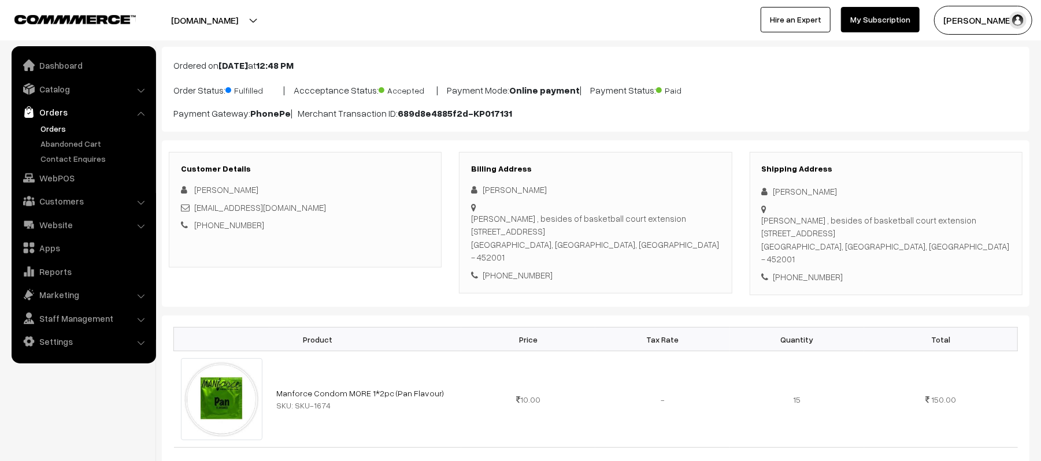
scroll to position [61, 0]
click at [50, 128] on link "Orders" at bounding box center [95, 128] width 114 height 12
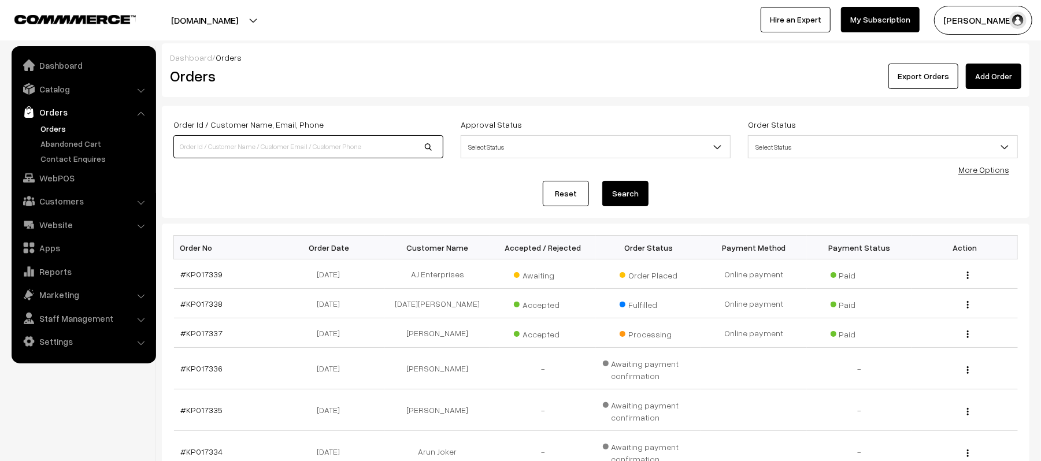
click at [298, 147] on input at bounding box center [308, 146] width 270 height 23
type input "8008374031"
click at [602, 181] on button "Search" at bounding box center [625, 193] width 46 height 25
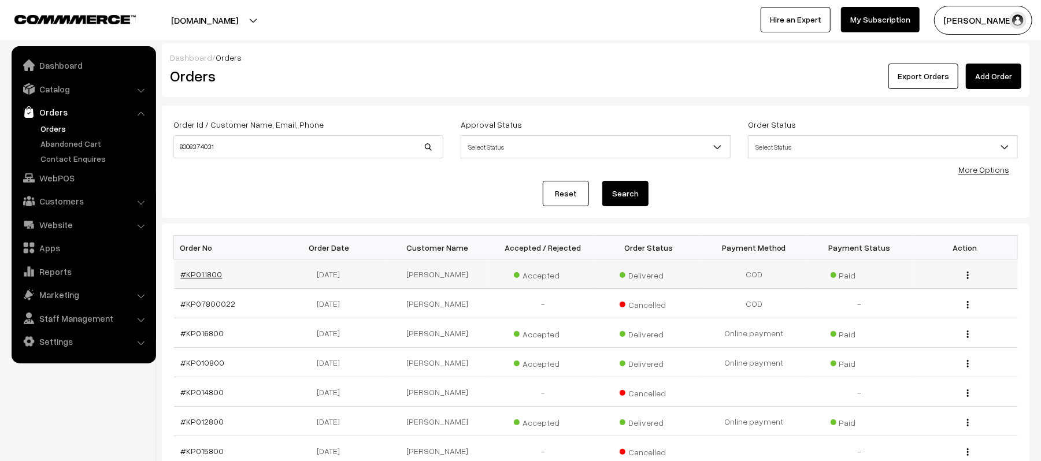
click at [211, 273] on link "#KP011800" at bounding box center [202, 274] width 42 height 10
click at [62, 198] on link "Customers" at bounding box center [83, 201] width 138 height 21
click at [61, 170] on link "Customers" at bounding box center [95, 175] width 114 height 12
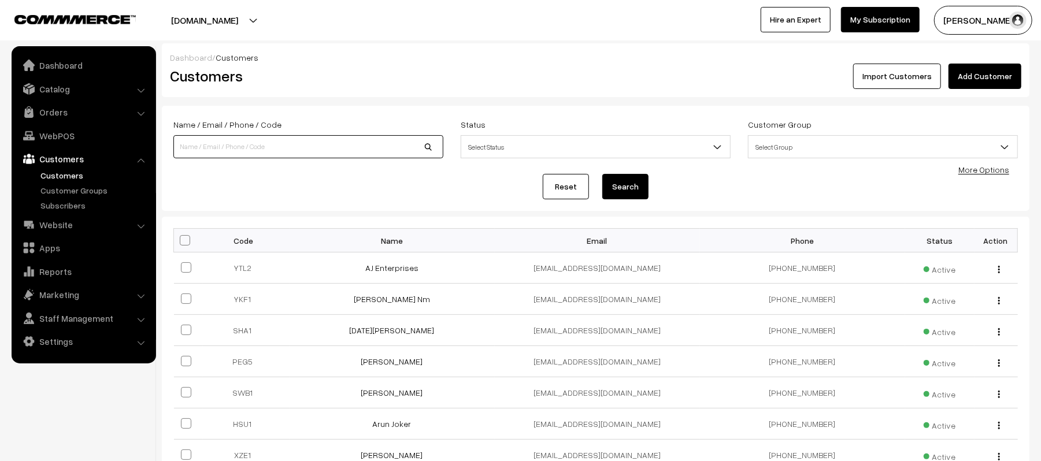
drag, startPoint x: 0, startPoint y: 0, endPoint x: 204, endPoint y: 146, distance: 250.9
click at [204, 146] on input at bounding box center [308, 146] width 270 height 23
type input "8008374031"
click at [602, 174] on button "Search" at bounding box center [625, 186] width 46 height 25
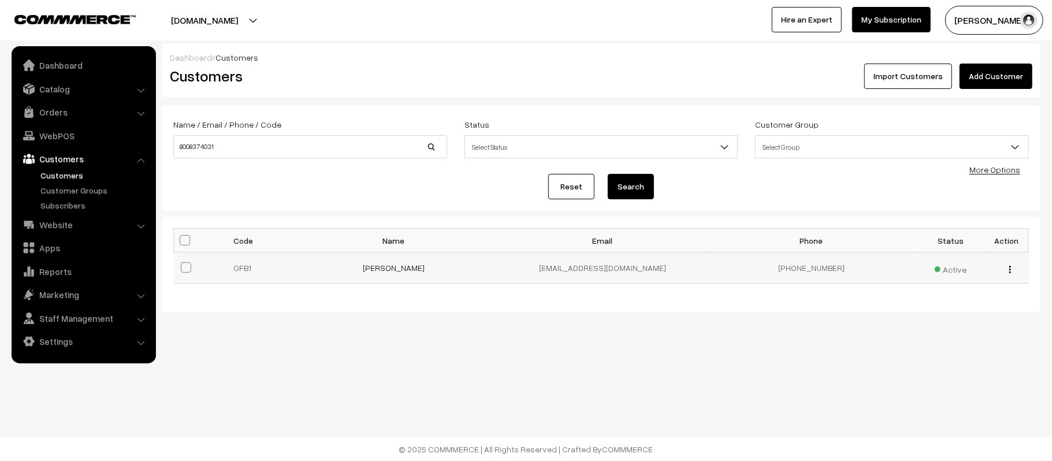
click at [1009, 269] on button "button" at bounding box center [1010, 269] width 3 height 9
click at [957, 292] on link "view" at bounding box center [958, 285] width 98 height 25
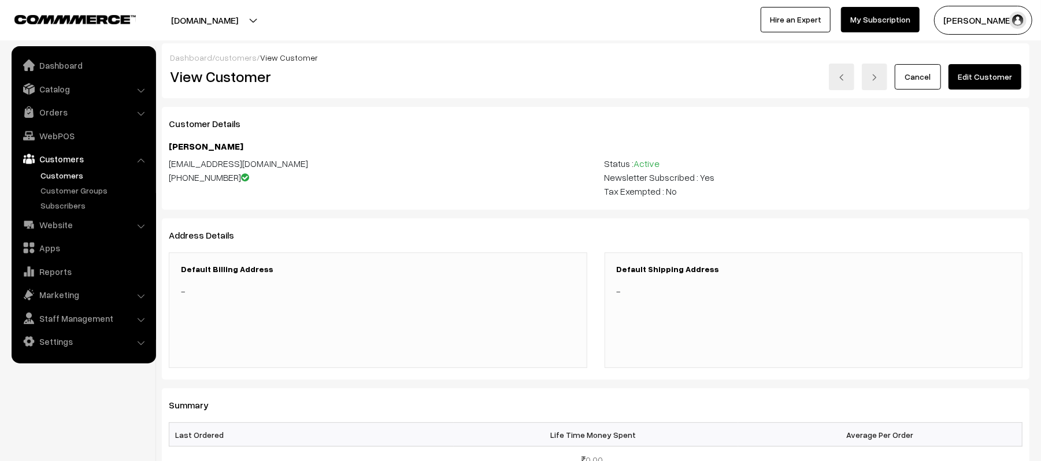
click at [492, 112] on div "Customer Details Lakshmi B [EMAIL_ADDRESS][DOMAIN_NAME] [PHONE_NUMBER] Status :…" at bounding box center [595, 158] width 867 height 103
click at [461, 123] on h3 "Customer Details" at bounding box center [595, 123] width 853 height 11
